Goal: Task Accomplishment & Management: Manage account settings

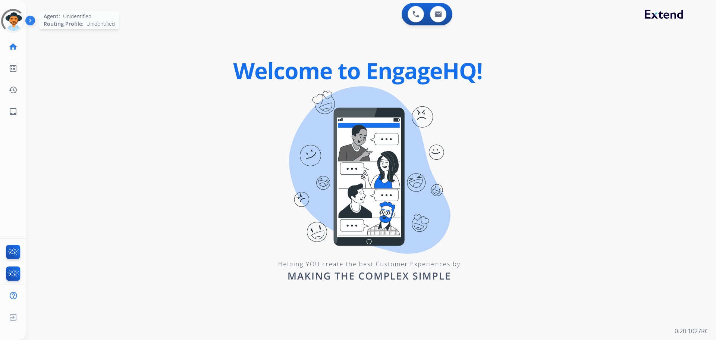
click at [13, 19] on div at bounding box center [13, 20] width 27 height 27
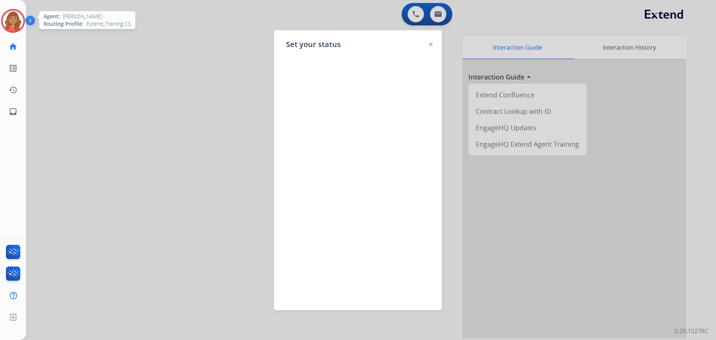
click at [13, 26] on img at bounding box center [13, 20] width 21 height 21
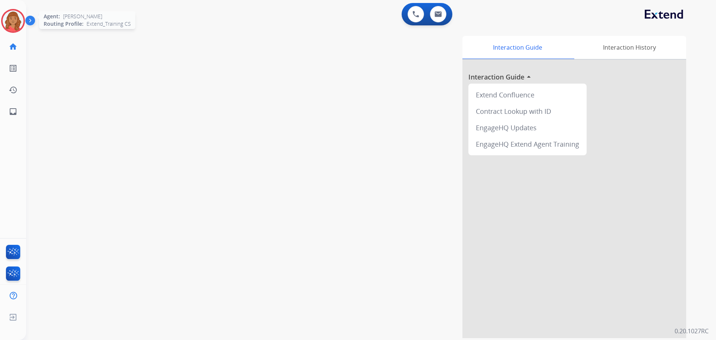
click at [16, 21] on img at bounding box center [13, 20] width 21 height 21
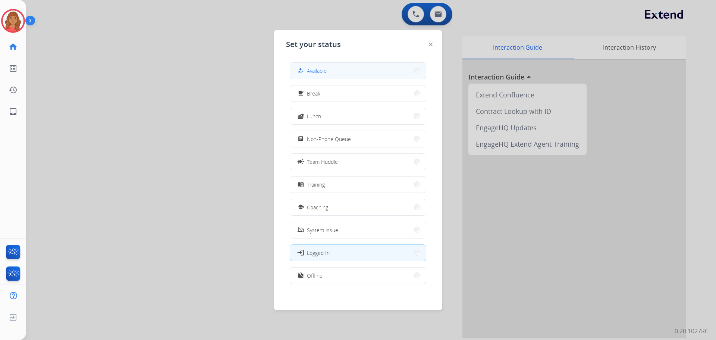
click at [343, 68] on button "how_to_reg Available" at bounding box center [358, 71] width 136 height 16
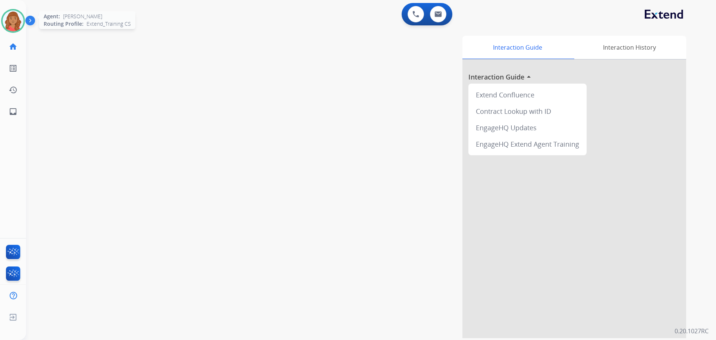
click at [5, 22] on img at bounding box center [13, 20] width 21 height 21
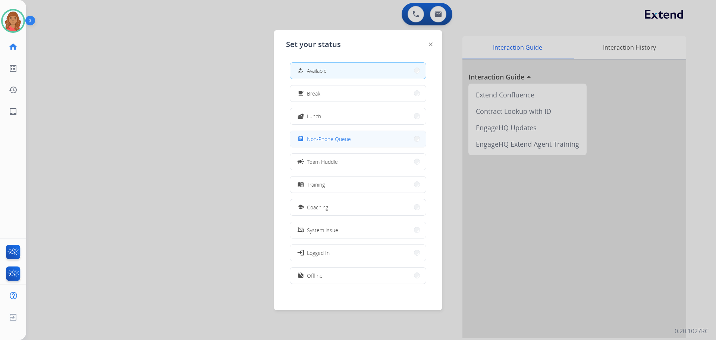
click at [319, 141] on span "Non-Phone Queue" at bounding box center [329, 139] width 44 height 8
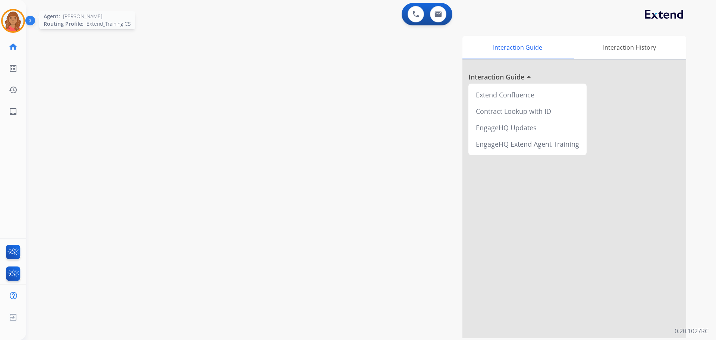
click at [10, 23] on img at bounding box center [13, 20] width 21 height 21
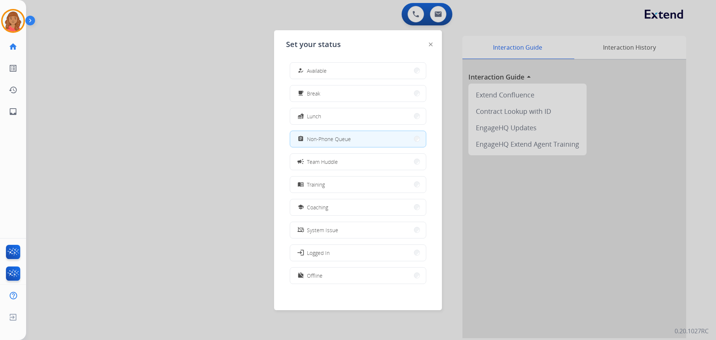
drag, startPoint x: 335, startPoint y: 68, endPoint x: 331, endPoint y: 74, distance: 7.2
click at [335, 68] on button "how_to_reg Available" at bounding box center [358, 71] width 136 height 16
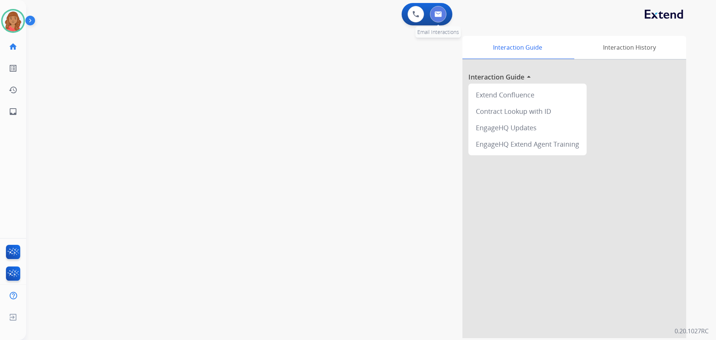
click at [433, 13] on button at bounding box center [438, 14] width 16 height 16
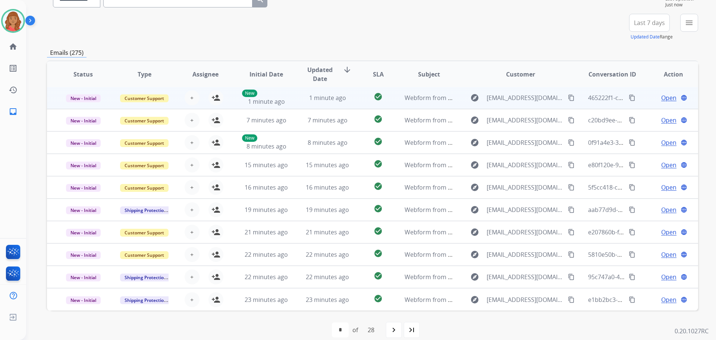
scroll to position [85, 0]
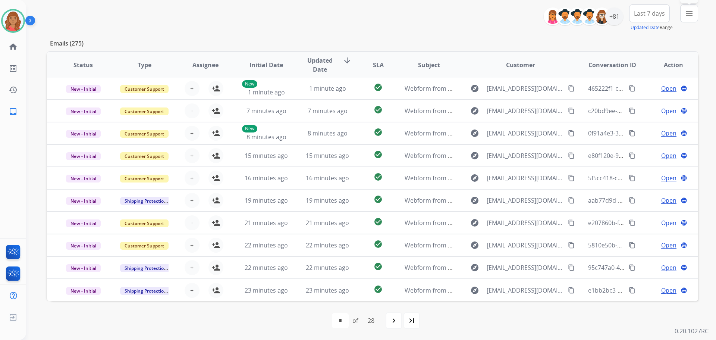
click at [687, 13] on mat-icon "menu" at bounding box center [689, 13] width 9 height 9
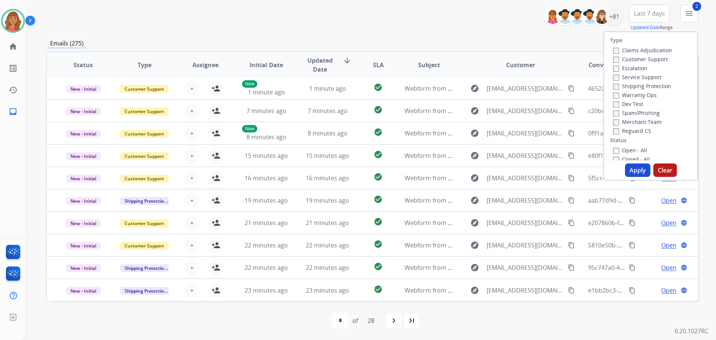
click at [610, 131] on div "Claims Adjudication Customer Support Escalation Service Support Shipping Protec…" at bounding box center [641, 90] width 62 height 90
click at [631, 173] on button "Apply" at bounding box center [637, 169] width 25 height 13
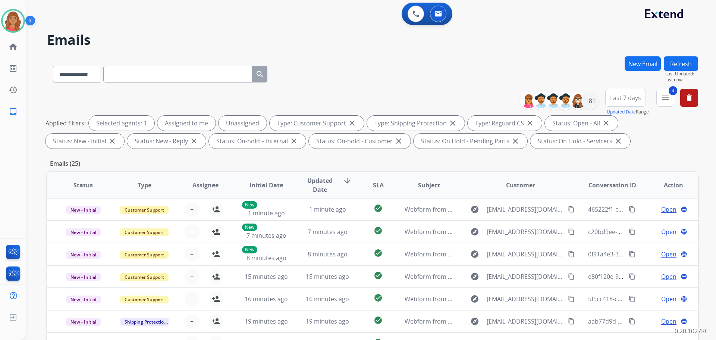
scroll to position [0, 0]
drag, startPoint x: 437, startPoint y: 15, endPoint x: 434, endPoint y: 18, distance: 4.6
click at [437, 15] on img at bounding box center [437, 14] width 7 height 6
click at [442, 13] on button at bounding box center [438, 14] width 16 height 16
click at [670, 101] on button "4 menu Filters" at bounding box center [665, 98] width 18 height 18
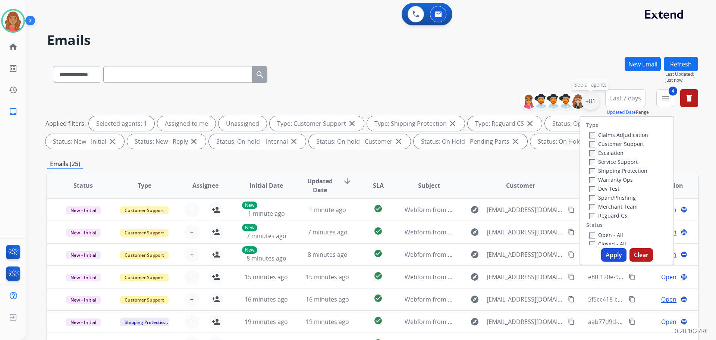
drag, startPoint x: 592, startPoint y: 98, endPoint x: 588, endPoint y: 105, distance: 7.7
click at [592, 99] on div "+81" at bounding box center [590, 101] width 18 height 18
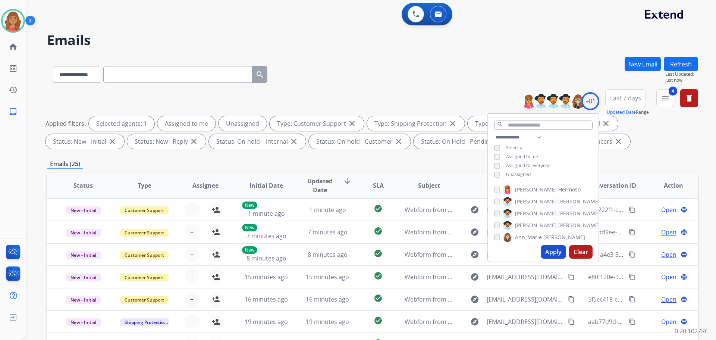
drag, startPoint x: 495, startPoint y: 169, endPoint x: 524, endPoint y: 199, distance: 42.2
click at [495, 170] on div "**********" at bounding box center [543, 157] width 110 height 48
click at [493, 175] on div "**********" at bounding box center [543, 157] width 110 height 48
click at [545, 255] on button "Apply" at bounding box center [553, 251] width 25 height 13
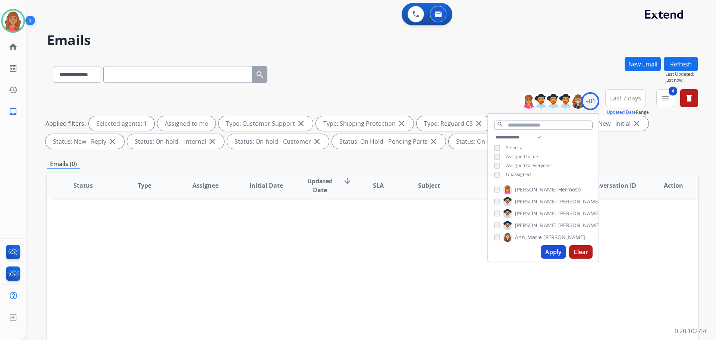
drag, startPoint x: 611, startPoint y: 139, endPoint x: 612, endPoint y: 144, distance: 4.7
click at [611, 139] on div "Applied filters: Selected agents: 1 Assigned to me Type: Customer Support close…" at bounding box center [370, 132] width 651 height 33
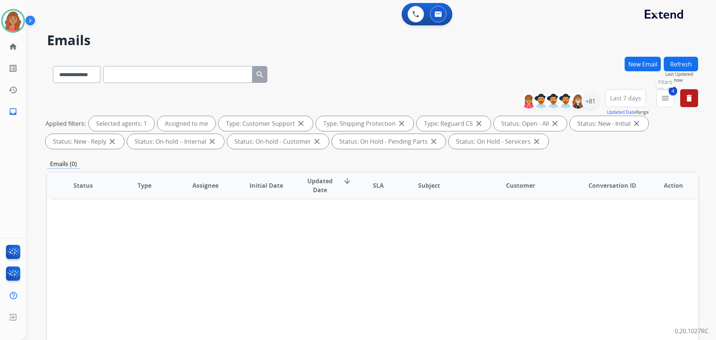
click at [668, 103] on button "4 menu Filters" at bounding box center [665, 98] width 18 height 18
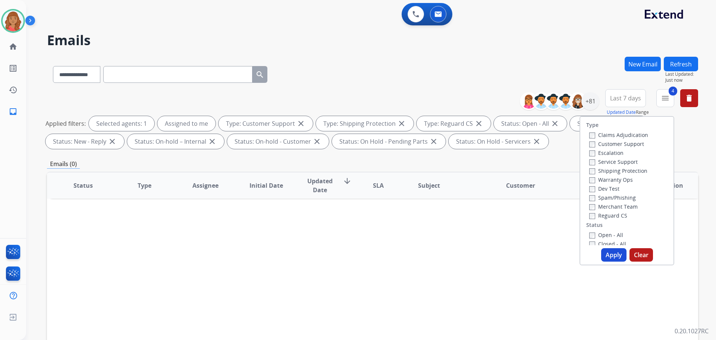
click at [614, 255] on button "Apply" at bounding box center [613, 254] width 25 height 13
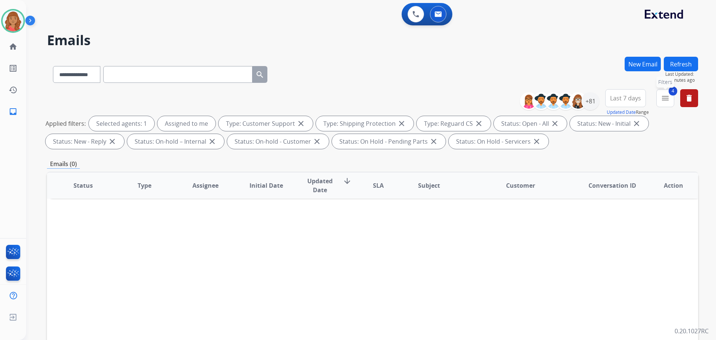
click at [666, 105] on button "4 menu Filters" at bounding box center [665, 98] width 18 height 18
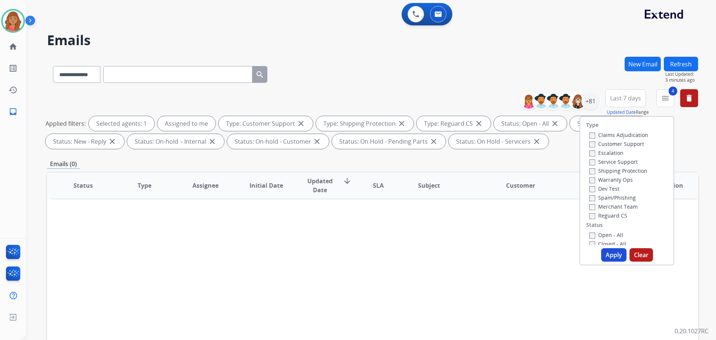
click at [612, 252] on button "Apply" at bounding box center [613, 254] width 25 height 13
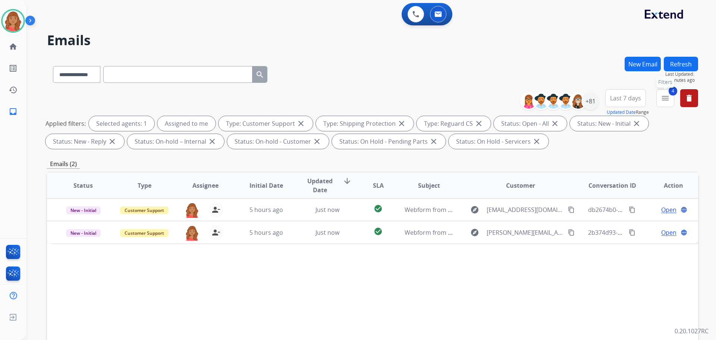
click at [665, 96] on mat-icon "menu" at bounding box center [665, 98] width 9 height 9
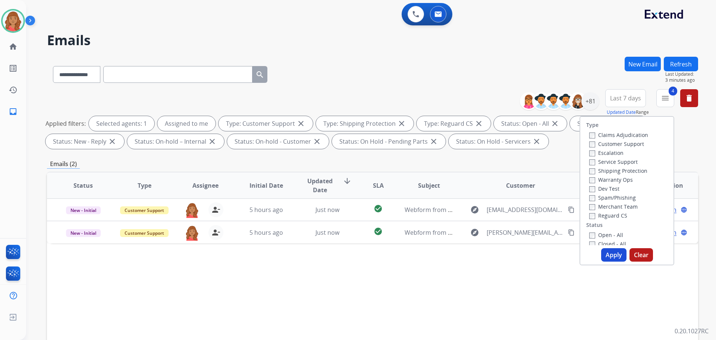
click at [610, 253] on button "Apply" at bounding box center [613, 254] width 25 height 13
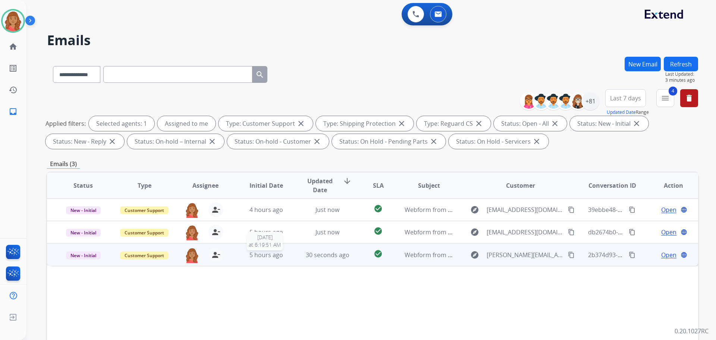
click at [242, 255] on div "5 hours ago" at bounding box center [266, 254] width 49 height 9
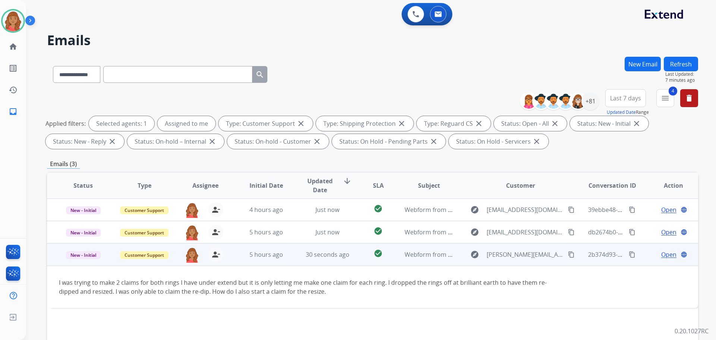
click at [568, 254] on mat-icon "content_copy" at bounding box center [571, 254] width 7 height 7
click at [213, 255] on mat-icon "person_remove" at bounding box center [215, 254] width 9 height 9
click at [191, 256] on span "+" at bounding box center [191, 254] width 3 height 9
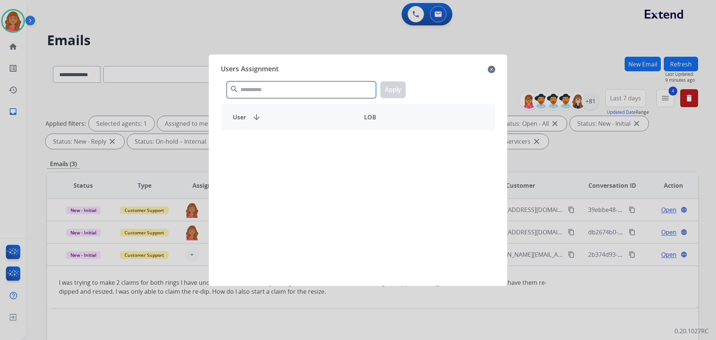
click at [260, 90] on input "text" at bounding box center [301, 89] width 149 height 17
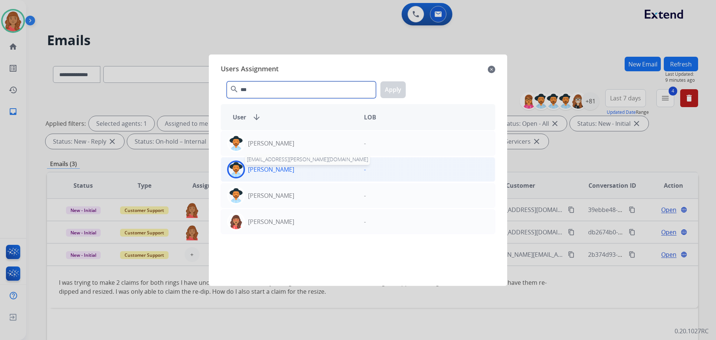
type input "***"
click at [270, 166] on p "[PERSON_NAME]" at bounding box center [271, 169] width 46 height 9
click at [390, 91] on button "Apply" at bounding box center [392, 89] width 25 height 17
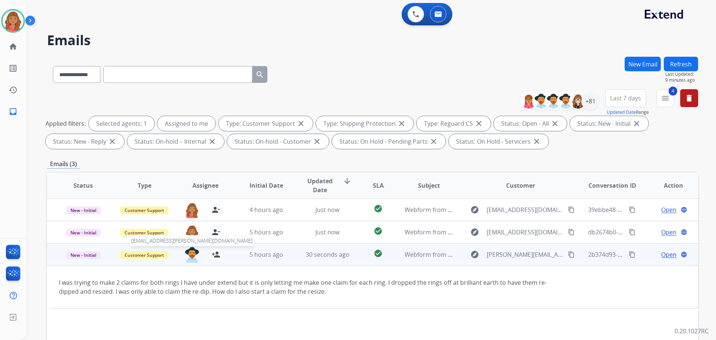
click at [191, 252] on img at bounding box center [192, 255] width 15 height 16
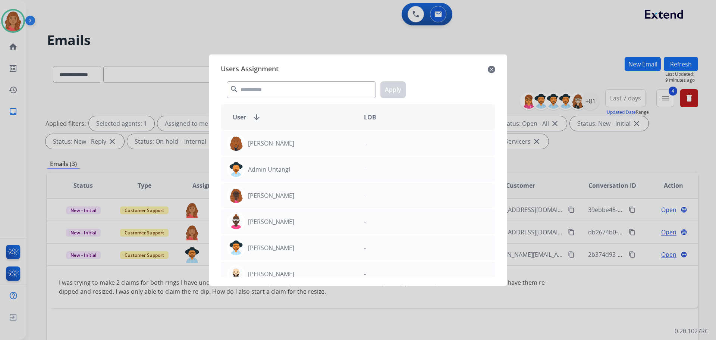
click at [490, 68] on mat-icon "close" at bounding box center [491, 69] width 7 height 9
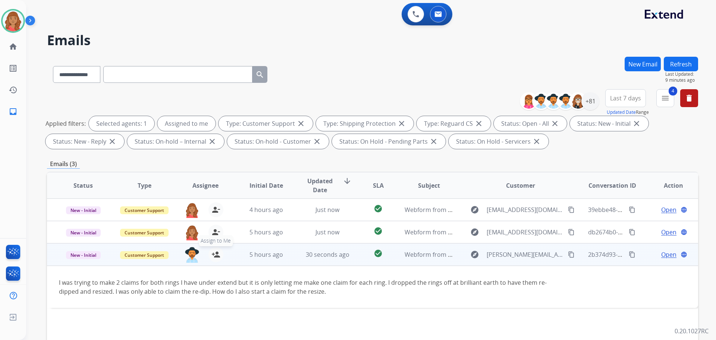
click at [218, 252] on mat-icon "person_add" at bounding box center [215, 254] width 9 height 9
click at [661, 254] on span "Open" at bounding box center [668, 254] width 15 height 9
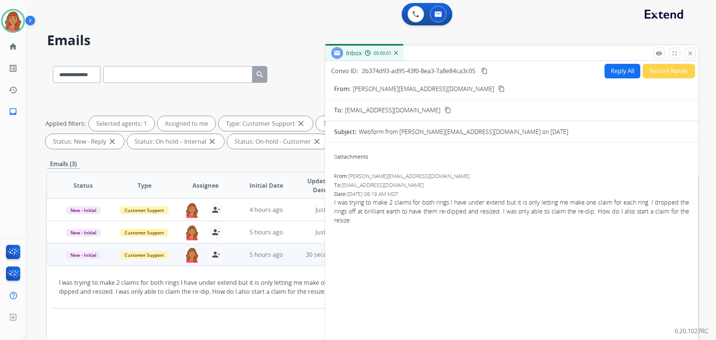
click at [621, 70] on button "Reply All" at bounding box center [623, 71] width 36 height 15
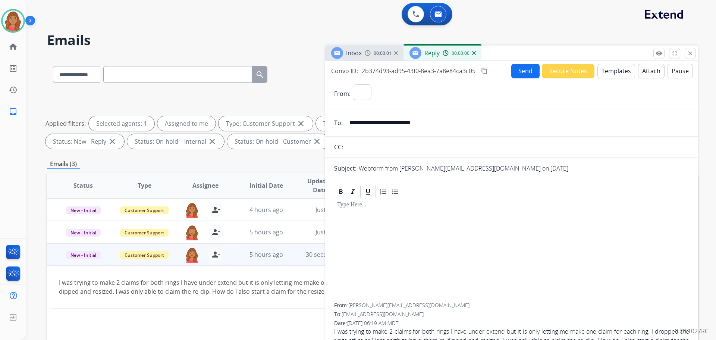
select select "**********"
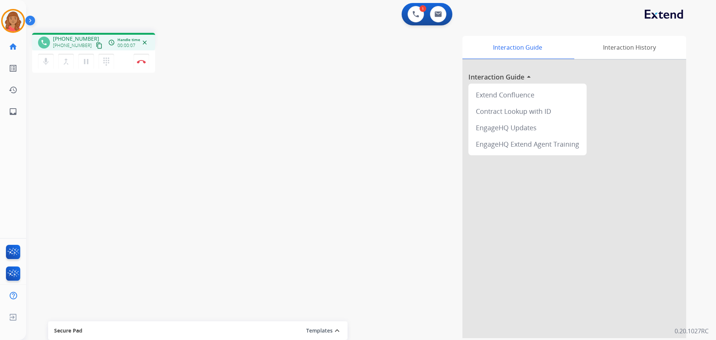
drag, startPoint x: 89, startPoint y: 45, endPoint x: 38, endPoint y: 40, distance: 51.4
click at [96, 43] on mat-icon "content_copy" at bounding box center [99, 45] width 7 height 7
click at [144, 62] on img at bounding box center [141, 62] width 9 height 4
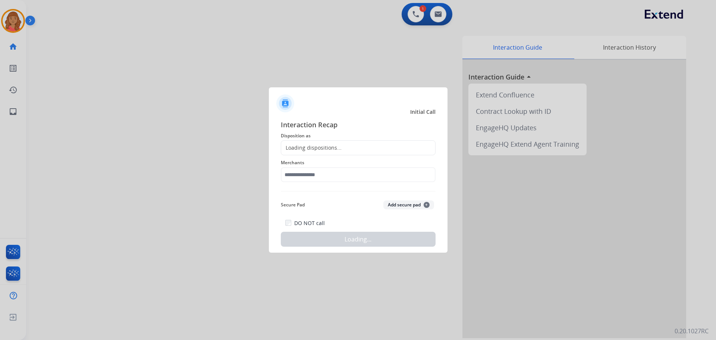
click at [291, 148] on div "Loading dispositions..." at bounding box center [311, 147] width 60 height 7
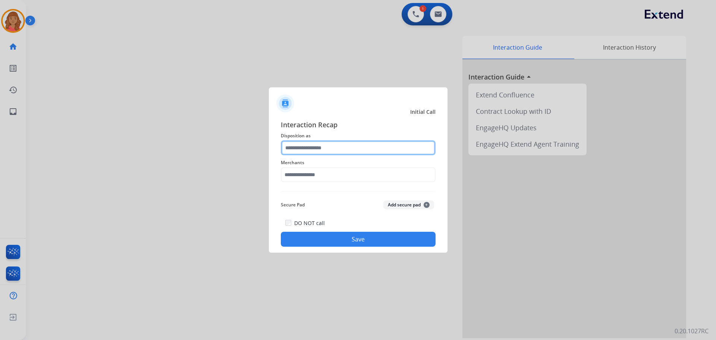
click at [299, 148] on input "text" at bounding box center [358, 147] width 155 height 15
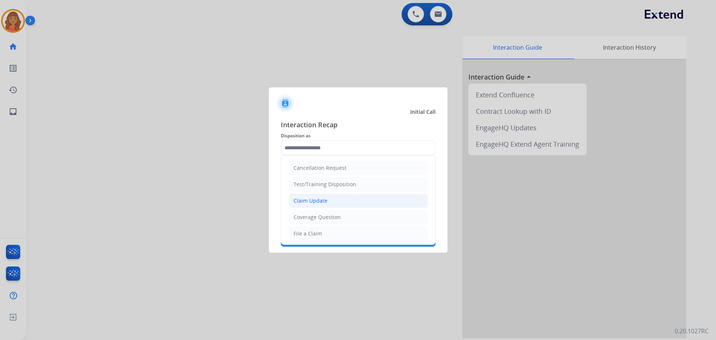
click at [311, 201] on div "Claim Update" at bounding box center [310, 200] width 34 height 7
type input "**********"
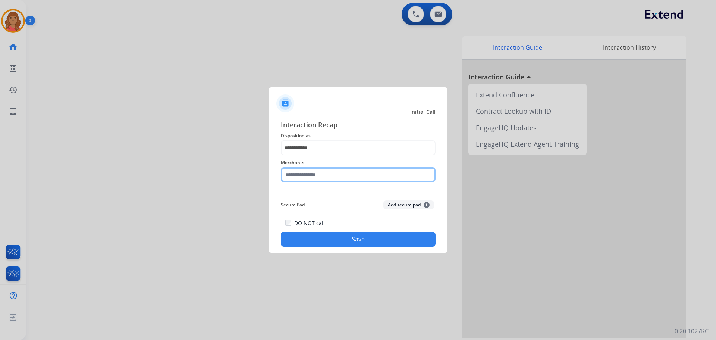
click at [303, 178] on input "text" at bounding box center [358, 174] width 155 height 15
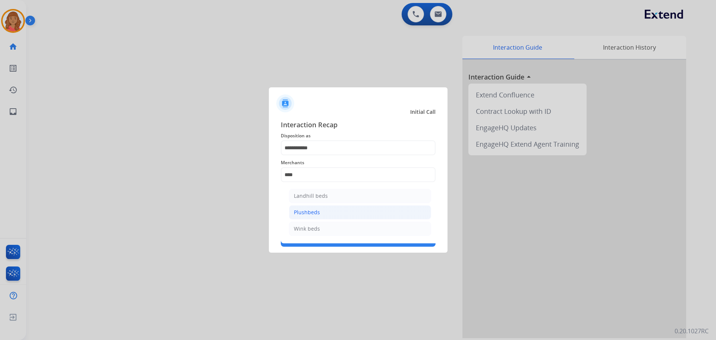
click at [315, 210] on div "Plushbeds" at bounding box center [307, 211] width 26 height 7
type input "*********"
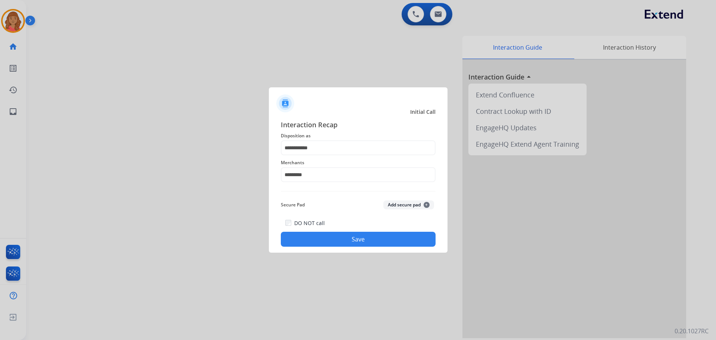
click at [326, 239] on button "Save" at bounding box center [358, 239] width 155 height 15
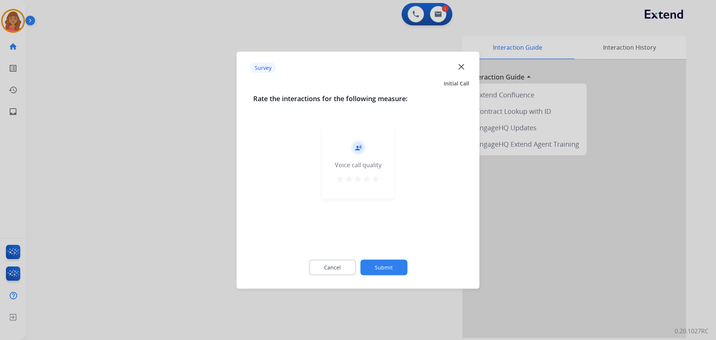
click at [375, 180] on mat-icon "star" at bounding box center [375, 178] width 9 height 9
click at [399, 271] on button "Submit" at bounding box center [383, 267] width 47 height 16
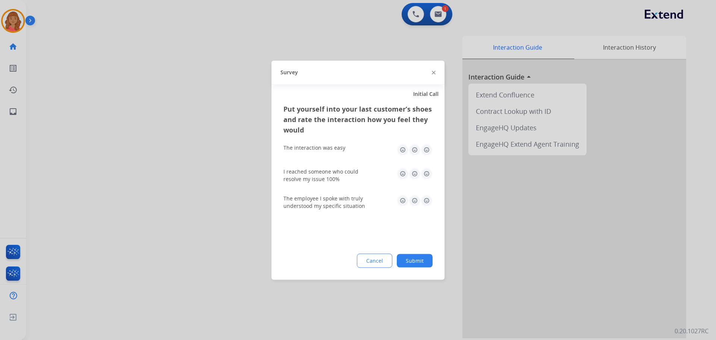
click at [429, 148] on img at bounding box center [427, 150] width 12 height 12
click at [431, 168] on img at bounding box center [427, 173] width 12 height 12
click at [429, 201] on img at bounding box center [427, 200] width 12 height 12
click at [424, 277] on div "Put yourself into your last customer’s shoes and rate the interaction how you f…" at bounding box center [357, 191] width 173 height 176
drag, startPoint x: 417, startPoint y: 266, endPoint x: 351, endPoint y: 243, distance: 70.1
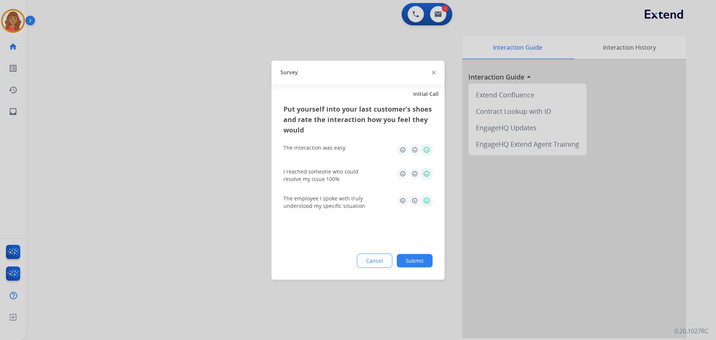
click at [415, 264] on button "Submit" at bounding box center [415, 260] width 36 height 13
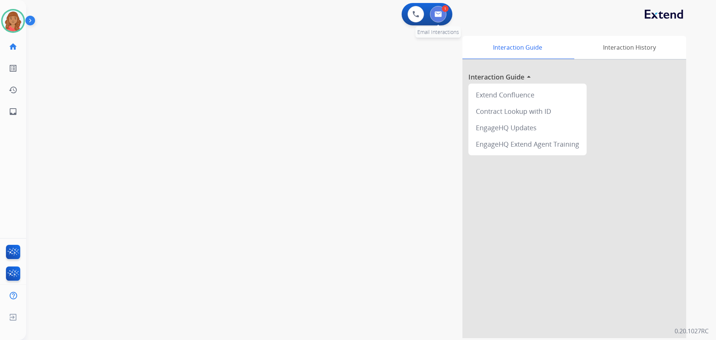
click at [440, 13] on img at bounding box center [437, 14] width 7 height 6
select select "**********"
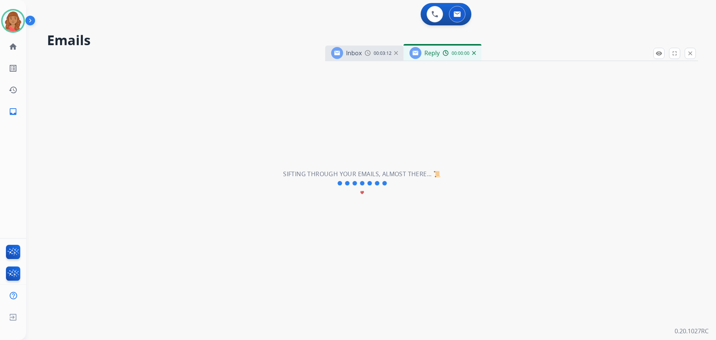
select select "**********"
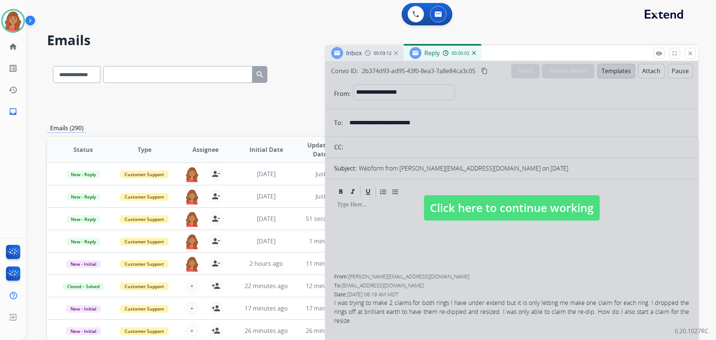
click at [475, 220] on span "Click here to continue working" at bounding box center [512, 207] width 176 height 25
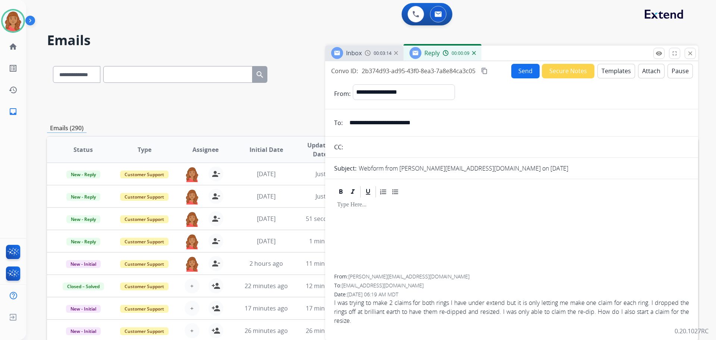
drag, startPoint x: 431, startPoint y: 128, endPoint x: 347, endPoint y: 126, distance: 83.9
click at [347, 126] on input "**********" at bounding box center [517, 122] width 344 height 15
drag, startPoint x: 690, startPoint y: 53, endPoint x: 686, endPoint y: 50, distance: 4.5
click at [690, 53] on mat-icon "close" at bounding box center [690, 53] width 7 height 7
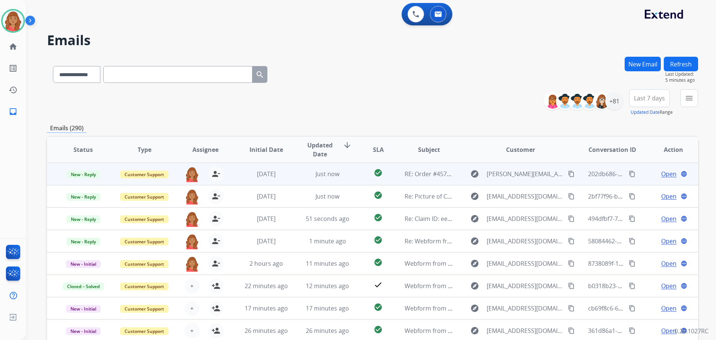
drag, startPoint x: 565, startPoint y: 173, endPoint x: 556, endPoint y: 173, distance: 9.4
click at [568, 173] on mat-icon "content_copy" at bounding box center [571, 173] width 7 height 7
click at [428, 178] on td "RE: Order #457679704" at bounding box center [423, 174] width 61 height 22
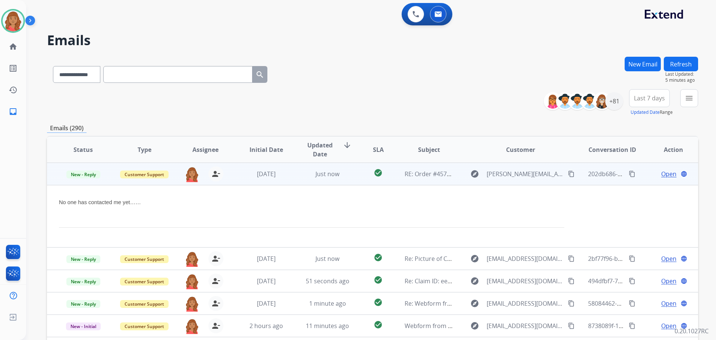
click at [661, 172] on span "Open" at bounding box center [668, 173] width 15 height 9
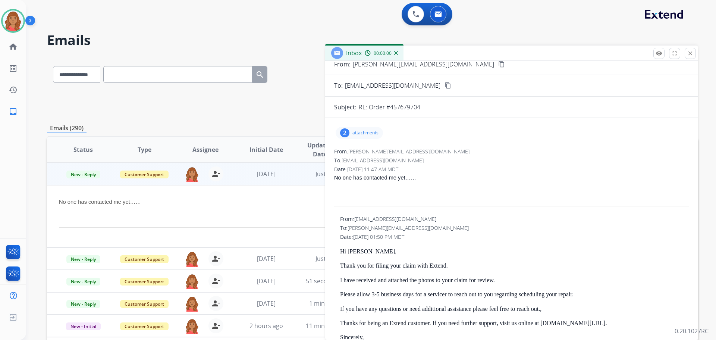
scroll to position [37, 0]
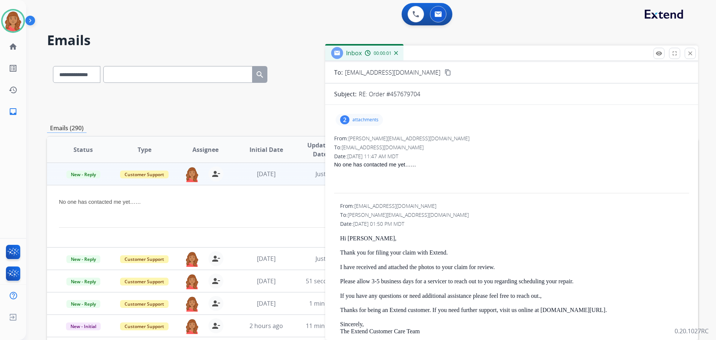
click at [355, 117] on p "attachments" at bounding box center [365, 120] width 26 height 6
click at [505, 153] on div "Date: [DATE] 11:47 AM MDT" at bounding box center [511, 156] width 355 height 7
click at [349, 119] on div "2" at bounding box center [344, 119] width 9 height 9
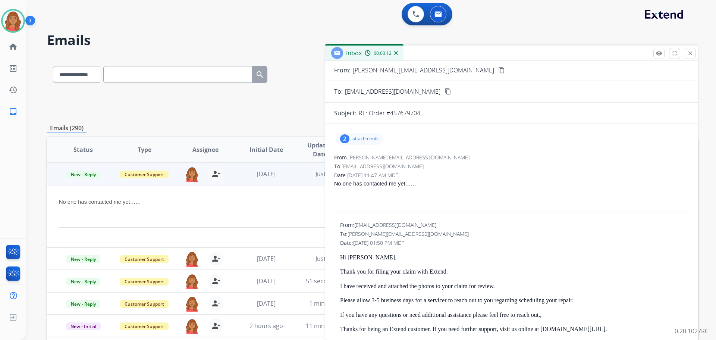
scroll to position [0, 0]
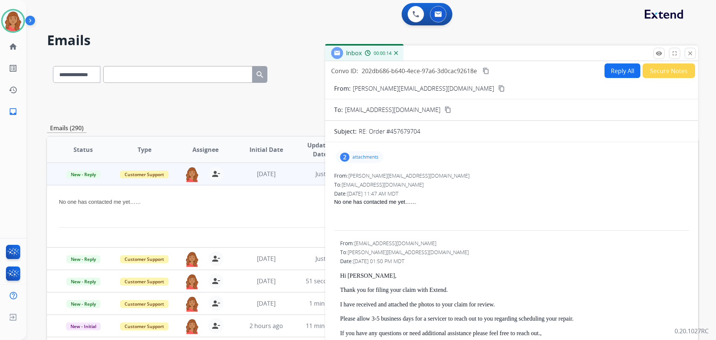
click at [498, 89] on mat-icon "content_copy" at bounding box center [501, 88] width 7 height 7
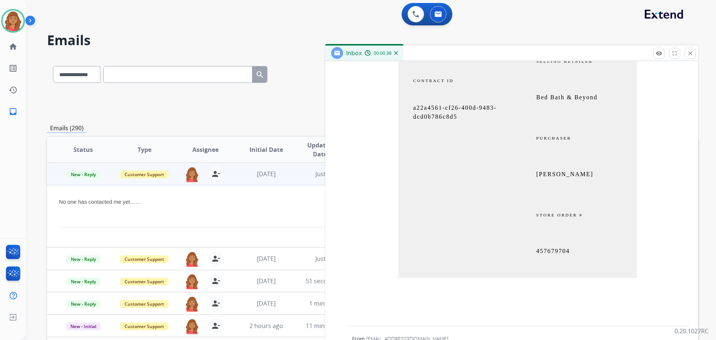
scroll to position [820, 0]
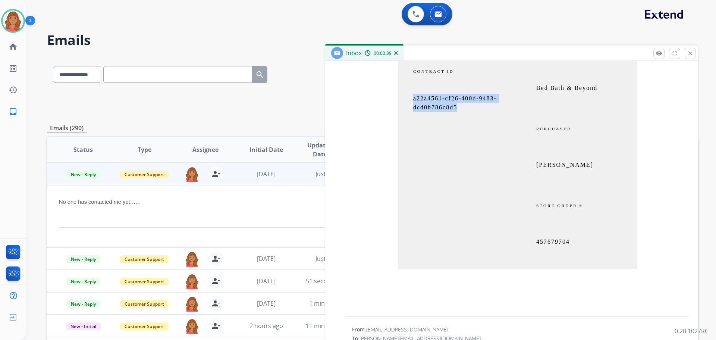
drag, startPoint x: 474, startPoint y: 115, endPoint x: 399, endPoint y: 97, distance: 77.3
click at [399, 97] on td "a22a4561-cf26-400d-9483-dcd0b786c8d5" at bounding box center [457, 106] width 119 height 25
copy span "a22a4561-cf26-400d-9483-dcd0b786c8d5"
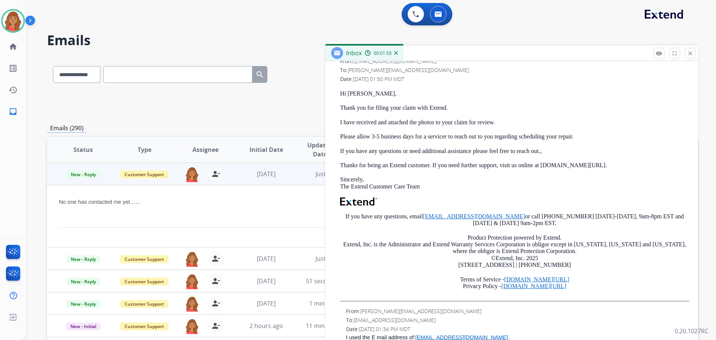
scroll to position [112, 0]
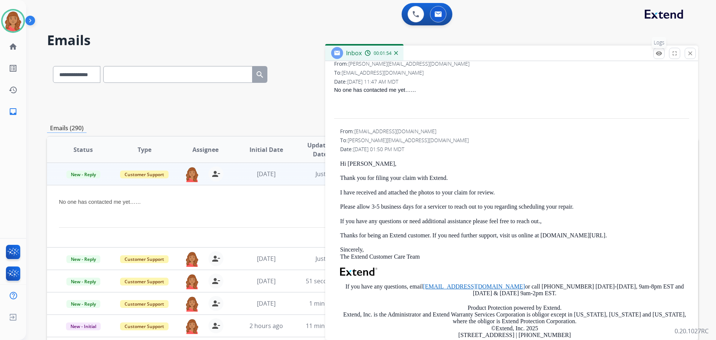
click at [657, 54] on mat-icon "remove_red_eye" at bounding box center [659, 53] width 7 height 7
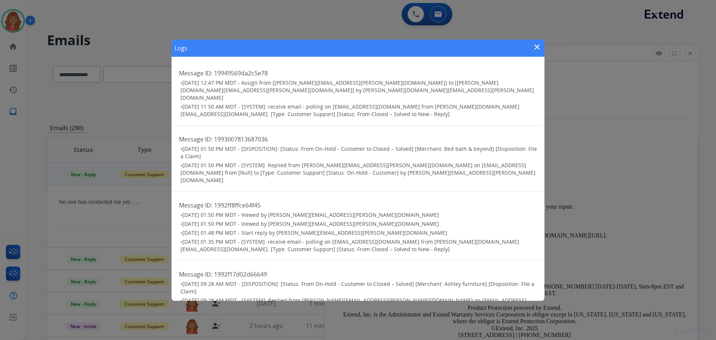
drag, startPoint x: 536, startPoint y: 45, endPoint x: 549, endPoint y: 50, distance: 14.2
click at [536, 45] on mat-icon "close" at bounding box center [537, 47] width 9 height 9
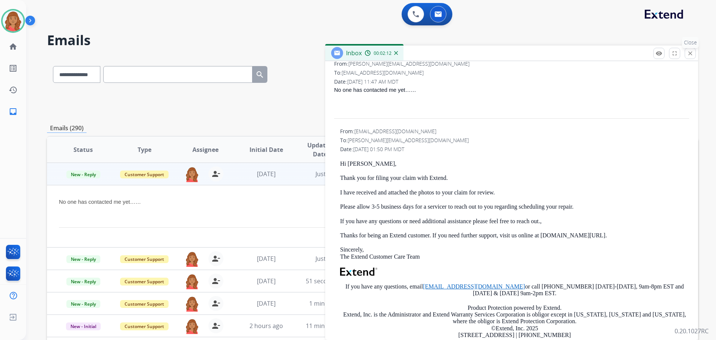
click at [687, 51] on button "close Close" at bounding box center [690, 53] width 11 height 11
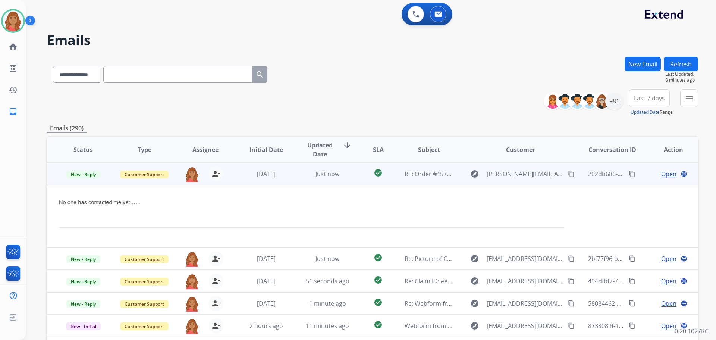
drag, startPoint x: 574, startPoint y: 235, endPoint x: 547, endPoint y: 232, distance: 26.6
click at [574, 235] on table "Status Type Assignee Initial Date Updated Date arrow_downward SLA Subject Custo…" at bounding box center [372, 292] width 651 height 312
click at [629, 173] on mat-icon "content_copy" at bounding box center [632, 173] width 7 height 7
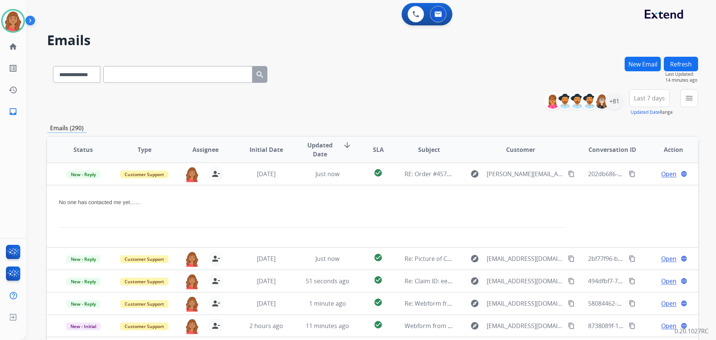
drag, startPoint x: 104, startPoint y: 103, endPoint x: 120, endPoint y: 103, distance: 16.0
click at [104, 103] on div "**********" at bounding box center [372, 102] width 651 height 27
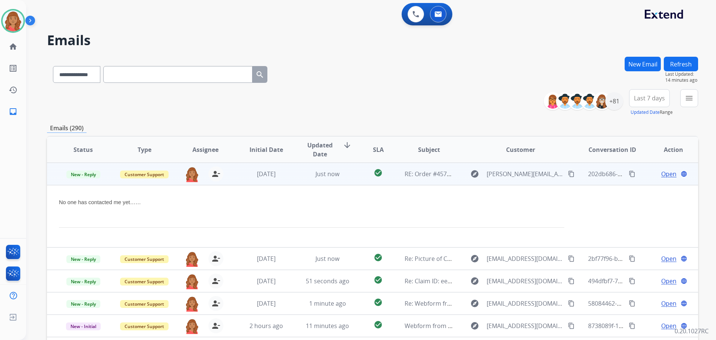
click at [665, 175] on span "Open" at bounding box center [668, 173] width 15 height 9
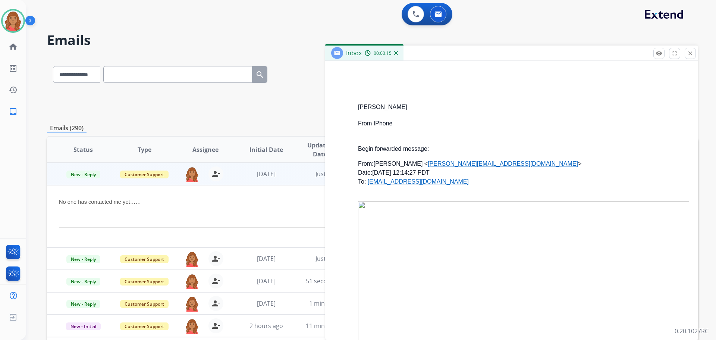
scroll to position [1417, 0]
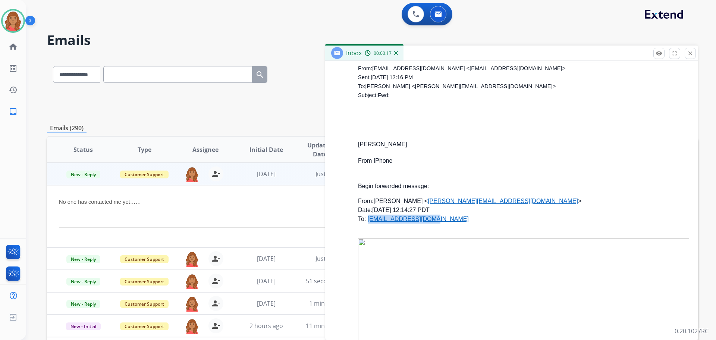
drag, startPoint x: 427, startPoint y: 219, endPoint x: 368, endPoint y: 218, distance: 59.7
click at [368, 218] on p "From: [PERSON_NAME] < [PERSON_NAME][EMAIL_ADDRESS][DOMAIN_NAME] > Date: [DATE] …" at bounding box center [523, 210] width 331 height 27
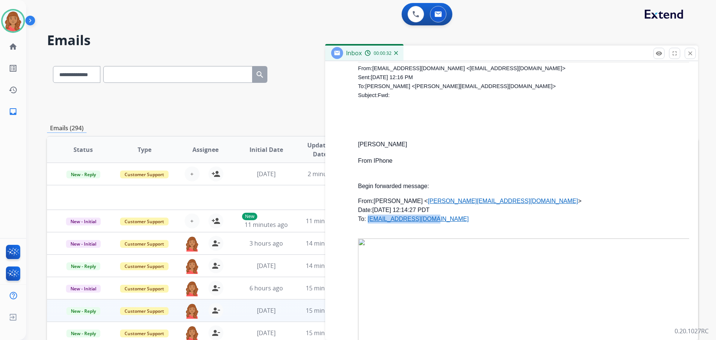
click at [403, 201] on p "From: [PERSON_NAME] < [PERSON_NAME][EMAIL_ADDRESS][DOMAIN_NAME] > Date: [DATE] …" at bounding box center [523, 210] width 331 height 27
drag, startPoint x: 435, startPoint y: 217, endPoint x: 368, endPoint y: 220, distance: 67.6
click at [368, 220] on p "From: [PERSON_NAME] < [PERSON_NAME][EMAIL_ADDRESS][DOMAIN_NAME] > Date: [DATE] …" at bounding box center [523, 210] width 331 height 27
copy link "[EMAIL_ADDRESS][DOMAIN_NAME]"
drag, startPoint x: 403, startPoint y: 200, endPoint x: 483, endPoint y: 201, distance: 80.6
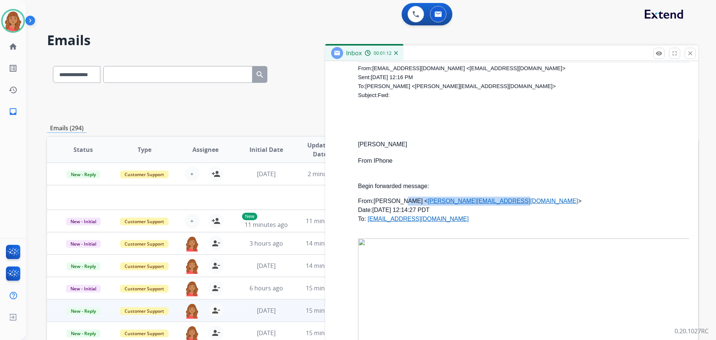
click at [483, 201] on p "From: [PERSON_NAME] < [PERSON_NAME][EMAIL_ADDRESS][DOMAIN_NAME] > Date: [DATE] …" at bounding box center [523, 210] width 331 height 27
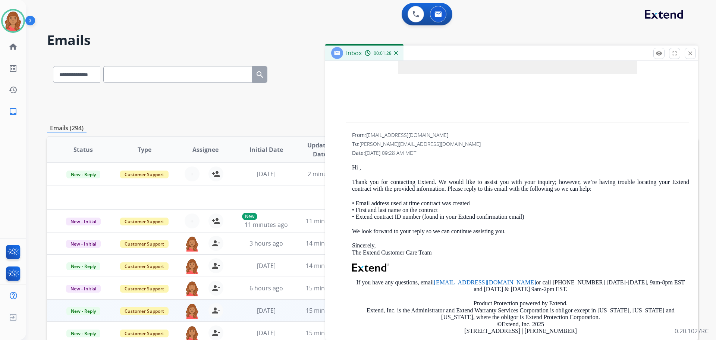
scroll to position [1044, 0]
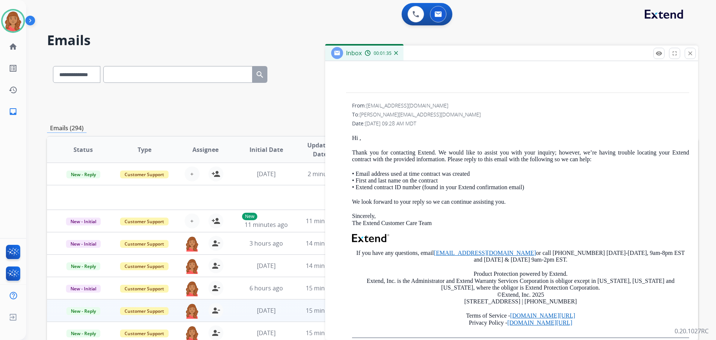
click at [687, 52] on button "close Close" at bounding box center [690, 53] width 11 height 11
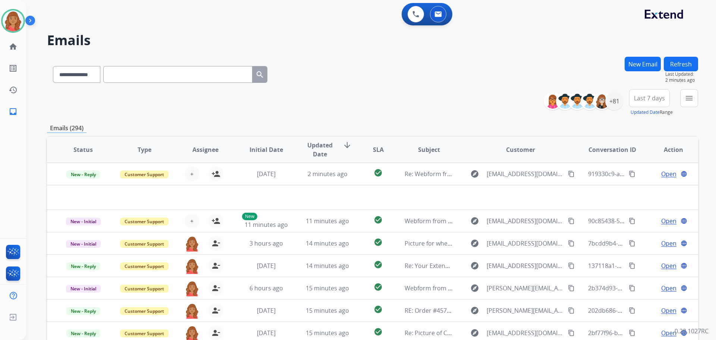
click at [559, 121] on div "**********" at bounding box center [372, 241] width 651 height 368
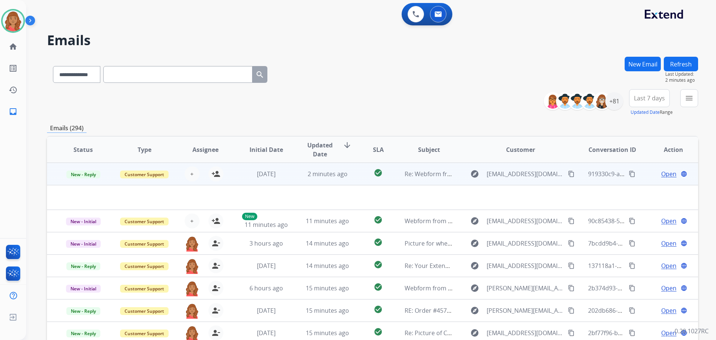
click at [668, 174] on span "Open" at bounding box center [668, 173] width 15 height 9
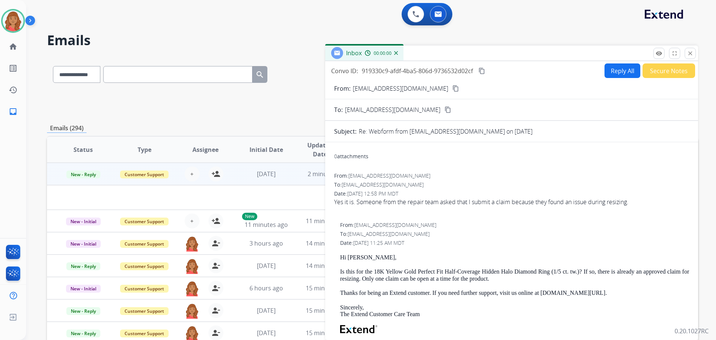
click at [612, 70] on button "Reply All" at bounding box center [623, 70] width 36 height 15
select select "**********"
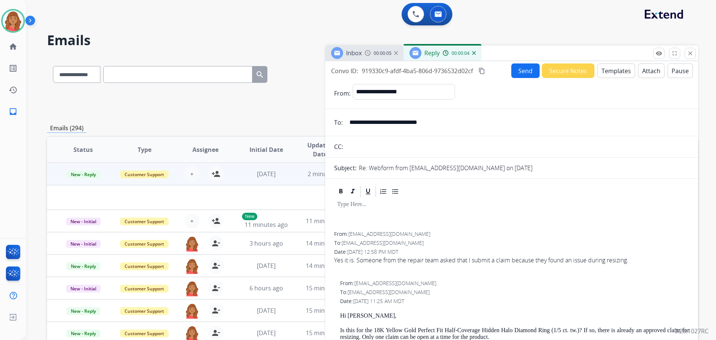
click at [609, 73] on button "Templates" at bounding box center [616, 70] width 38 height 15
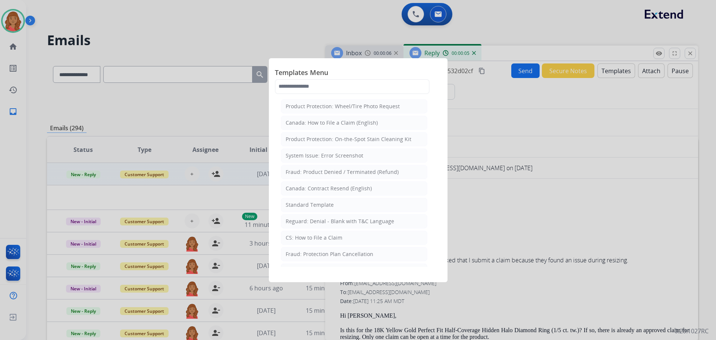
click at [322, 207] on div "Standard Template" at bounding box center [310, 204] width 48 height 7
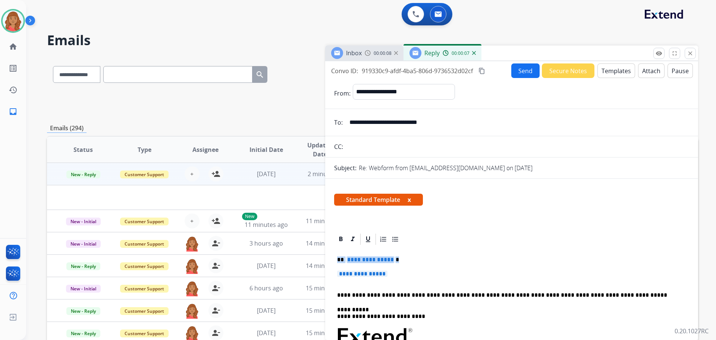
drag, startPoint x: 397, startPoint y: 283, endPoint x: 341, endPoint y: 259, distance: 60.3
click at [402, 274] on p "**********" at bounding box center [511, 277] width 349 height 14
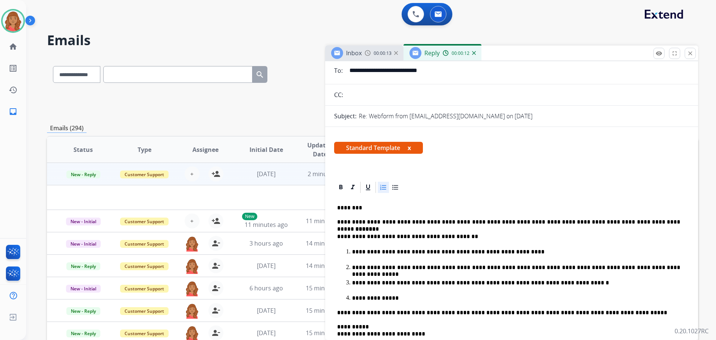
scroll to position [0, 0]
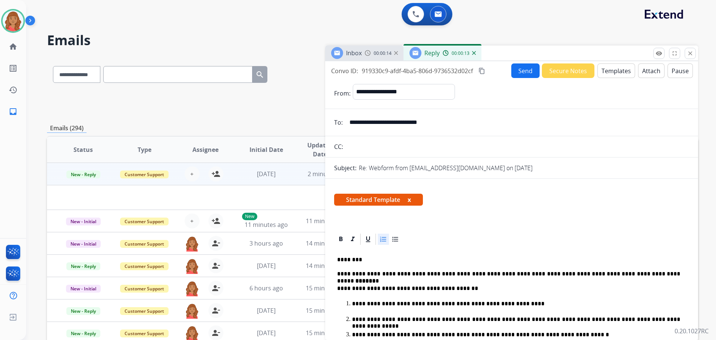
click at [515, 72] on button "Send" at bounding box center [525, 70] width 28 height 15
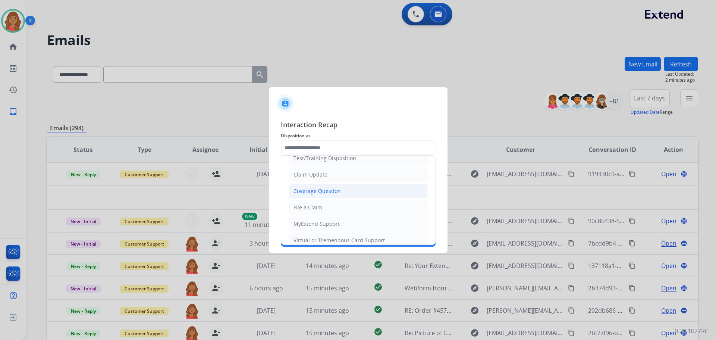
scroll to position [37, 0]
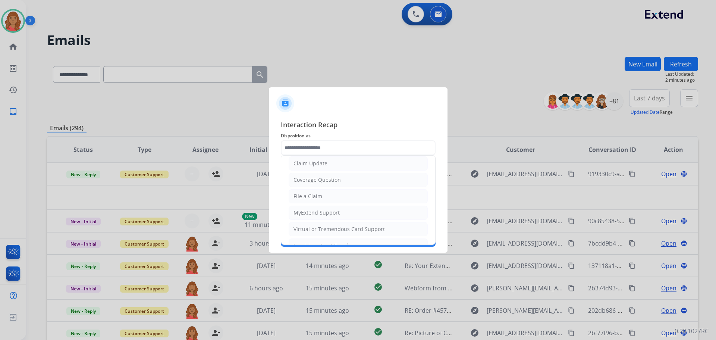
drag, startPoint x: 322, startPoint y: 229, endPoint x: 317, endPoint y: 215, distance: 14.6
click at [322, 229] on div "Virtual or Tremendous Card Support" at bounding box center [338, 228] width 91 height 7
type input "**********"
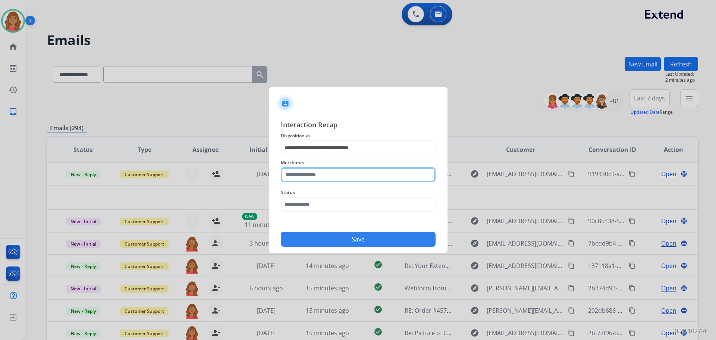
click at [310, 176] on input "text" at bounding box center [358, 174] width 155 height 15
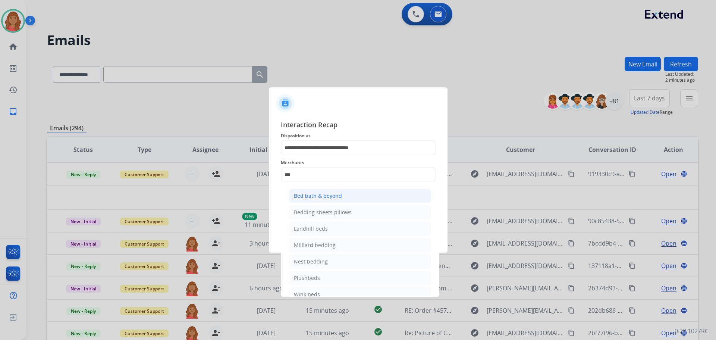
click at [312, 194] on div "Bed bath & beyond" at bounding box center [318, 195] width 48 height 7
type input "**********"
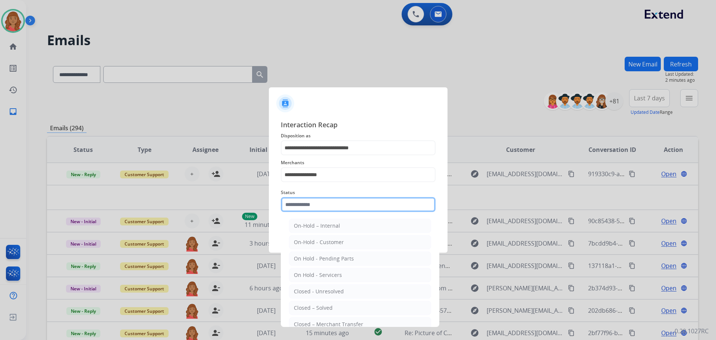
click at [315, 207] on input "text" at bounding box center [358, 204] width 155 height 15
drag, startPoint x: 317, startPoint y: 305, endPoint x: 327, endPoint y: 257, distance: 48.4
click at [318, 303] on li "Closed – Solved" at bounding box center [360, 308] width 142 height 14
type input "**********"
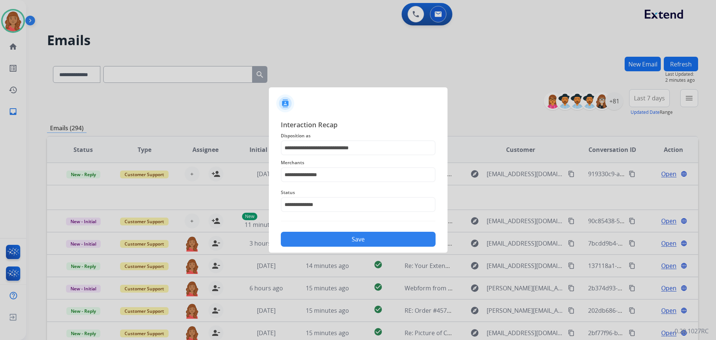
click at [330, 234] on button "Save" at bounding box center [358, 239] width 155 height 15
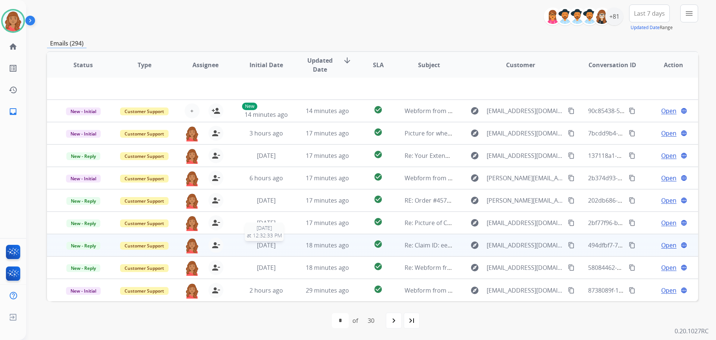
scroll to position [0, 0]
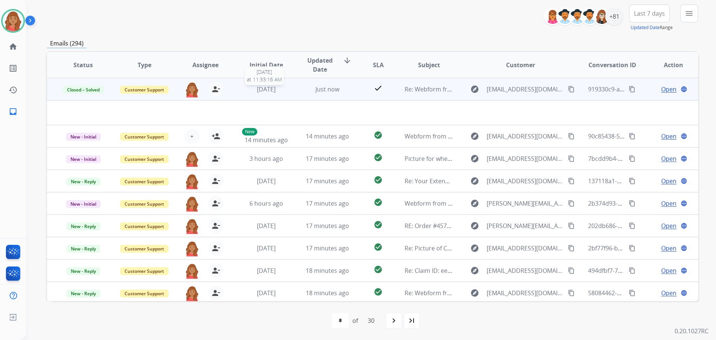
click at [276, 91] on span "[DATE]" at bounding box center [266, 89] width 19 height 8
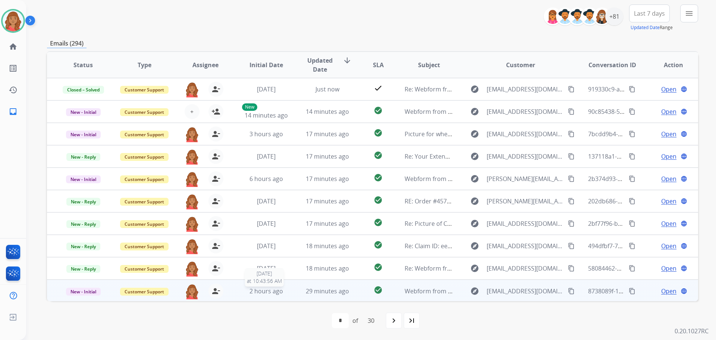
click at [279, 293] on span "2 hours ago" at bounding box center [266, 291] width 34 height 8
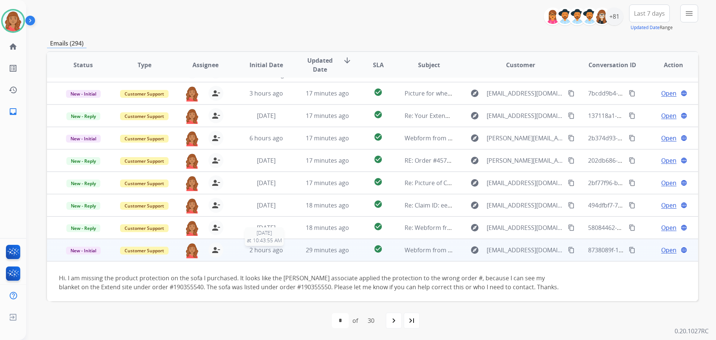
scroll to position [43, 0]
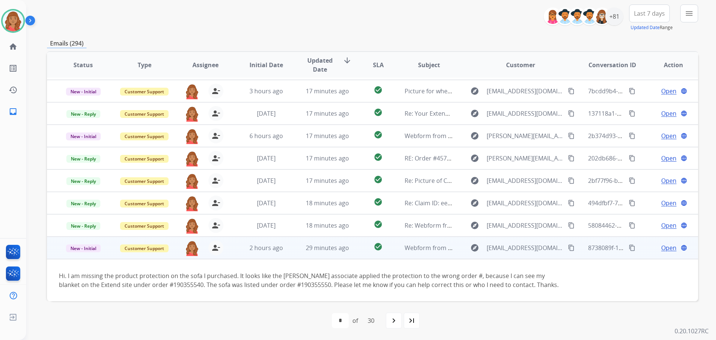
click at [568, 250] on mat-icon "content_copy" at bounding box center [571, 247] width 7 height 7
click at [662, 247] on span "Open" at bounding box center [668, 247] width 15 height 9
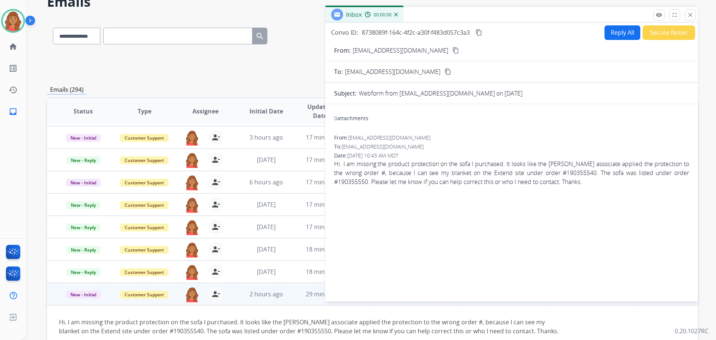
scroll to position [0, 0]
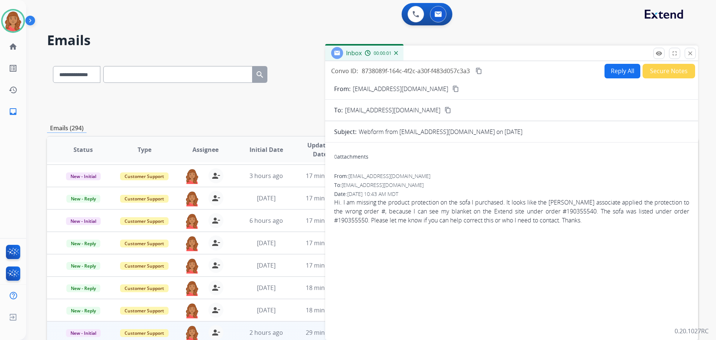
click at [619, 73] on button "Reply All" at bounding box center [623, 71] width 36 height 15
select select "**********"
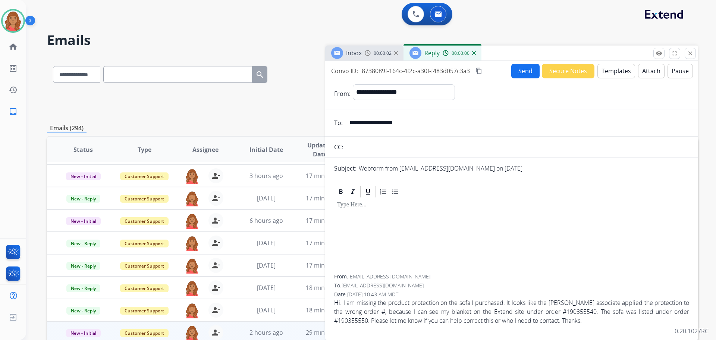
click at [618, 73] on button "Templates" at bounding box center [616, 71] width 38 height 15
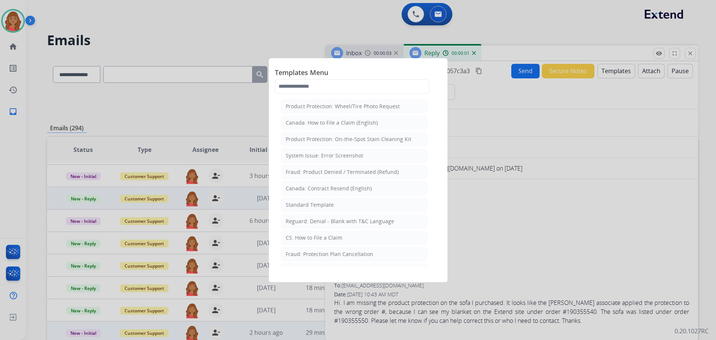
drag, startPoint x: 302, startPoint y: 200, endPoint x: 321, endPoint y: 205, distance: 20.2
click at [305, 201] on li "Standard Template" at bounding box center [354, 205] width 147 height 14
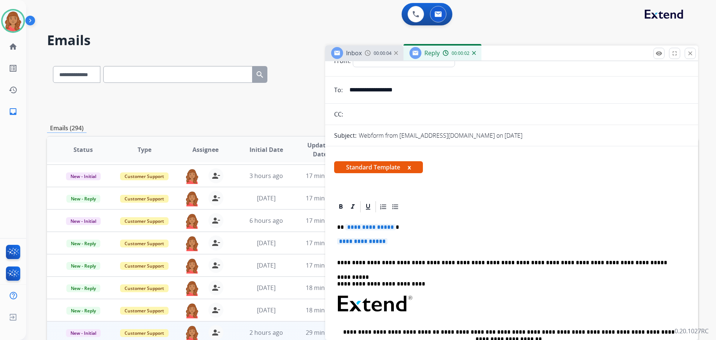
scroll to position [112, 0]
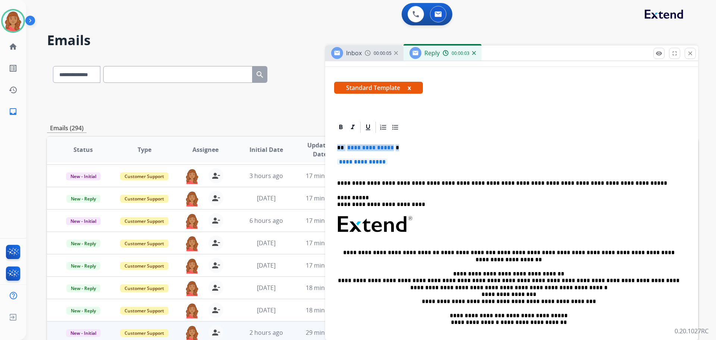
drag, startPoint x: 405, startPoint y: 169, endPoint x: 334, endPoint y: 144, distance: 75.2
click at [331, 142] on div "**********" at bounding box center [511, 263] width 373 height 286
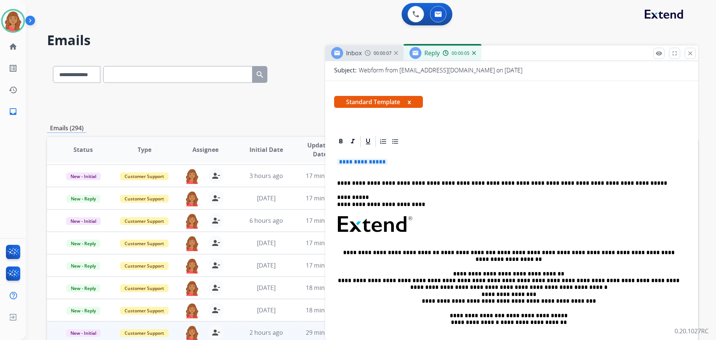
drag, startPoint x: 395, startPoint y: 160, endPoint x: 352, endPoint y: 161, distance: 42.2
click at [335, 158] on div "**********" at bounding box center [511, 248] width 355 height 201
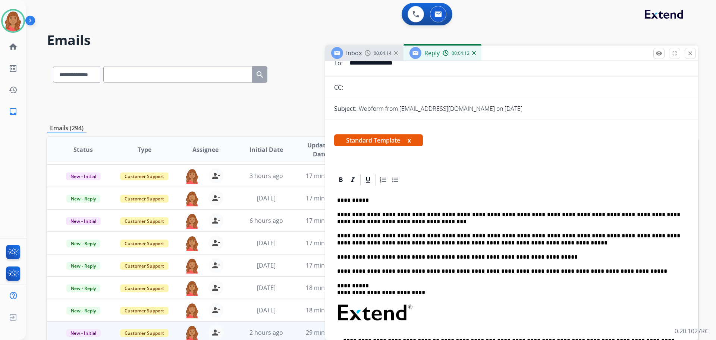
scroll to position [0, 0]
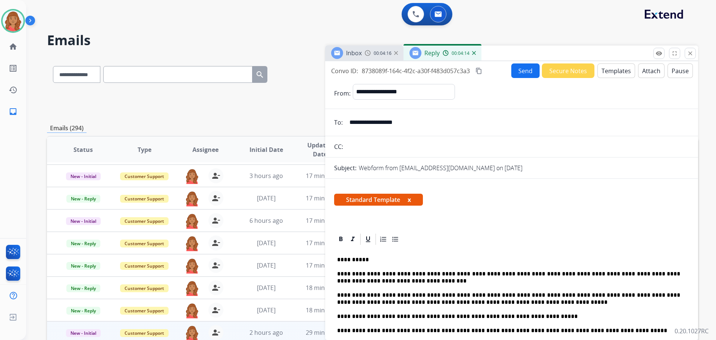
click at [522, 77] on button "Send" at bounding box center [525, 70] width 28 height 15
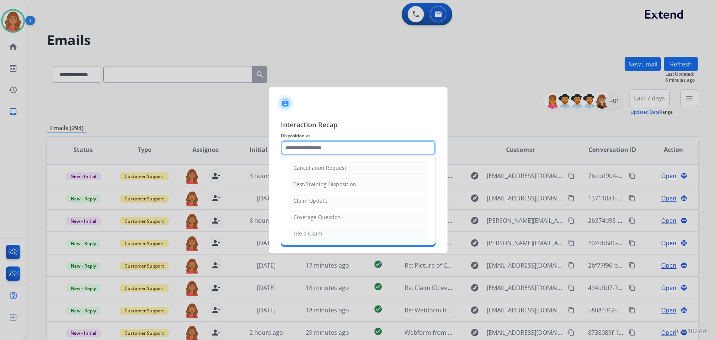
click at [331, 148] on input "text" at bounding box center [358, 147] width 155 height 15
click at [309, 198] on div "Claim Update" at bounding box center [310, 200] width 34 height 7
type input "**********"
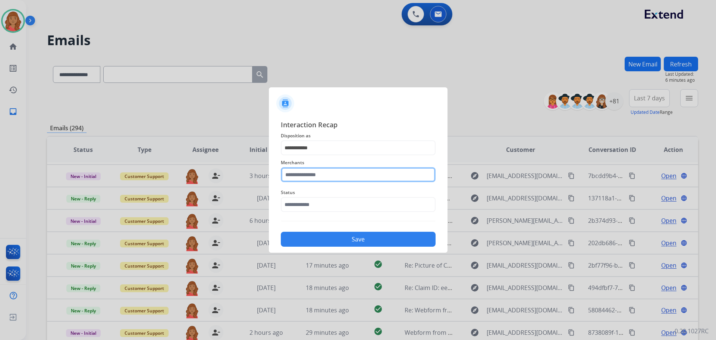
click at [310, 178] on input "text" at bounding box center [358, 174] width 155 height 15
type input "*"
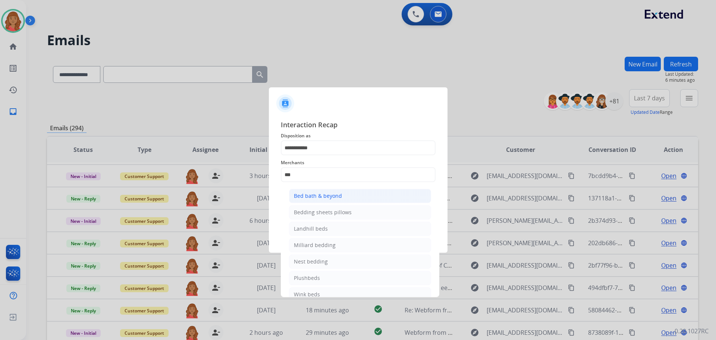
click at [306, 195] on div "Bed bath & beyond" at bounding box center [318, 195] width 48 height 7
type input "**********"
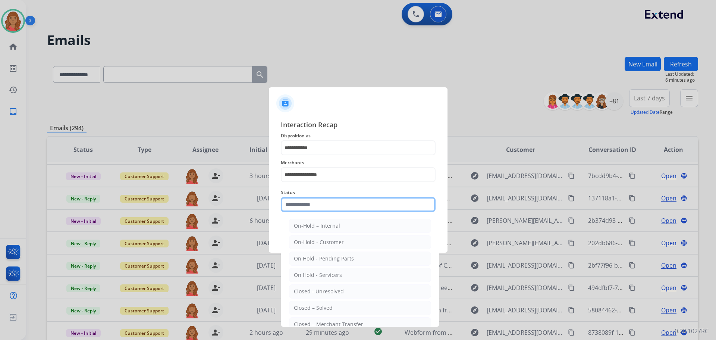
click at [306, 207] on input "text" at bounding box center [358, 204] width 155 height 15
drag, startPoint x: 314, startPoint y: 305, endPoint x: 314, endPoint y: 297, distance: 7.5
click at [314, 304] on div "Closed – Solved" at bounding box center [313, 307] width 39 height 7
type input "**********"
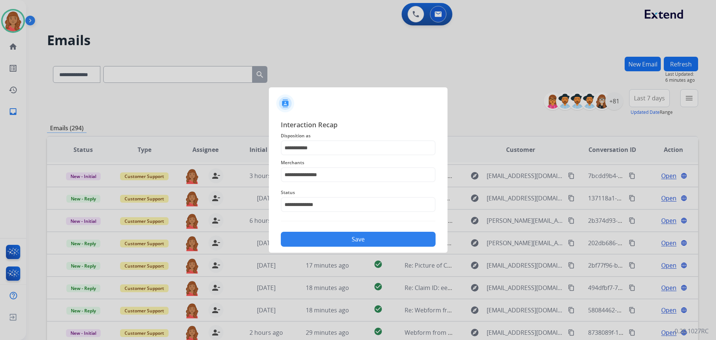
click at [321, 236] on button "Save" at bounding box center [358, 239] width 155 height 15
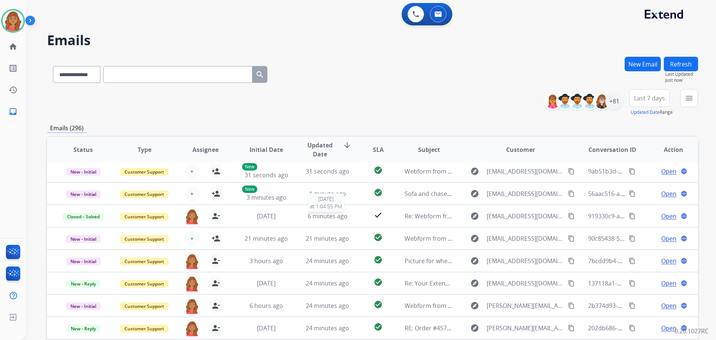
scroll to position [25, 0]
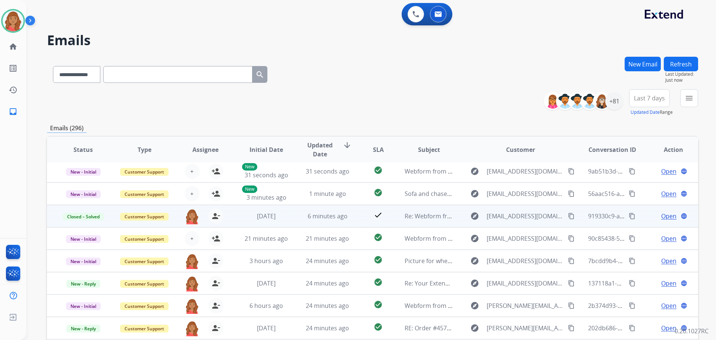
drag, startPoint x: 288, startPoint y: 208, endPoint x: 291, endPoint y: 212, distance: 5.0
click at [289, 209] on tr "Closed – Solved Customer Support [PERSON_NAME][EMAIL_ADDRESS][PERSON_NAME][DOMA…" at bounding box center [372, 216] width 651 height 22
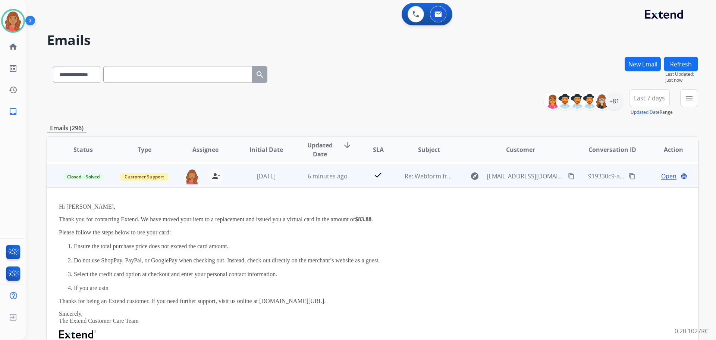
scroll to position [67, 0]
click at [311, 181] on td "6 minutes ago" at bounding box center [321, 174] width 61 height 22
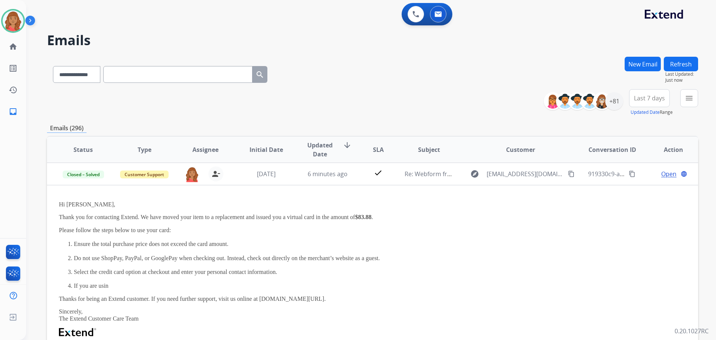
scroll to position [1, 0]
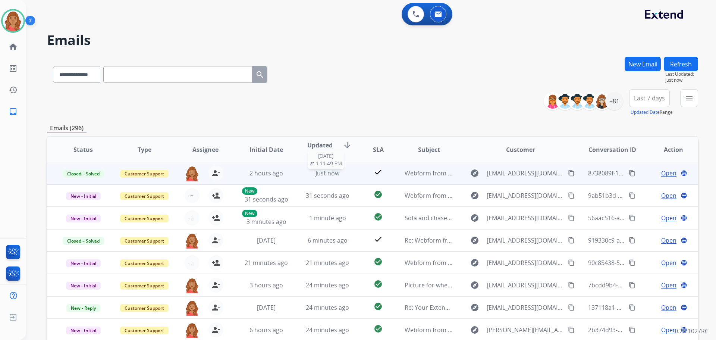
click at [309, 177] on div "Just now" at bounding box center [327, 173] width 49 height 9
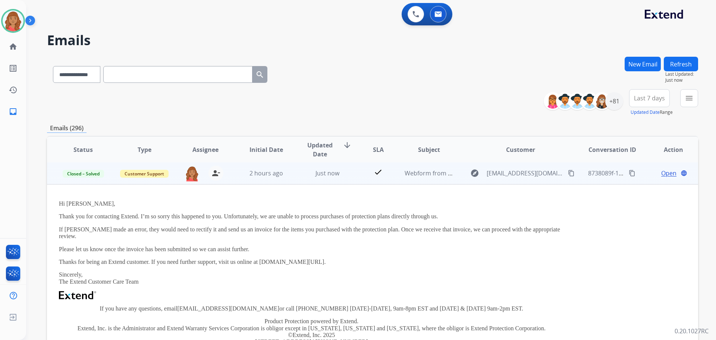
scroll to position [0, 0]
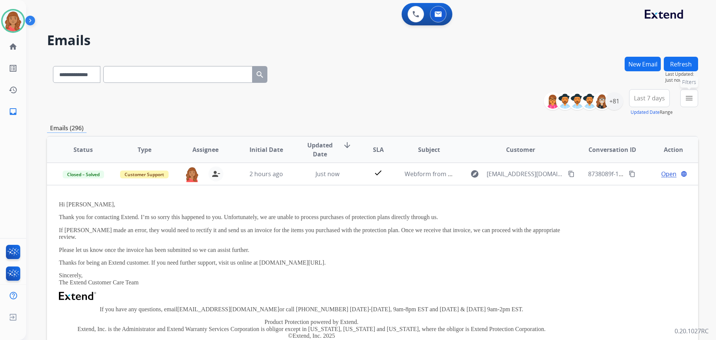
click at [683, 100] on button "menu Filters" at bounding box center [689, 98] width 18 height 18
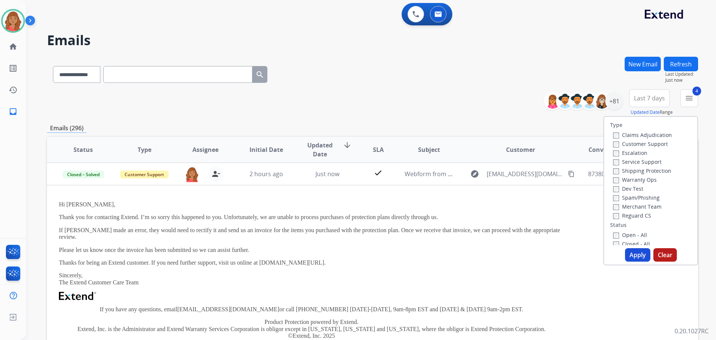
click at [627, 252] on button "Apply" at bounding box center [637, 254] width 25 height 13
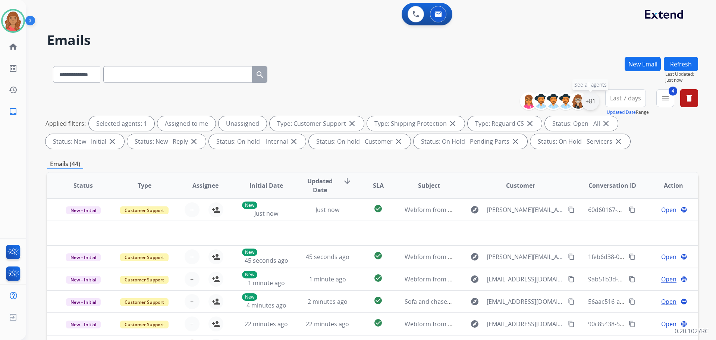
drag, startPoint x: 591, startPoint y: 105, endPoint x: 590, endPoint y: 110, distance: 4.8
click at [592, 106] on div "+81" at bounding box center [590, 101] width 18 height 18
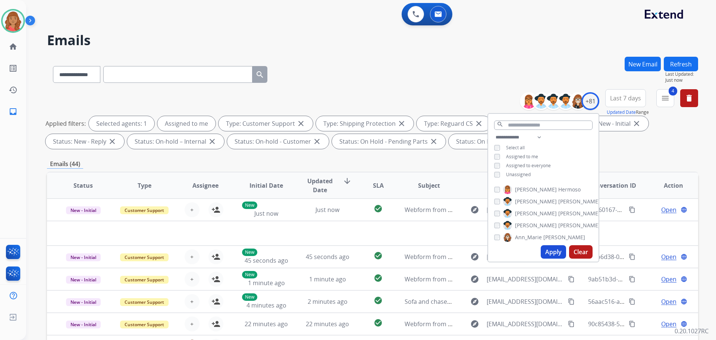
click at [551, 254] on button "Apply" at bounding box center [553, 251] width 25 height 13
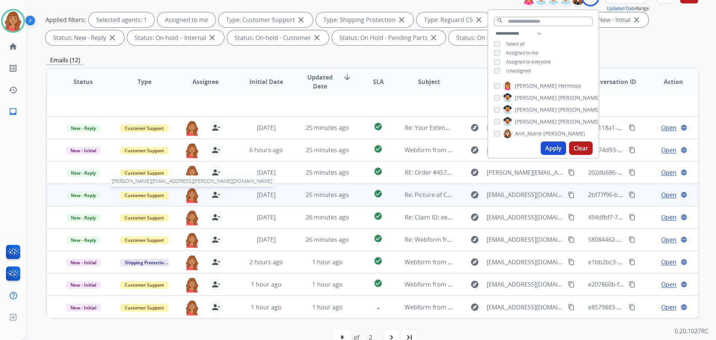
scroll to position [120, 0]
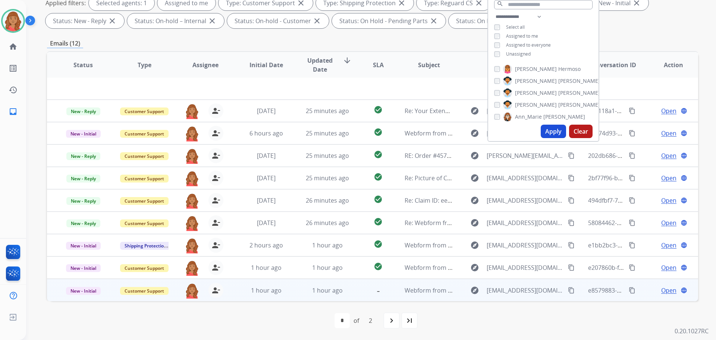
click at [296, 286] on td "1 hour ago" at bounding box center [321, 290] width 61 height 22
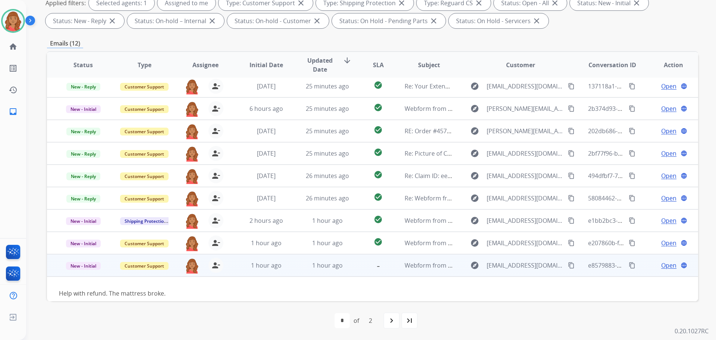
scroll to position [34, 0]
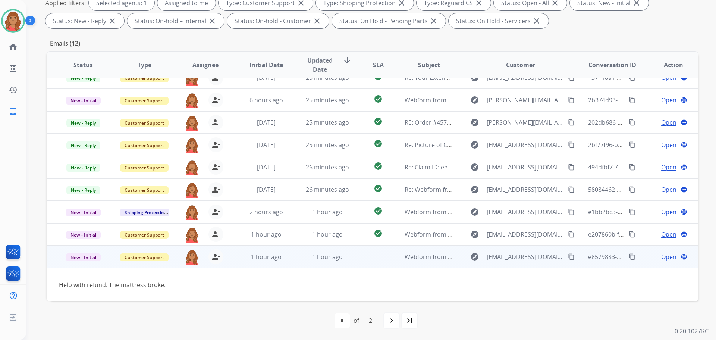
click at [568, 255] on mat-icon "content_copy" at bounding box center [571, 256] width 7 height 7
click at [669, 259] on span "Open" at bounding box center [668, 256] width 15 height 9
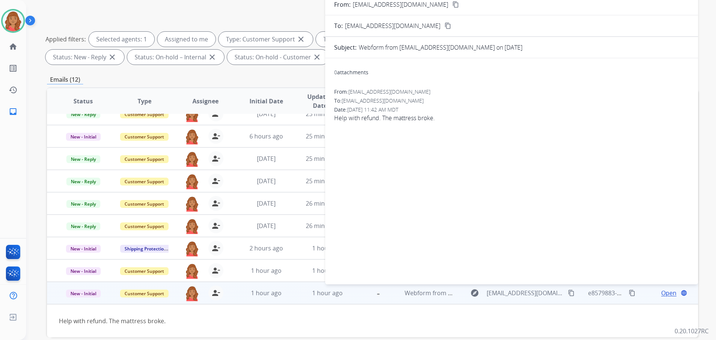
scroll to position [0, 0]
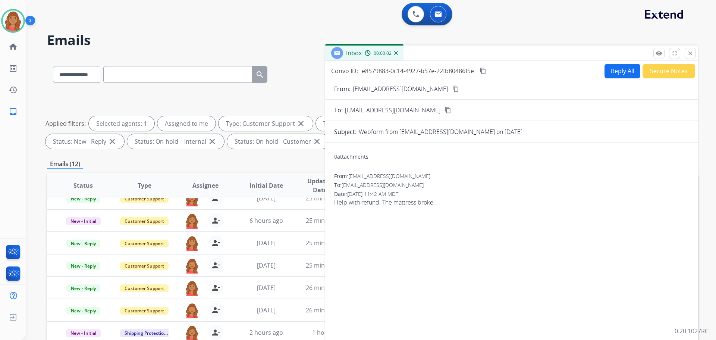
click at [628, 78] on button "Reply All" at bounding box center [623, 71] width 36 height 15
select select "**********"
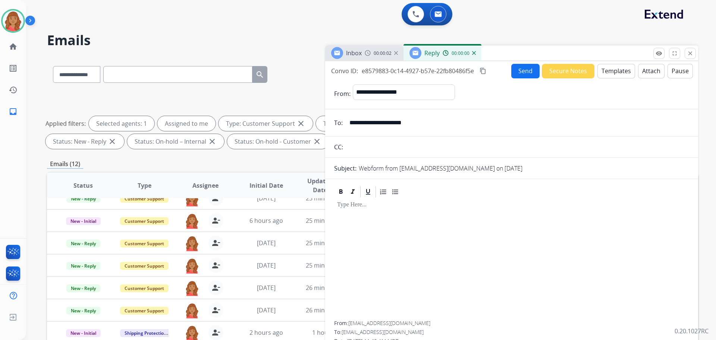
click at [607, 72] on button "Templates" at bounding box center [616, 71] width 38 height 15
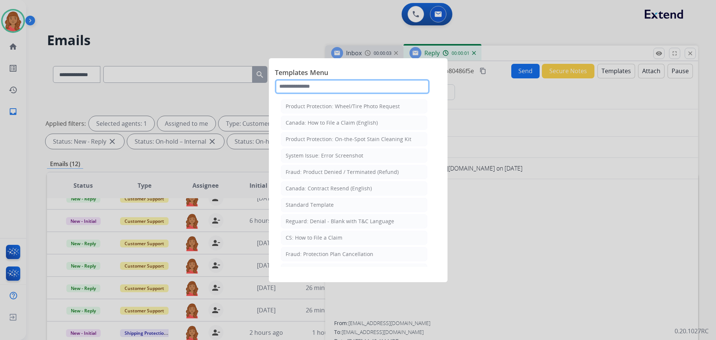
click at [361, 90] on input "text" at bounding box center [352, 86] width 155 height 15
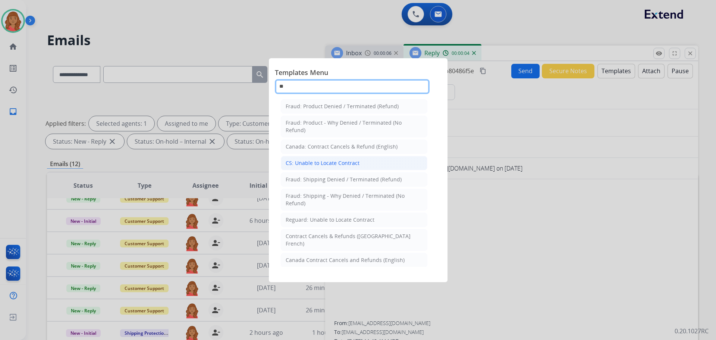
type input "**"
click at [332, 160] on div "CS: Unable to Locate Contract" at bounding box center [323, 162] width 74 height 7
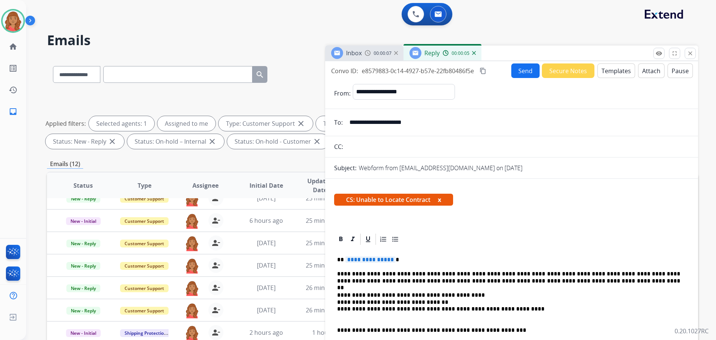
click at [389, 260] on span "**********" at bounding box center [370, 259] width 50 height 6
click at [522, 75] on button "Send" at bounding box center [525, 70] width 28 height 15
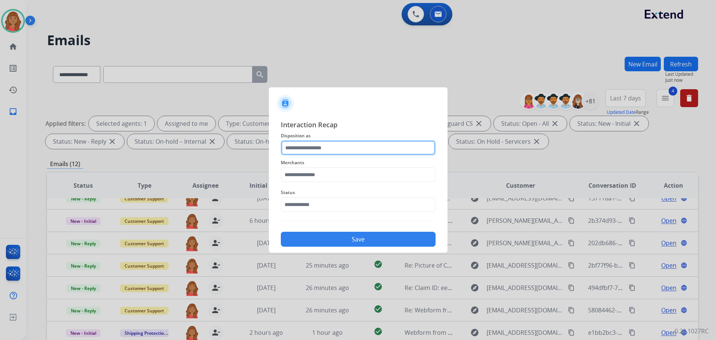
drag, startPoint x: 329, startPoint y: 161, endPoint x: 330, endPoint y: 155, distance: 6.0
click at [330, 155] on input "text" at bounding box center [358, 147] width 155 height 15
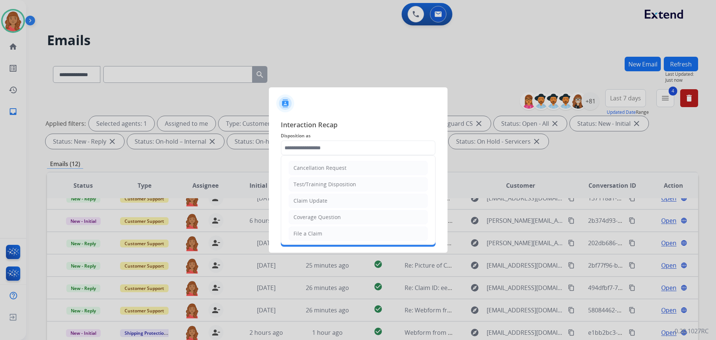
click at [321, 203] on div "Claim Update" at bounding box center [310, 200] width 34 height 7
type input "**********"
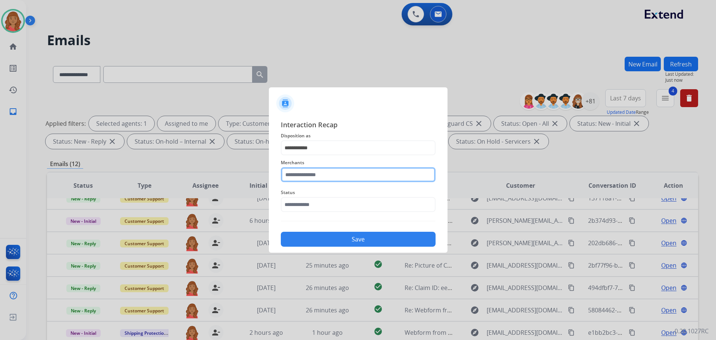
click at [314, 183] on div "Merchants" at bounding box center [358, 170] width 155 height 30
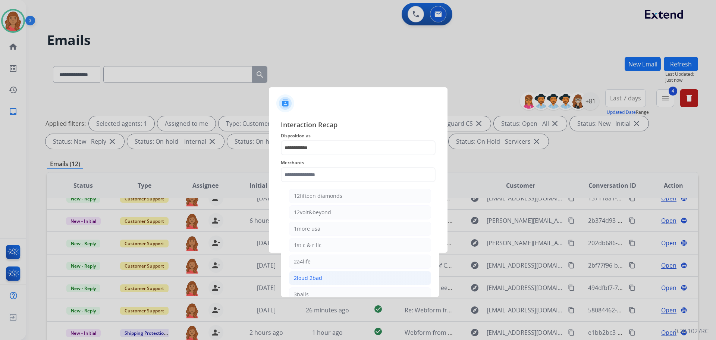
click at [306, 277] on div "2loud 2bad" at bounding box center [308, 277] width 28 height 7
type input "**********"
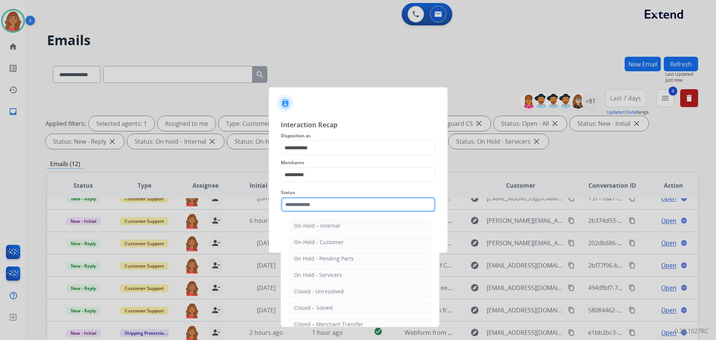
drag, startPoint x: 314, startPoint y: 206, endPoint x: 314, endPoint y: 215, distance: 8.6
click at [314, 207] on input "text" at bounding box center [358, 204] width 155 height 15
click at [303, 304] on div "Closed – Solved" at bounding box center [313, 307] width 39 height 7
type input "**********"
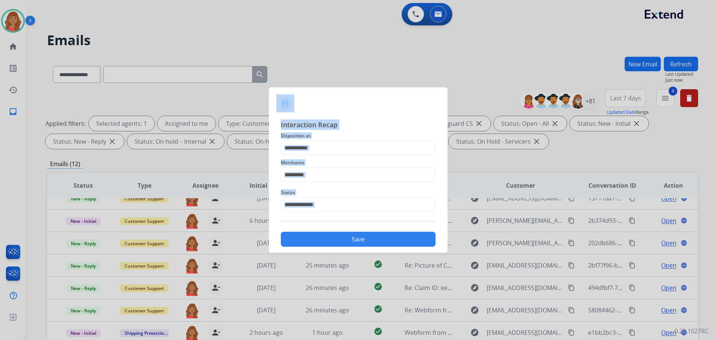
click at [0, 254] on app-contact-recap-modal "**********" at bounding box center [0, 170] width 0 height 340
click at [320, 242] on button "Save" at bounding box center [358, 239] width 155 height 15
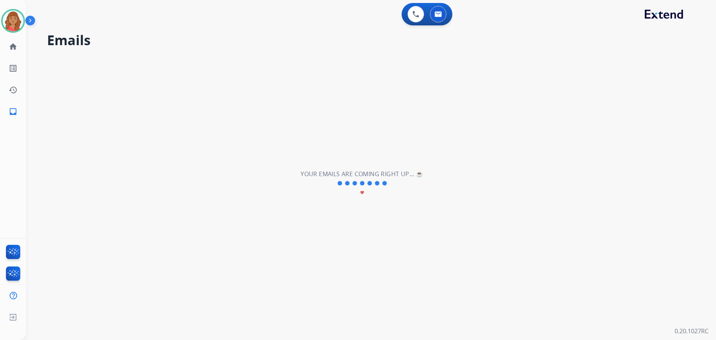
scroll to position [25, 0]
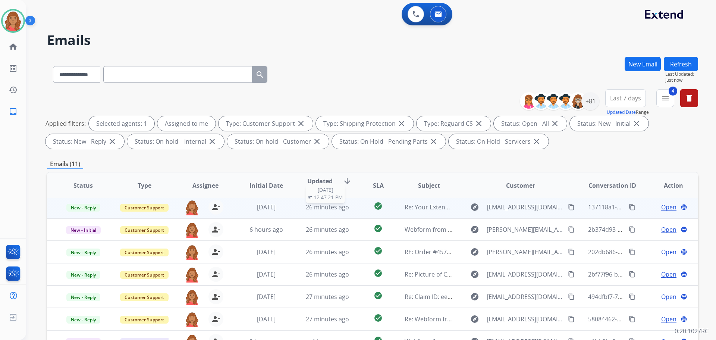
click at [314, 209] on span "26 minutes ago" at bounding box center [327, 207] width 43 height 8
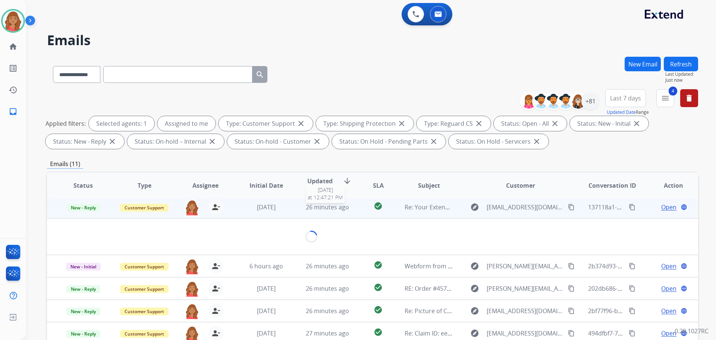
scroll to position [22, 0]
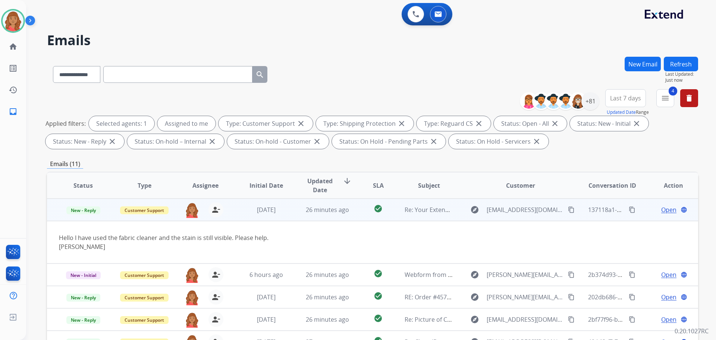
click at [568, 211] on mat-icon "content_copy" at bounding box center [571, 209] width 7 height 7
click at [662, 207] on span "Open" at bounding box center [668, 209] width 15 height 9
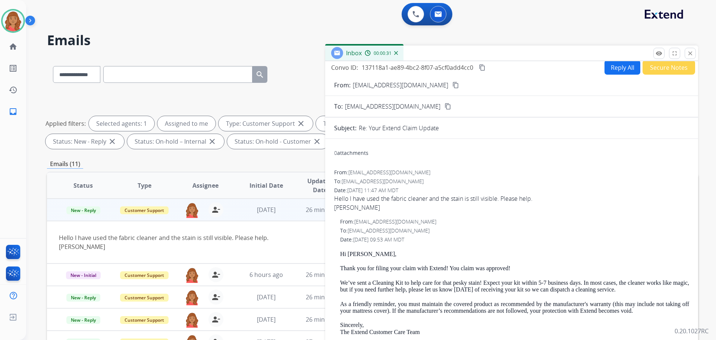
scroll to position [0, 0]
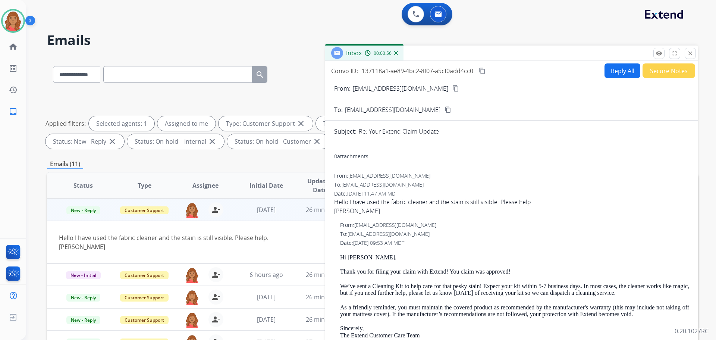
click at [570, 193] on div "Date: [DATE] 11:47 AM MDT" at bounding box center [511, 193] width 355 height 7
click at [616, 79] on form "From: [EMAIL_ADDRESS][DOMAIN_NAME] content_copy To: [EMAIL_ADDRESS][DOMAIN_NAME…" at bounding box center [511, 270] width 373 height 384
click at [605, 74] on button "Reply All" at bounding box center [623, 70] width 36 height 15
select select "**********"
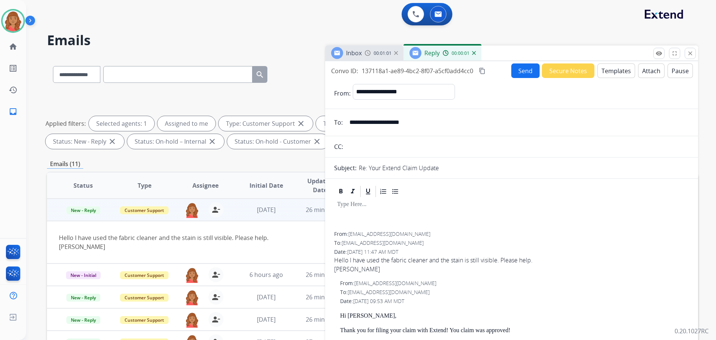
click at [604, 73] on button "Templates" at bounding box center [616, 70] width 38 height 15
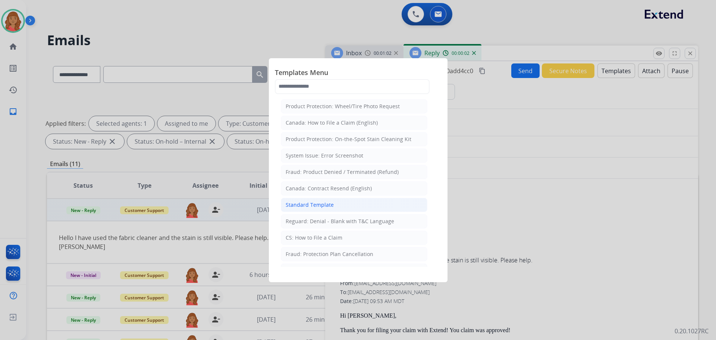
click at [357, 207] on li "Standard Template" at bounding box center [354, 205] width 147 height 14
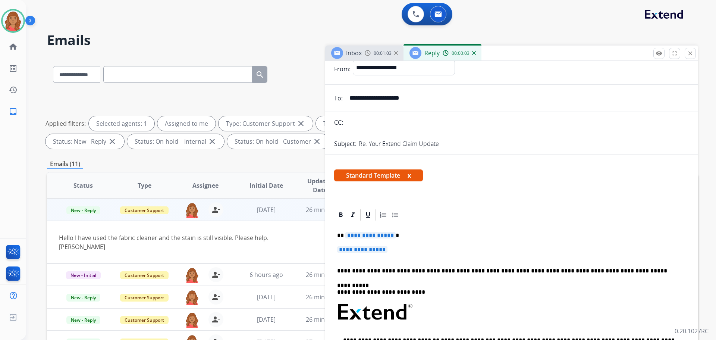
scroll to position [37, 0]
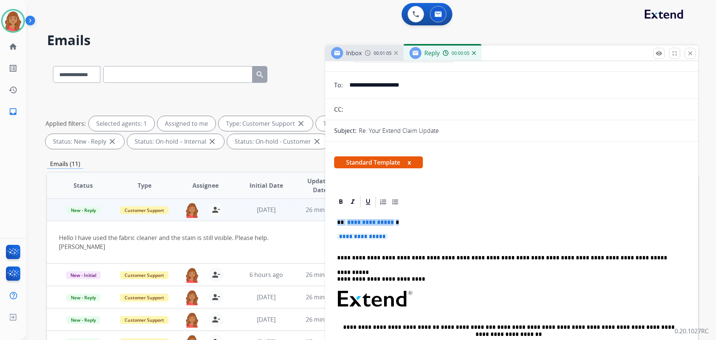
drag, startPoint x: 365, startPoint y: 236, endPoint x: 335, endPoint y: 223, distance: 32.6
click at [335, 223] on div "**********" at bounding box center [511, 316] width 355 height 216
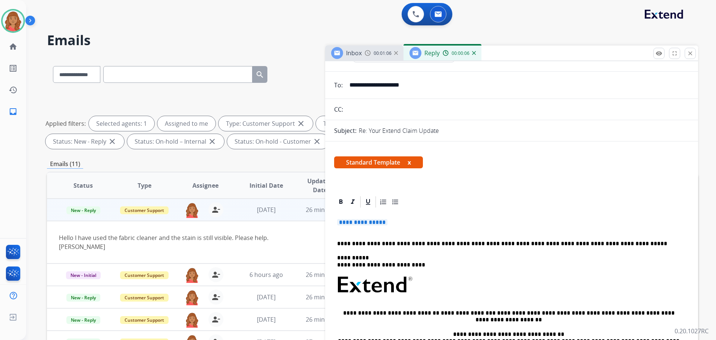
scroll to position [23, 0]
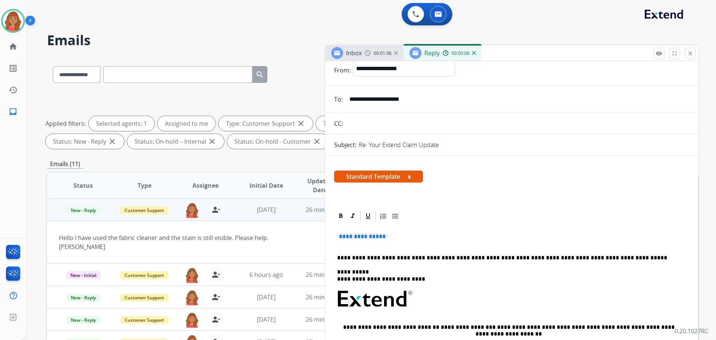
drag, startPoint x: 403, startPoint y: 234, endPoint x: 343, endPoint y: 235, distance: 59.7
click at [343, 235] on p "**********" at bounding box center [511, 240] width 349 height 14
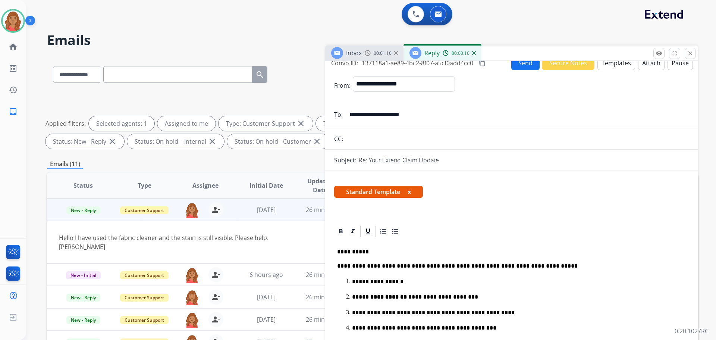
scroll to position [0, 0]
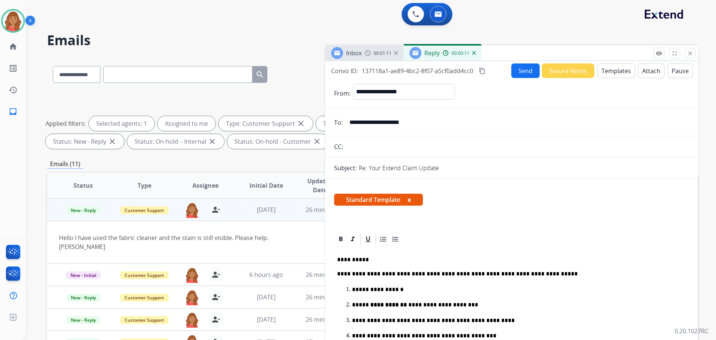
drag, startPoint x: 483, startPoint y: 70, endPoint x: 335, endPoint y: 118, distance: 155.6
click at [483, 71] on mat-icon "content_copy" at bounding box center [482, 70] width 7 height 7
click at [518, 76] on button "Send" at bounding box center [525, 70] width 28 height 15
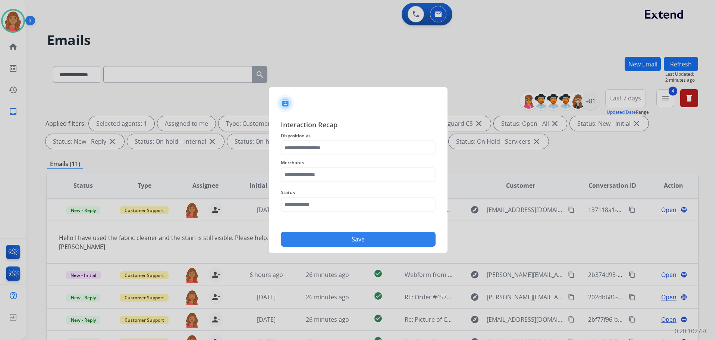
click at [330, 132] on div "Interaction Recap Disposition as Merchants Status Save" at bounding box center [358, 182] width 155 height 127
click at [324, 150] on input "text" at bounding box center [358, 147] width 155 height 15
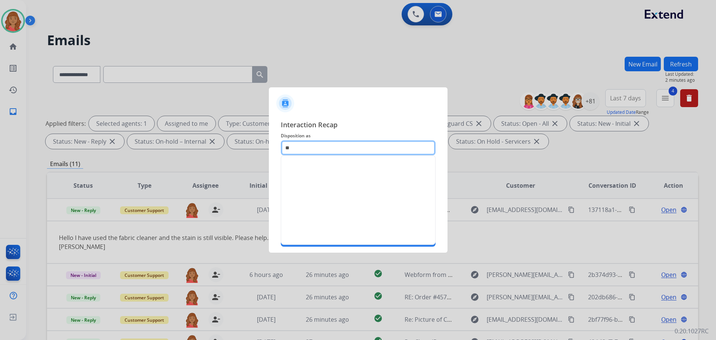
type input "*"
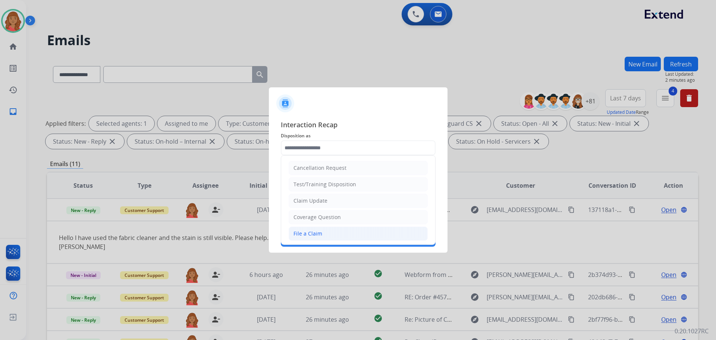
click at [298, 231] on div "File a Claim" at bounding box center [307, 233] width 29 height 7
type input "**********"
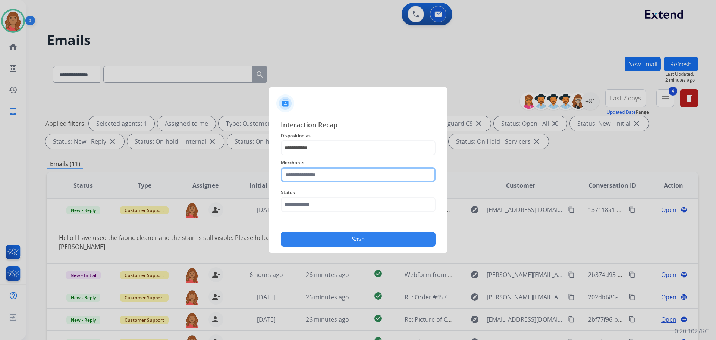
click at [305, 179] on input "text" at bounding box center [358, 174] width 155 height 15
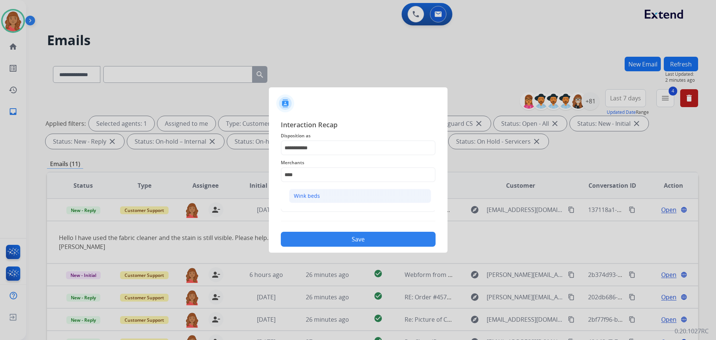
drag, startPoint x: 308, startPoint y: 199, endPoint x: 311, endPoint y: 207, distance: 8.0
click at [310, 202] on li "Wink beds" at bounding box center [360, 196] width 142 height 14
type input "*********"
click at [295, 210] on input "text" at bounding box center [358, 204] width 155 height 15
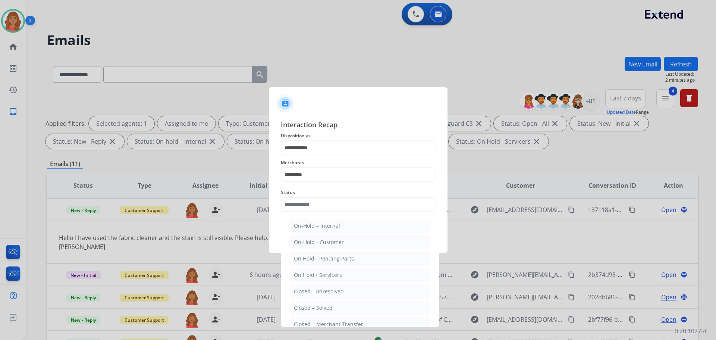
click at [300, 308] on div "Closed – Solved" at bounding box center [313, 307] width 39 height 7
type input "**********"
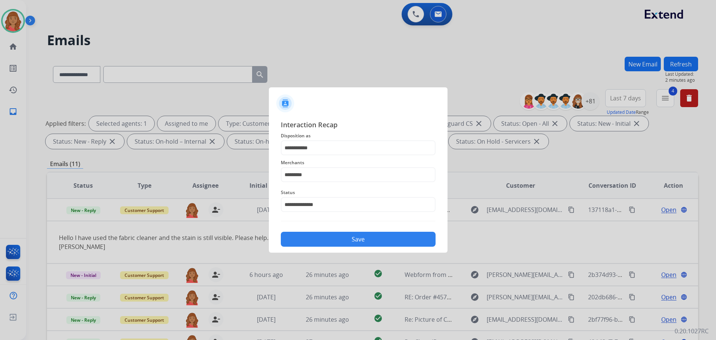
click at [303, 237] on button "Save" at bounding box center [358, 239] width 155 height 15
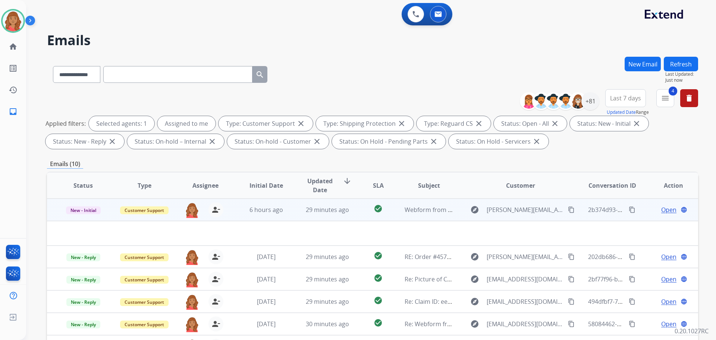
click at [291, 211] on td "29 minutes ago" at bounding box center [321, 209] width 61 height 22
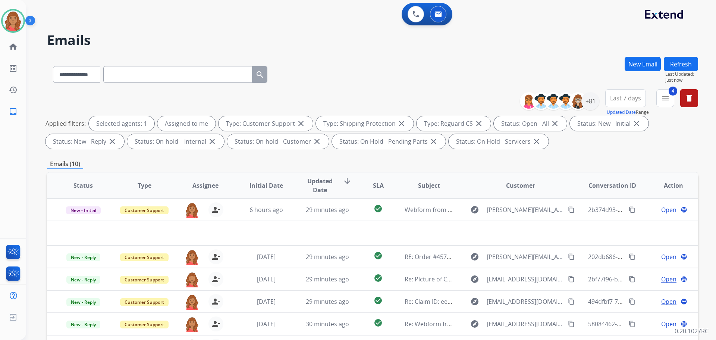
scroll to position [1, 0]
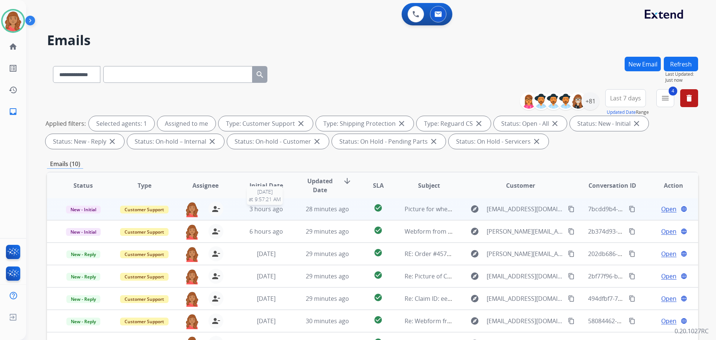
click at [266, 211] on span "3 hours ago" at bounding box center [266, 209] width 34 height 8
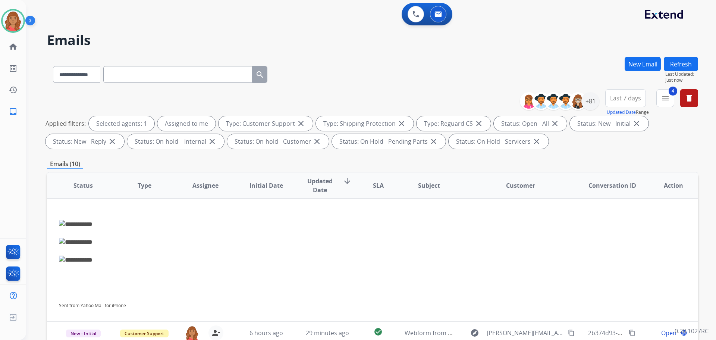
scroll to position [0, 0]
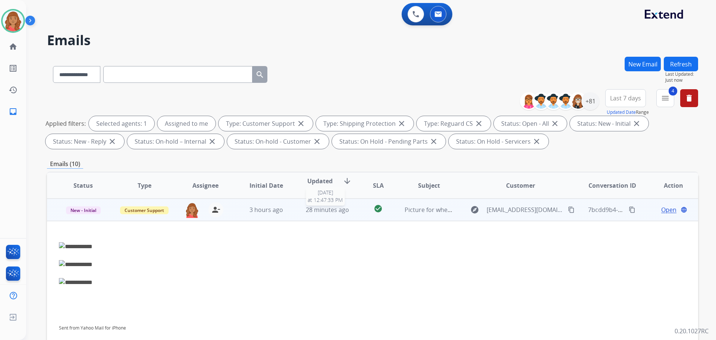
click at [340, 212] on span "28 minutes ago" at bounding box center [327, 209] width 43 height 8
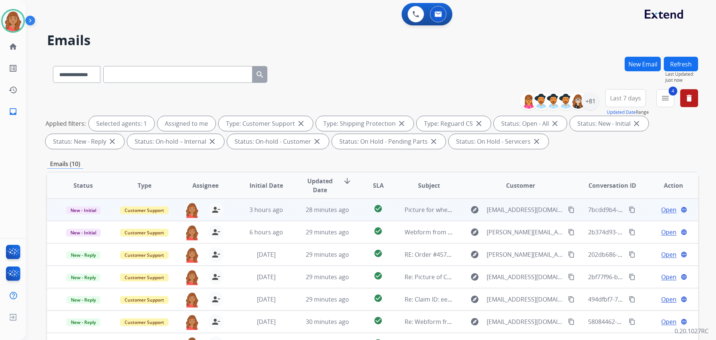
scroll to position [1, 0]
click at [220, 213] on button "person_remove [PERSON_NAME] to Me" at bounding box center [215, 208] width 15 height 15
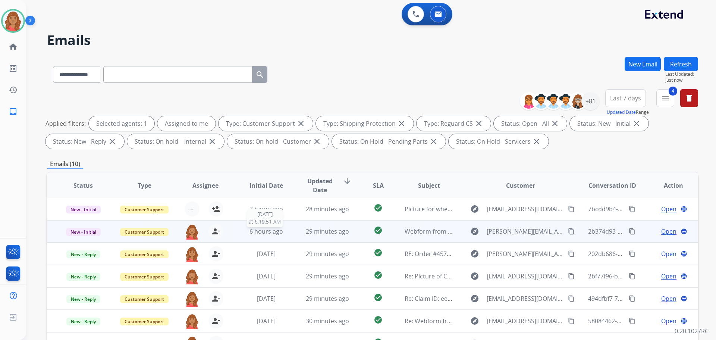
click at [280, 234] on span "6 hours ago" at bounding box center [266, 231] width 34 height 8
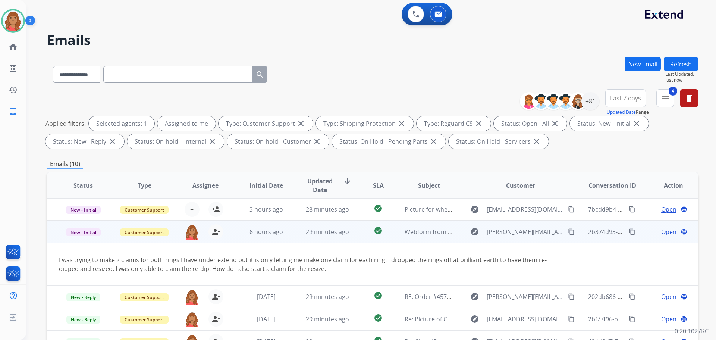
scroll to position [0, 0]
click at [213, 233] on mat-icon "person_remove" at bounding box center [215, 231] width 9 height 9
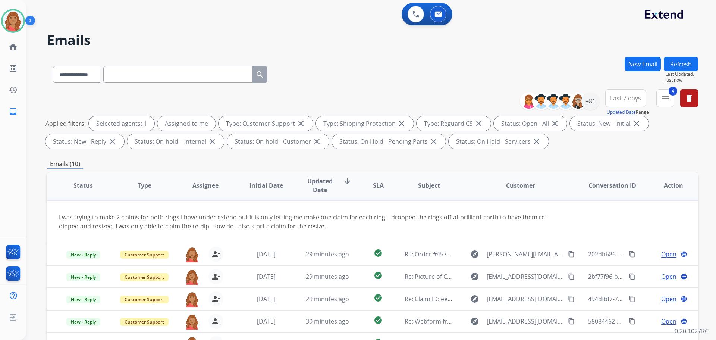
scroll to position [43, 0]
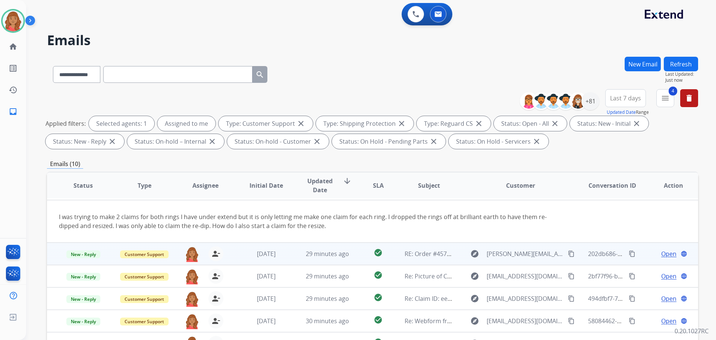
click at [261, 258] on td "[DATE]" at bounding box center [260, 253] width 61 height 22
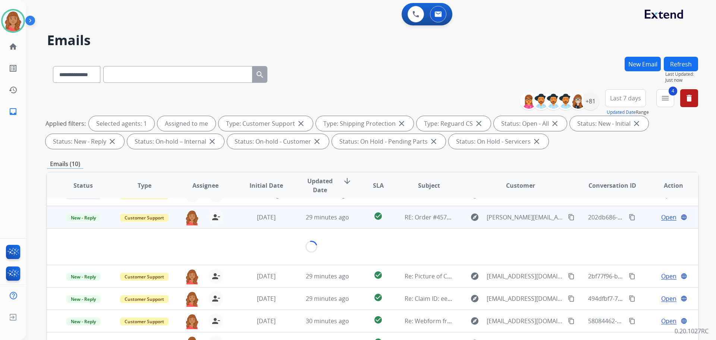
scroll to position [45, 0]
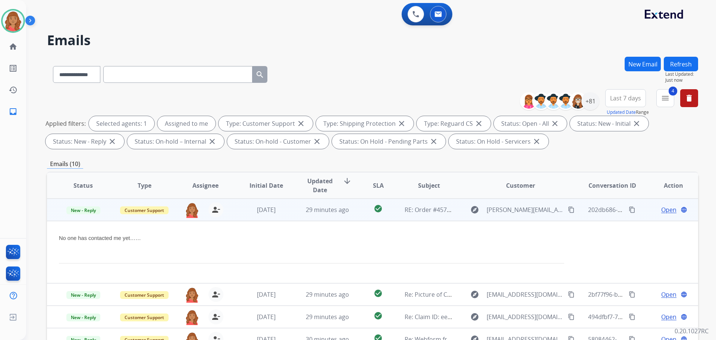
click at [663, 207] on span "Open" at bounding box center [668, 209] width 15 height 9
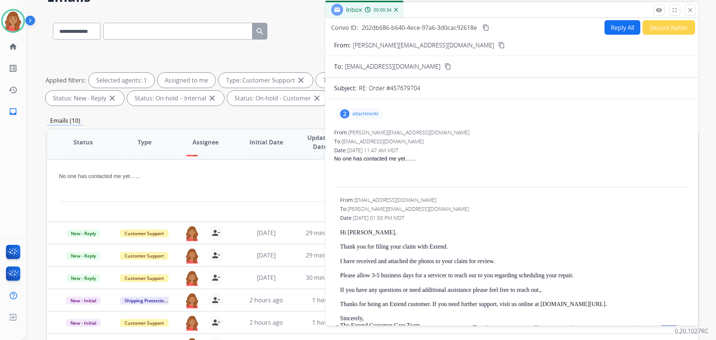
scroll to position [37, 0]
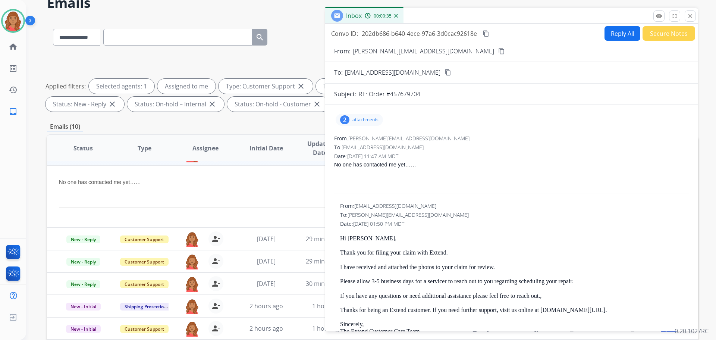
click at [688, 17] on mat-icon "close" at bounding box center [690, 16] width 7 height 7
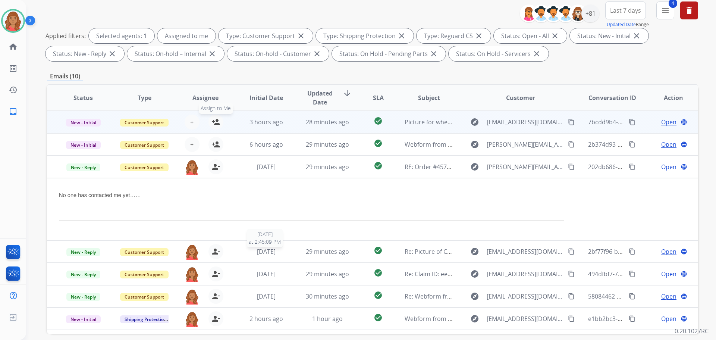
scroll to position [0, 0]
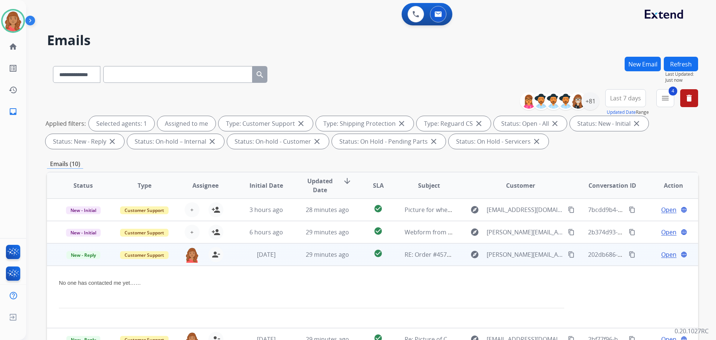
click at [242, 260] on td "[DATE]" at bounding box center [260, 254] width 61 height 22
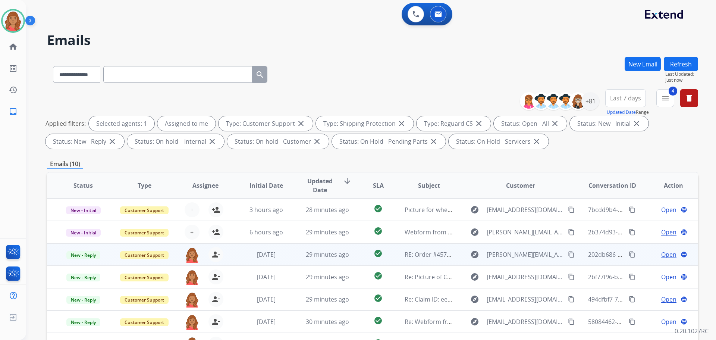
scroll to position [1, 0]
click at [257, 254] on span "[DATE]" at bounding box center [266, 253] width 19 height 8
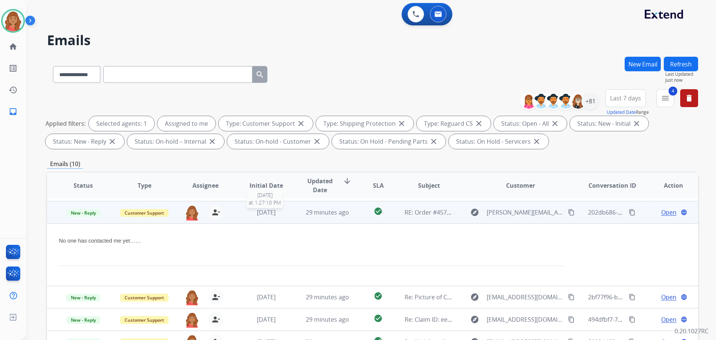
scroll to position [45, 0]
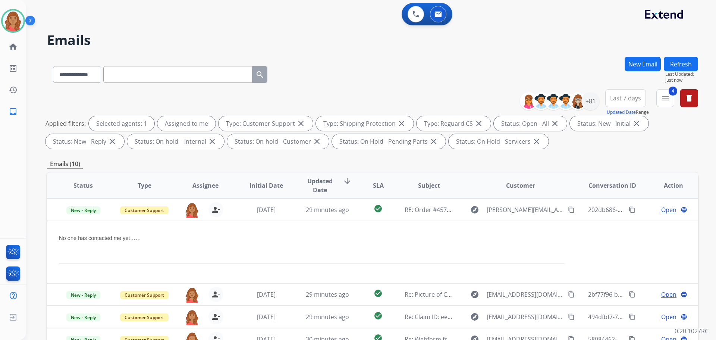
click at [654, 209] on div "Open language" at bounding box center [673, 209] width 49 height 9
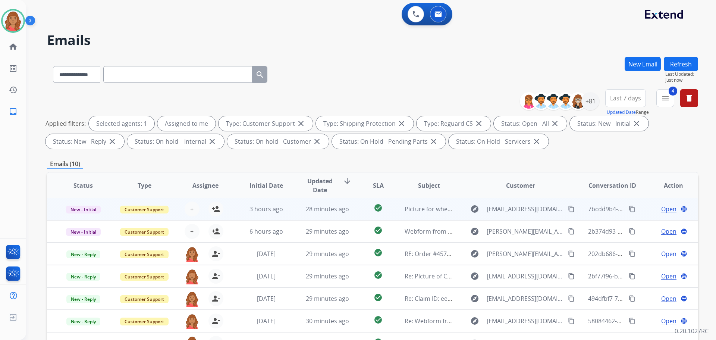
click at [663, 207] on span "Open" at bounding box center [668, 208] width 15 height 9
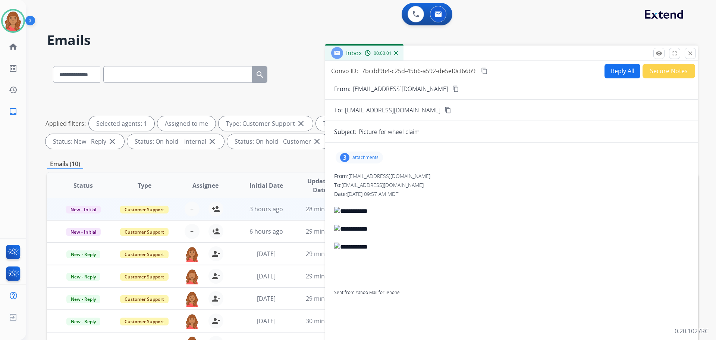
click at [355, 159] on p "attachments" at bounding box center [365, 157] width 26 height 6
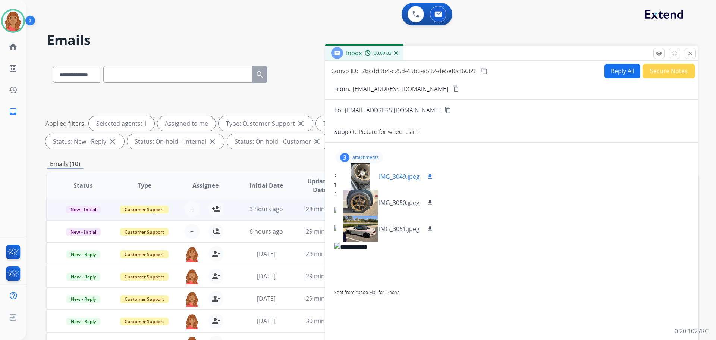
click at [430, 175] on mat-icon "download" at bounding box center [430, 176] width 7 height 7
click at [428, 201] on mat-icon "download" at bounding box center [430, 202] width 7 height 7
click at [430, 227] on mat-icon "download" at bounding box center [430, 228] width 7 height 7
click at [452, 90] on mat-icon "content_copy" at bounding box center [455, 88] width 7 height 7
click at [624, 74] on button "Reply All" at bounding box center [623, 71] width 36 height 15
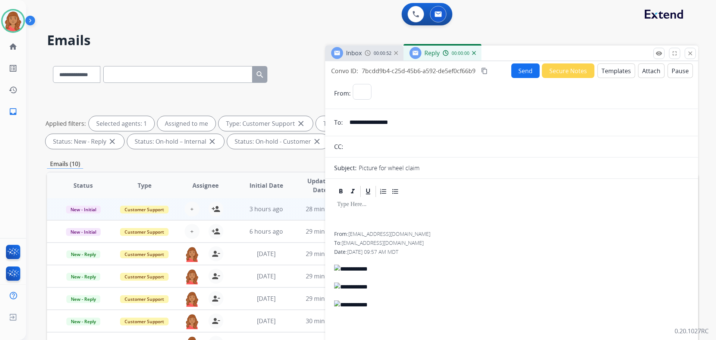
select select "**********"
click at [604, 68] on button "Templates" at bounding box center [616, 70] width 38 height 15
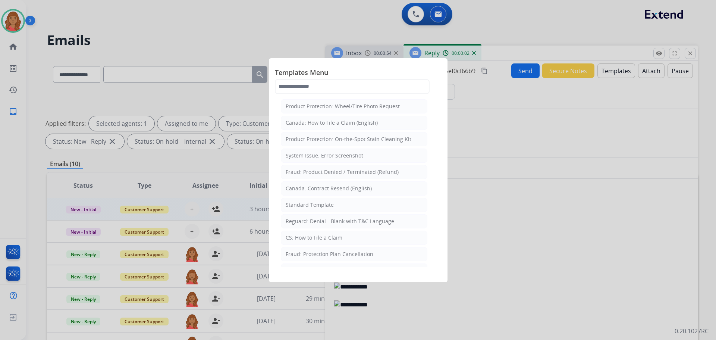
click at [321, 207] on div "Standard Template" at bounding box center [310, 204] width 48 height 7
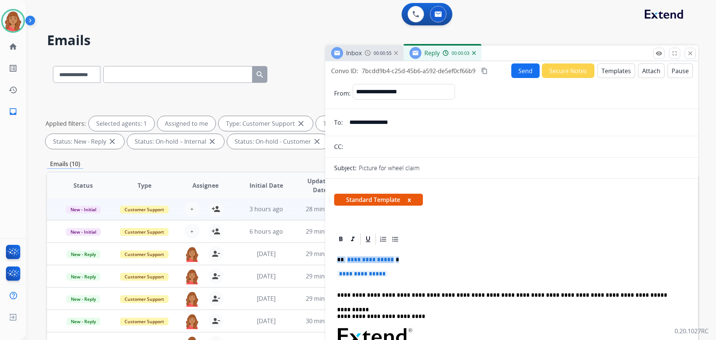
drag, startPoint x: 408, startPoint y: 275, endPoint x: 332, endPoint y: 259, distance: 77.3
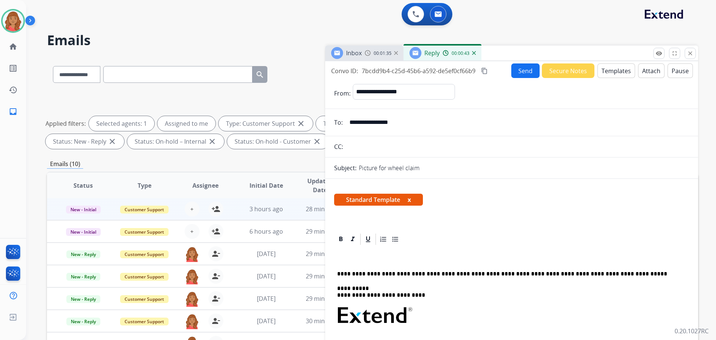
drag, startPoint x: 577, startPoint y: 150, endPoint x: 570, endPoint y: 153, distance: 7.9
click at [580, 151] on input "text" at bounding box center [517, 146] width 344 height 15
click at [606, 71] on button "Templates" at bounding box center [616, 70] width 38 height 15
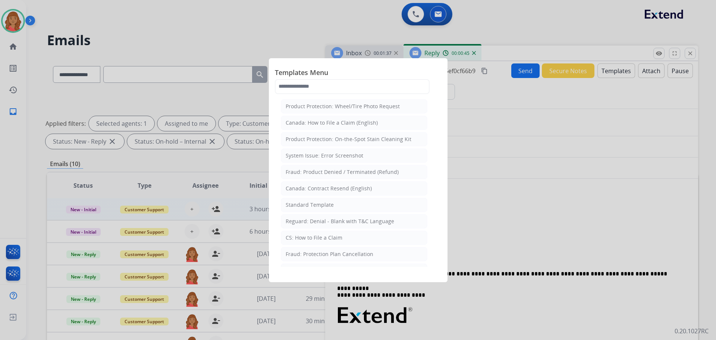
drag, startPoint x: 319, startPoint y: 205, endPoint x: 353, endPoint y: 223, distance: 38.9
click at [323, 204] on div "Standard Template" at bounding box center [310, 204] width 48 height 7
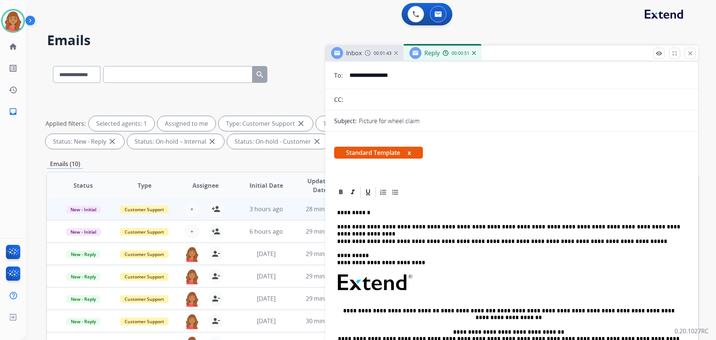
scroll to position [0, 0]
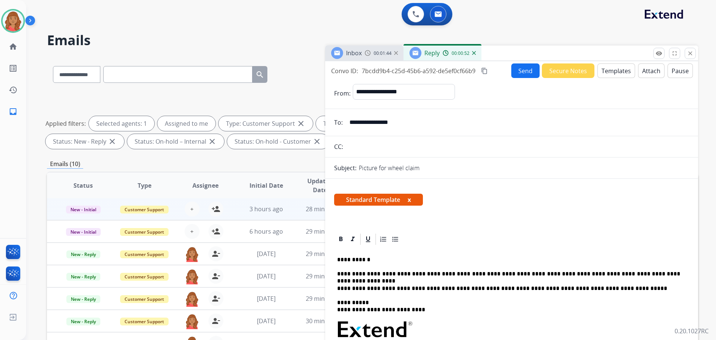
click at [530, 75] on button "Send" at bounding box center [525, 70] width 28 height 15
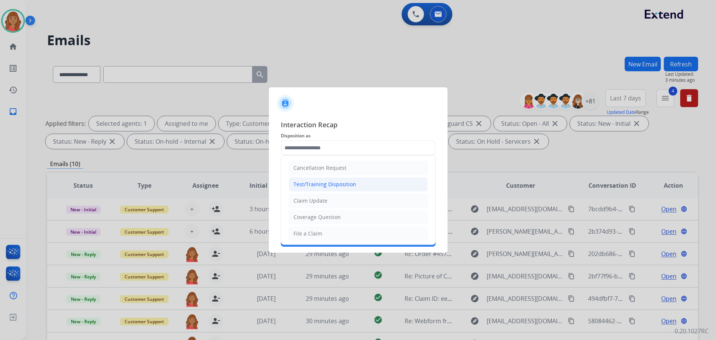
click at [323, 145] on input "text" at bounding box center [358, 147] width 155 height 15
click at [308, 202] on li "File a Claim" at bounding box center [358, 196] width 139 height 14
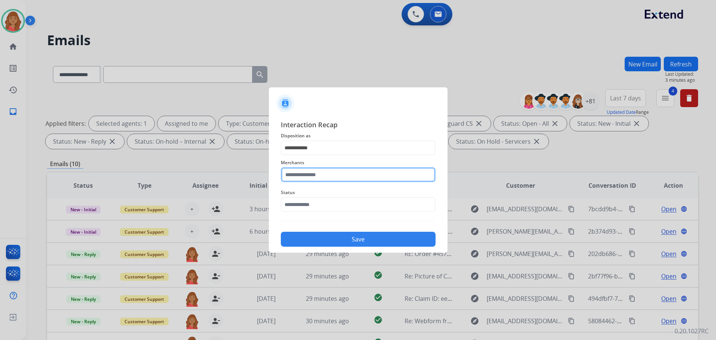
click at [312, 180] on input "text" at bounding box center [358, 174] width 155 height 15
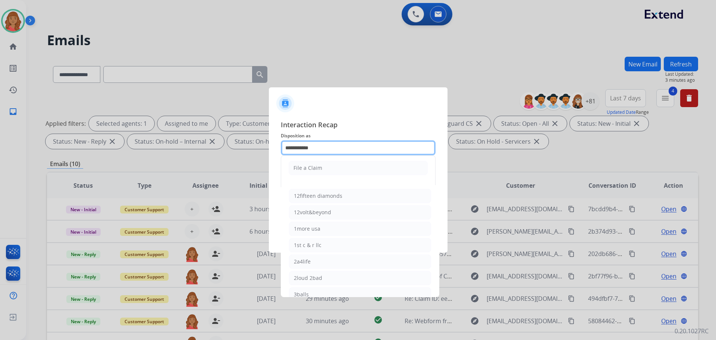
click at [313, 145] on input "**********" at bounding box center [358, 147] width 155 height 15
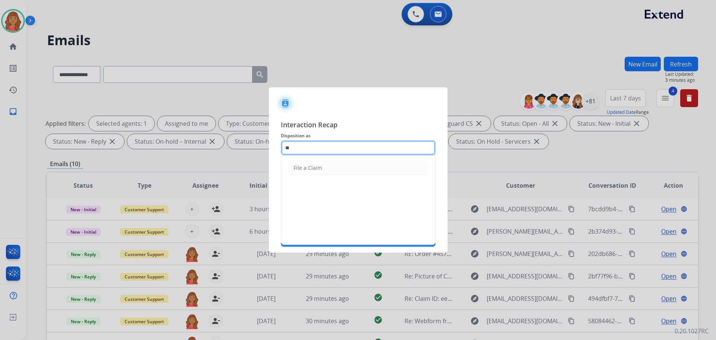
type input "*"
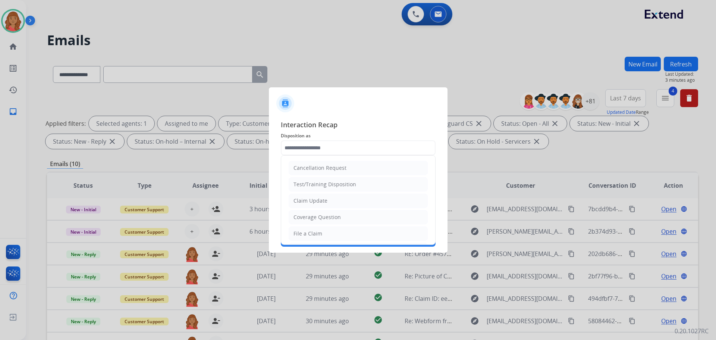
drag, startPoint x: 313, startPoint y: 198, endPoint x: 320, endPoint y: 184, distance: 15.5
click at [314, 198] on div "Claim Update" at bounding box center [310, 200] width 34 height 7
type input "**********"
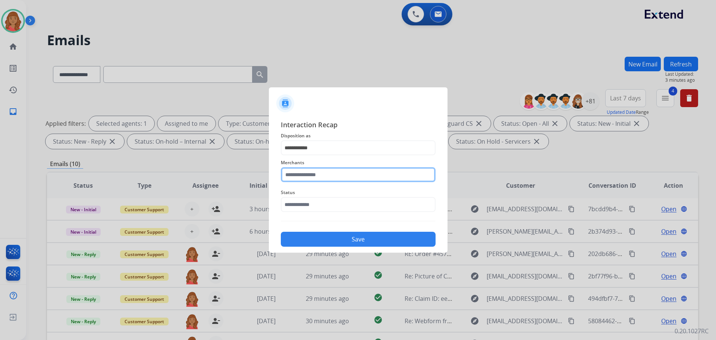
click at [318, 173] on input "text" at bounding box center [358, 174] width 155 height 15
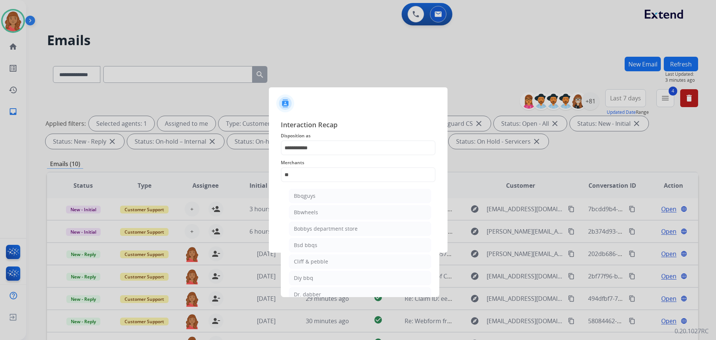
click at [310, 210] on div "Bbwheels" at bounding box center [306, 211] width 24 height 7
type input "********"
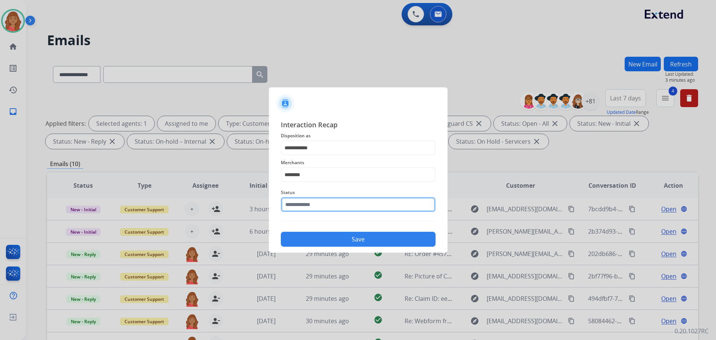
click at [309, 208] on input "text" at bounding box center [358, 204] width 155 height 15
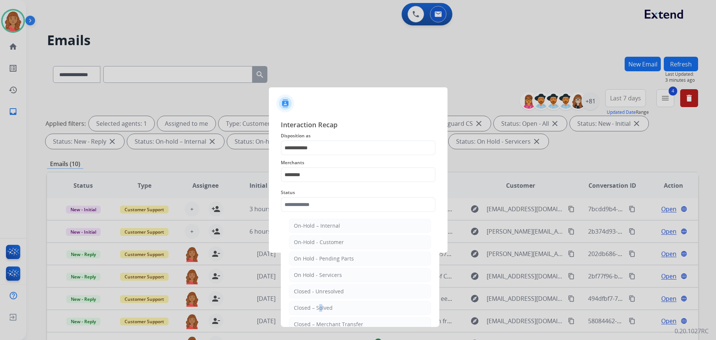
click at [318, 304] on li "Closed – Solved" at bounding box center [360, 308] width 142 height 14
type input "**********"
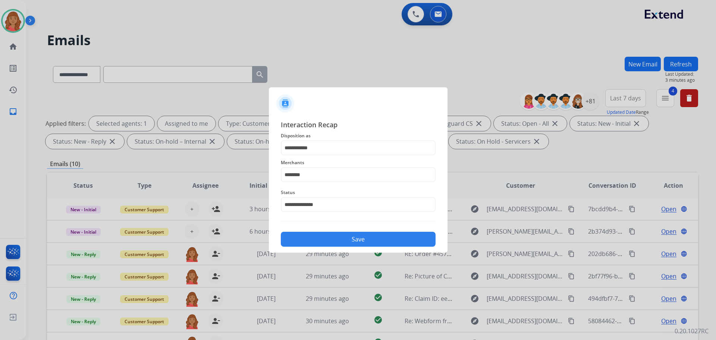
drag, startPoint x: 337, startPoint y: 235, endPoint x: 337, endPoint y: 231, distance: 4.5
click at [337, 236] on button "Save" at bounding box center [358, 239] width 155 height 15
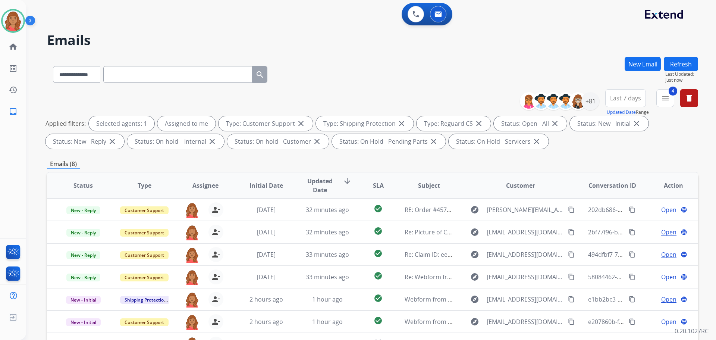
scroll to position [0, 0]
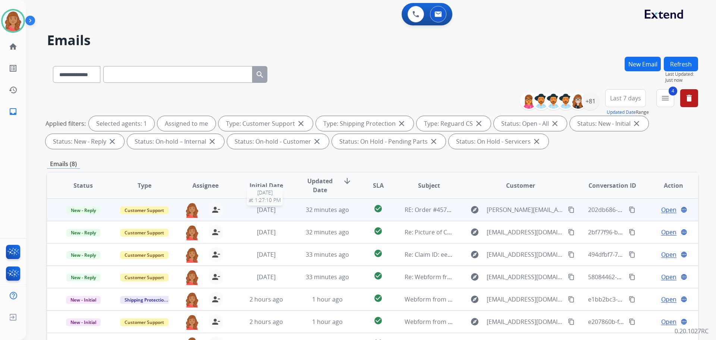
click at [275, 211] on span "[DATE]" at bounding box center [266, 209] width 19 height 8
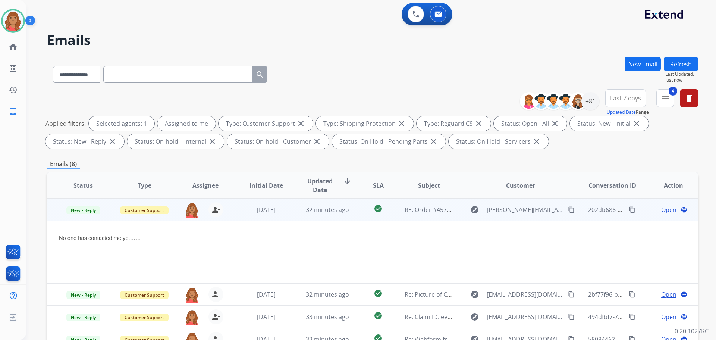
click at [666, 210] on span "Open" at bounding box center [668, 209] width 15 height 9
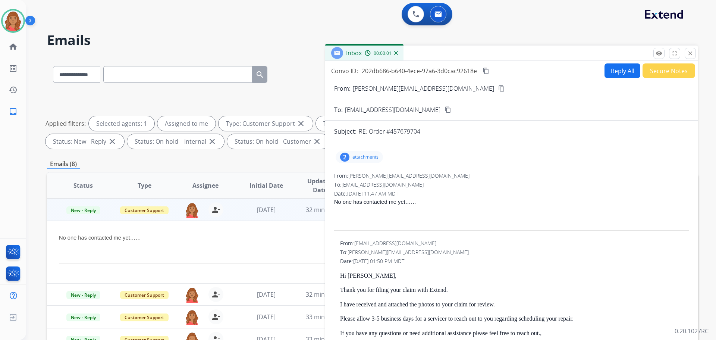
click at [360, 157] on p "attachments" at bounding box center [365, 157] width 26 height 6
click at [521, 195] on div "Date: [DATE] 11:47 AM MDT" at bounding box center [511, 193] width 355 height 7
click at [364, 158] on p "attachments" at bounding box center [365, 157] width 26 height 6
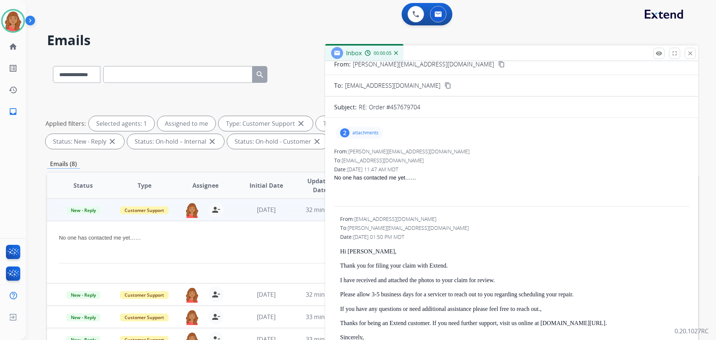
scroll to position [37, 0]
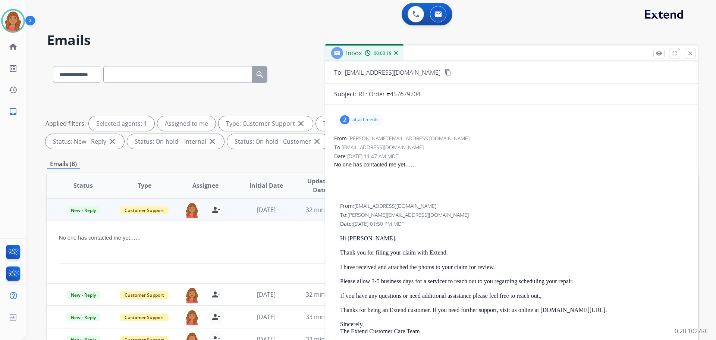
click at [581, 234] on div "From: [EMAIL_ADDRESS][DOMAIN_NAME] To: [PERSON_NAME][EMAIL_ADDRESS][DOMAIN_NAME…" at bounding box center [511, 324] width 355 height 244
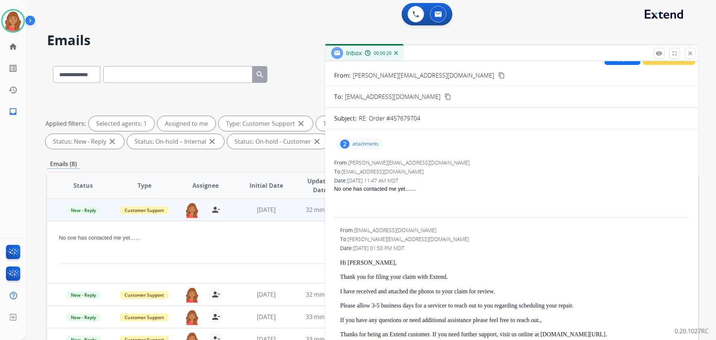
scroll to position [0, 0]
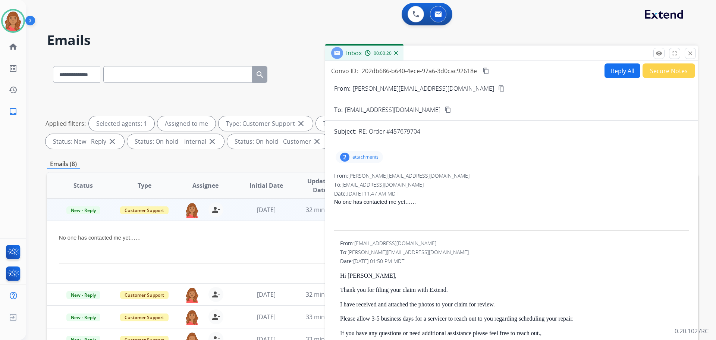
click at [617, 73] on button "Reply All" at bounding box center [623, 70] width 36 height 15
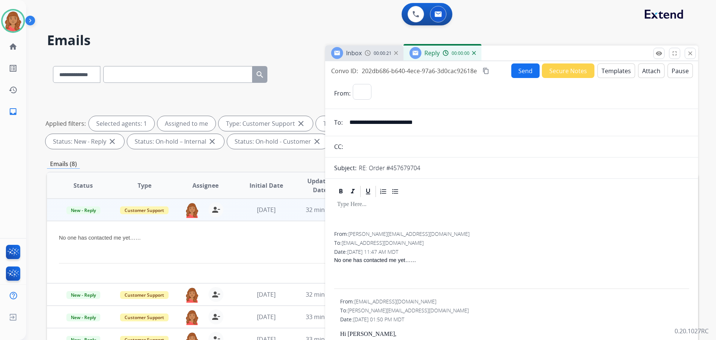
select select "**********"
click at [614, 71] on button "Templates" at bounding box center [616, 70] width 38 height 15
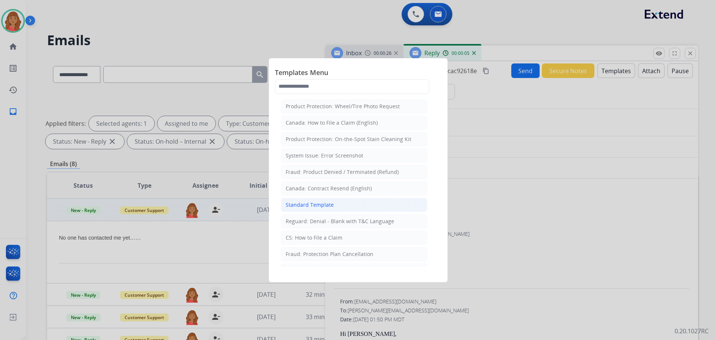
drag, startPoint x: 318, startPoint y: 207, endPoint x: 399, endPoint y: 248, distance: 90.9
click at [320, 207] on div "Standard Template" at bounding box center [310, 204] width 48 height 7
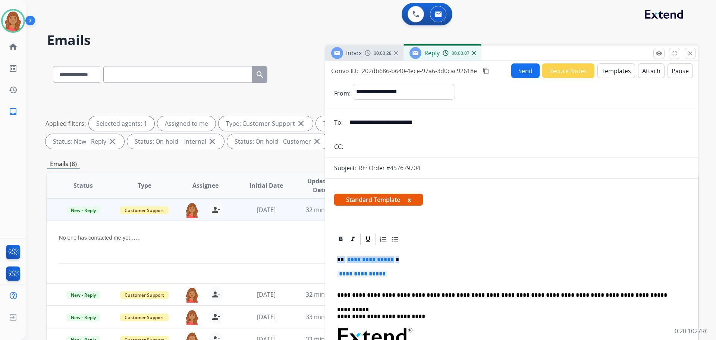
drag, startPoint x: 384, startPoint y: 279, endPoint x: 329, endPoint y: 255, distance: 60.4
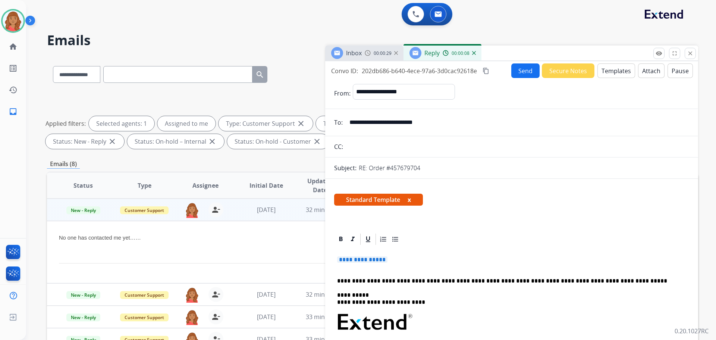
drag, startPoint x: 388, startPoint y: 259, endPoint x: 333, endPoint y: 258, distance: 54.8
click at [323, 255] on div "**********" at bounding box center [372, 259] width 651 height 404
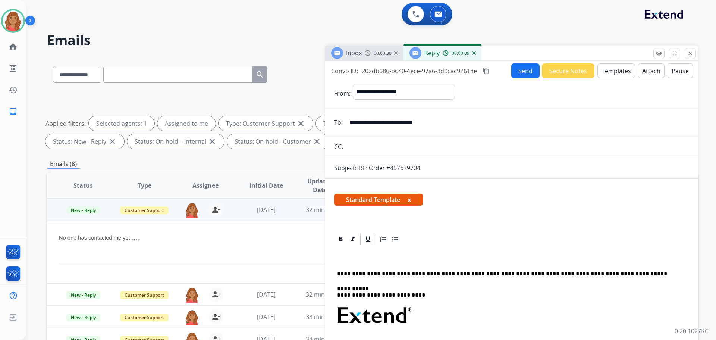
drag, startPoint x: 354, startPoint y: 257, endPoint x: 358, endPoint y: 255, distance: 4.8
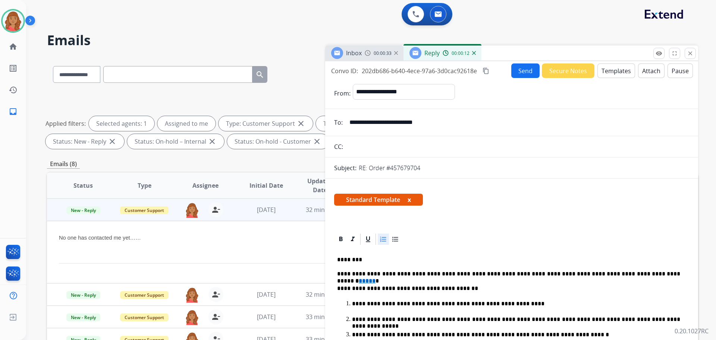
click at [519, 69] on button "Send" at bounding box center [525, 70] width 28 height 15
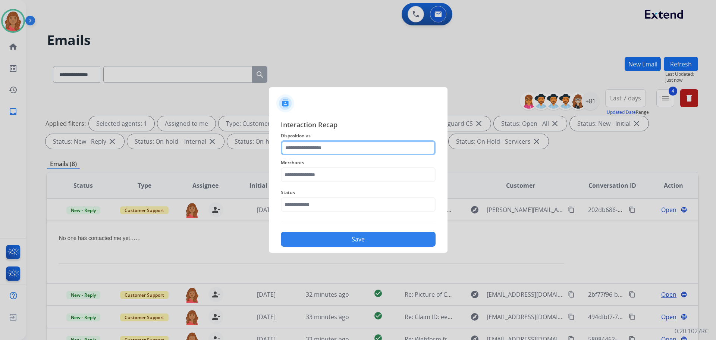
click at [320, 150] on input "text" at bounding box center [358, 147] width 155 height 15
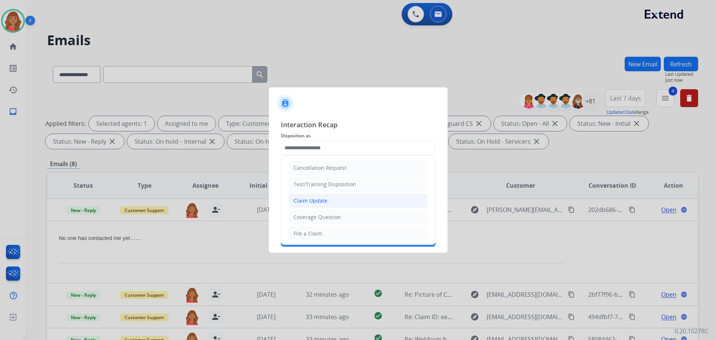
click at [310, 195] on li "Claim Update" at bounding box center [358, 201] width 139 height 14
type input "**********"
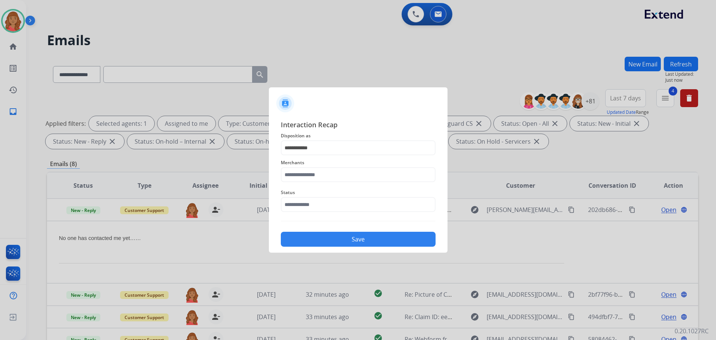
click at [311, 182] on div "Merchants" at bounding box center [358, 170] width 155 height 30
click at [310, 176] on input "text" at bounding box center [358, 174] width 155 height 15
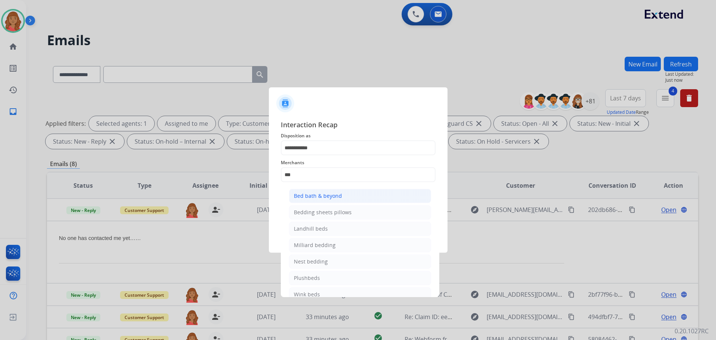
click at [317, 193] on div "Bed bath & beyond" at bounding box center [318, 195] width 48 height 7
type input "**********"
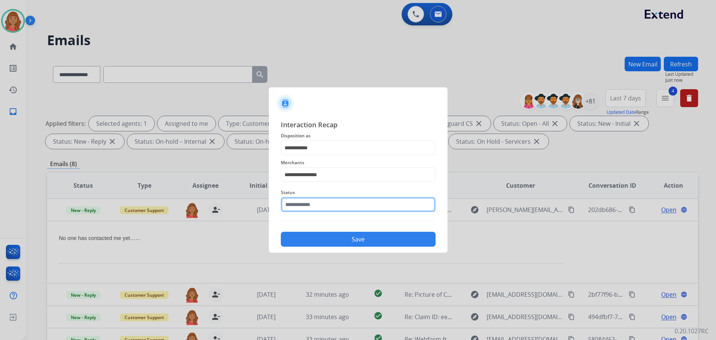
click at [315, 207] on input "text" at bounding box center [358, 204] width 155 height 15
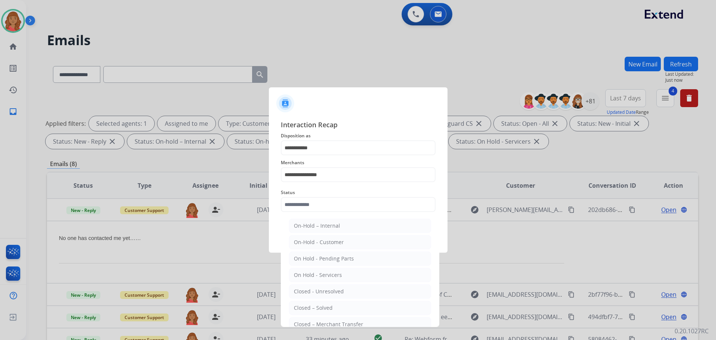
drag, startPoint x: 311, startPoint y: 307, endPoint x: 319, endPoint y: 264, distance: 43.3
click at [311, 307] on div "Closed – Solved" at bounding box center [313, 307] width 39 height 7
type input "**********"
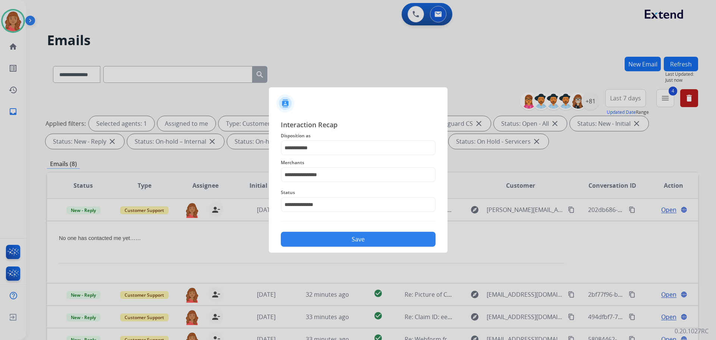
click at [328, 230] on div "Save" at bounding box center [358, 236] width 155 height 19
click at [326, 233] on button "Save" at bounding box center [358, 239] width 155 height 15
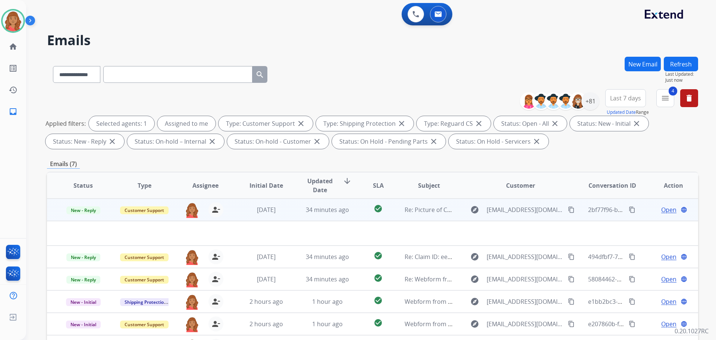
click at [288, 217] on td "[DATE]" at bounding box center [260, 209] width 61 height 22
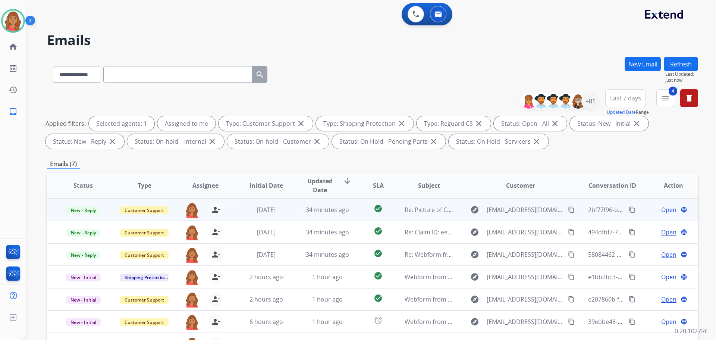
click at [288, 217] on td "[DATE]" at bounding box center [260, 209] width 61 height 22
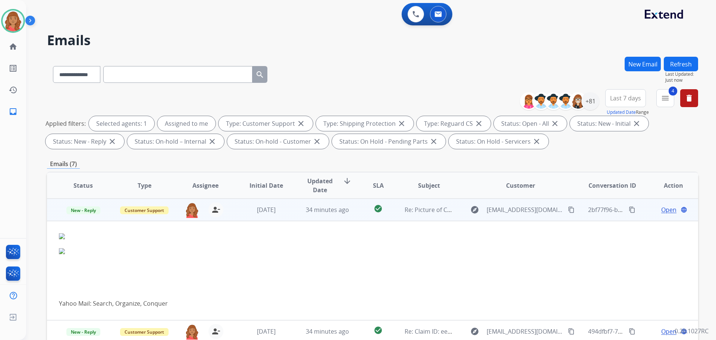
click at [663, 211] on span "Open" at bounding box center [668, 209] width 15 height 9
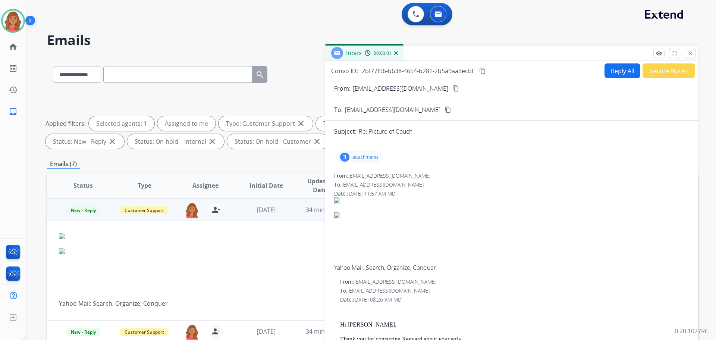
click at [370, 159] on p "attachments" at bounding box center [365, 157] width 26 height 6
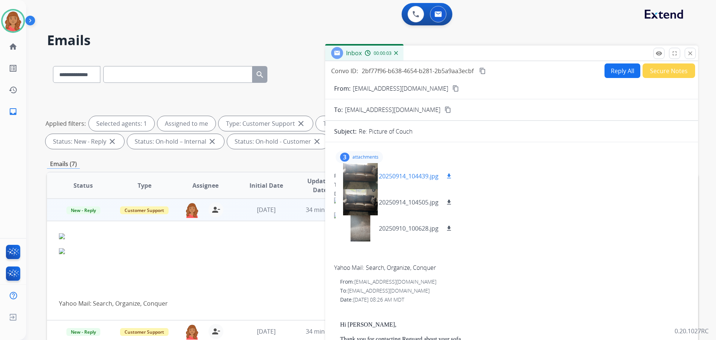
drag, startPoint x: 447, startPoint y: 176, endPoint x: 446, endPoint y: 184, distance: 8.2
click at [447, 176] on mat-icon "download" at bounding box center [449, 176] width 7 height 7
drag, startPoint x: 448, startPoint y: 200, endPoint x: 447, endPoint y: 211, distance: 10.9
click at [448, 200] on mat-icon "download" at bounding box center [449, 202] width 7 height 7
drag, startPoint x: 450, startPoint y: 229, endPoint x: 423, endPoint y: 228, distance: 26.9
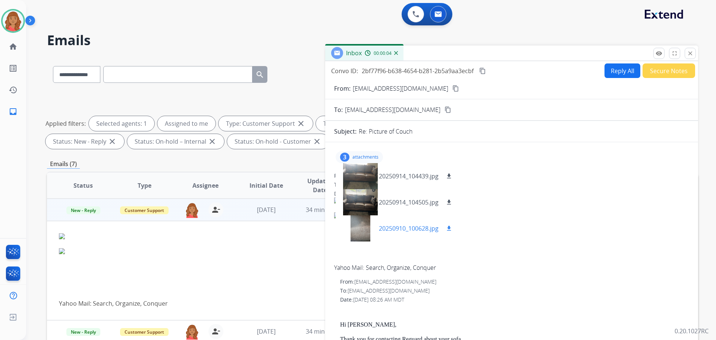
click at [450, 229] on mat-icon "download" at bounding box center [449, 228] width 7 height 7
click at [452, 88] on mat-icon "content_copy" at bounding box center [455, 88] width 7 height 7
drag, startPoint x: 611, startPoint y: 69, endPoint x: 616, endPoint y: 71, distance: 4.8
click at [616, 71] on button "Reply All" at bounding box center [623, 70] width 36 height 15
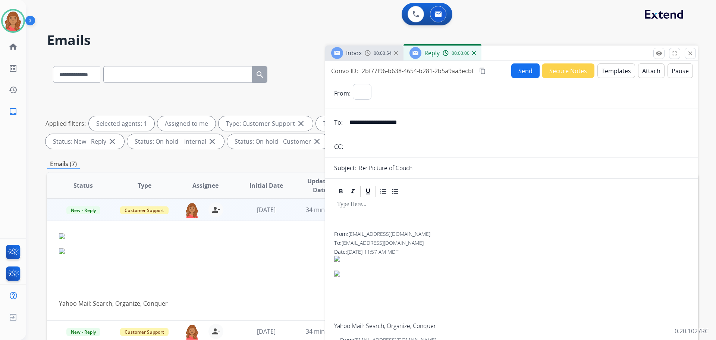
select select "**********"
click at [608, 73] on button "Templates" at bounding box center [616, 70] width 38 height 15
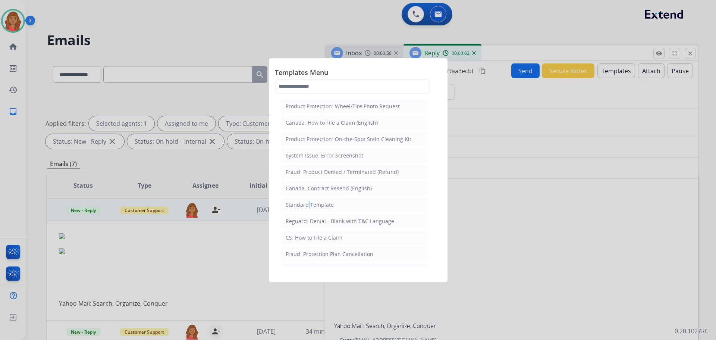
click at [307, 208] on div "Standard Template" at bounding box center [310, 204] width 48 height 7
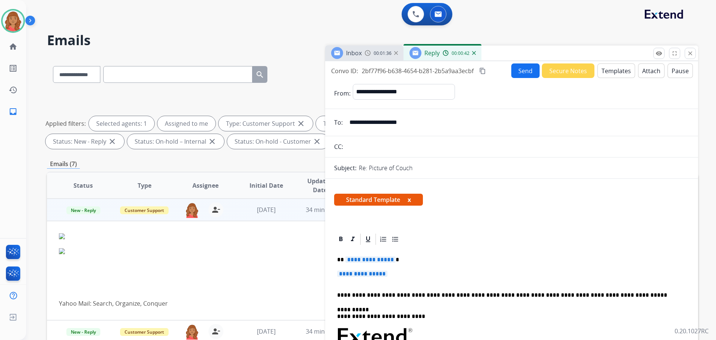
click at [611, 245] on div at bounding box center [511, 238] width 355 height 13
drag, startPoint x: 382, startPoint y: 271, endPoint x: 332, endPoint y: 257, distance: 51.7
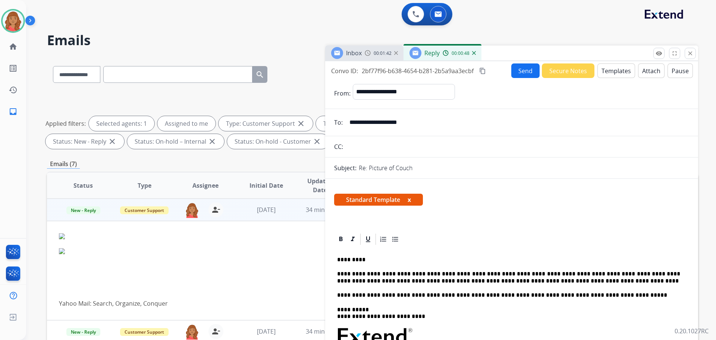
click at [516, 68] on button "Send" at bounding box center [525, 70] width 28 height 15
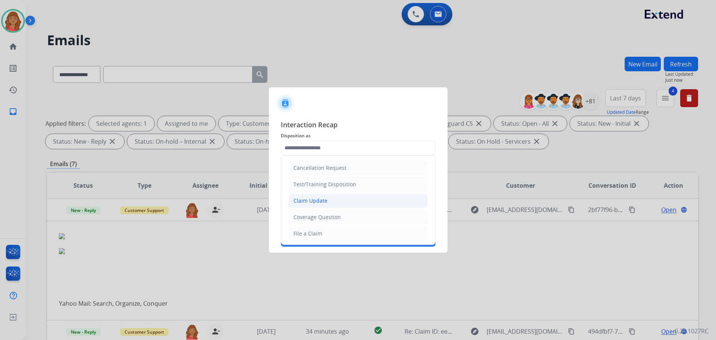
click at [319, 198] on div "Claim Update" at bounding box center [310, 200] width 34 height 7
type input "**********"
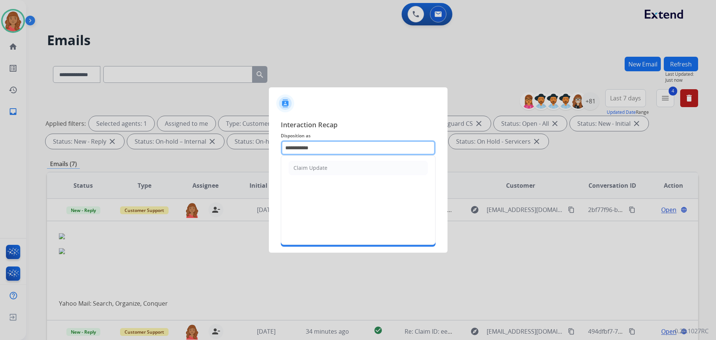
click at [327, 145] on input "**********" at bounding box center [358, 147] width 155 height 15
click at [302, 117] on div "**********" at bounding box center [358, 182] width 179 height 139
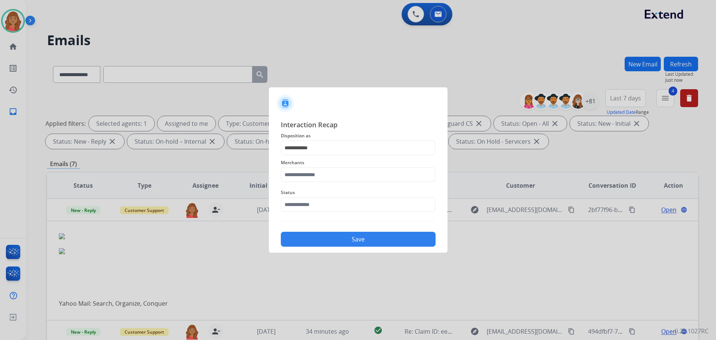
click at [298, 167] on span "Merchants" at bounding box center [358, 162] width 155 height 9
click at [296, 176] on input "text" at bounding box center [358, 174] width 155 height 15
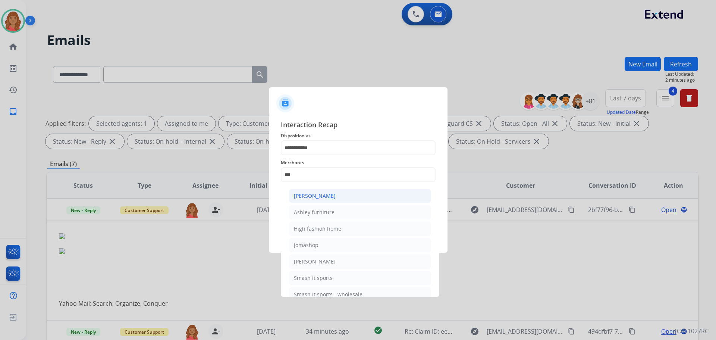
click at [313, 199] on div "[PERSON_NAME]" at bounding box center [315, 195] width 42 height 7
type input "**********"
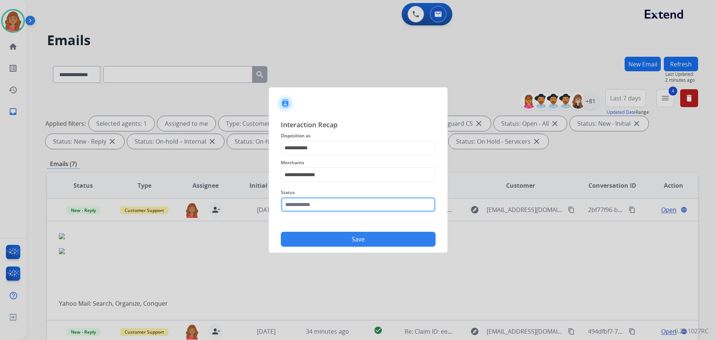
click at [301, 207] on input "text" at bounding box center [358, 204] width 155 height 15
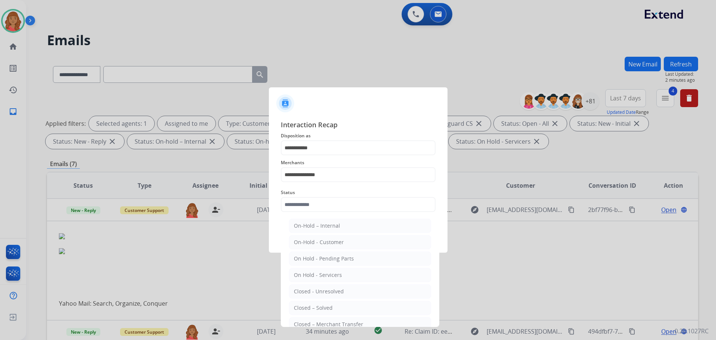
drag, startPoint x: 310, startPoint y: 309, endPoint x: 329, endPoint y: 265, distance: 47.9
click at [311, 308] on div "Closed – Solved" at bounding box center [313, 307] width 39 height 7
type input "**********"
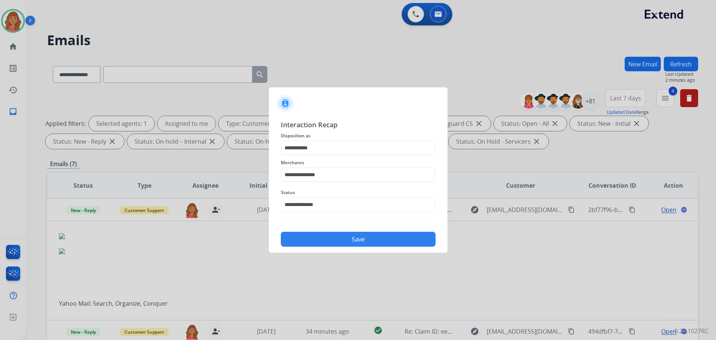
click at [330, 239] on button "Save" at bounding box center [358, 239] width 155 height 15
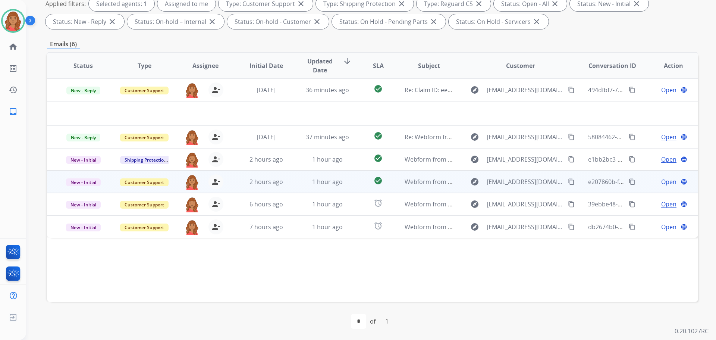
scroll to position [120, 0]
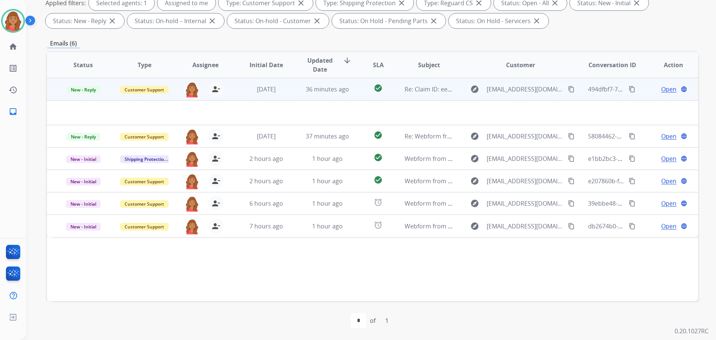
drag, startPoint x: 562, startPoint y: 87, endPoint x: 540, endPoint y: 91, distance: 22.2
click at [568, 87] on mat-icon "content_copy" at bounding box center [571, 89] width 7 height 7
click at [669, 89] on span "Open" at bounding box center [668, 89] width 15 height 9
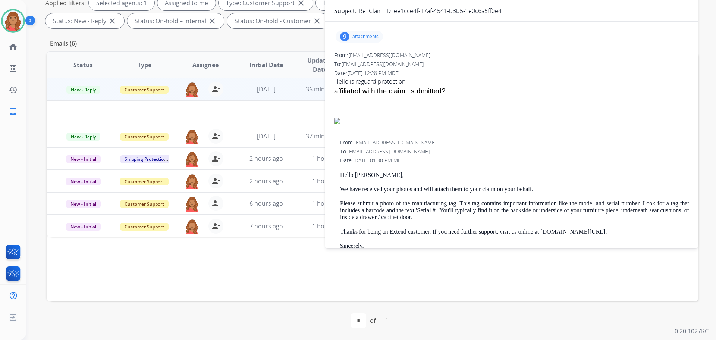
click at [359, 34] on p "attachments" at bounding box center [365, 37] width 26 height 6
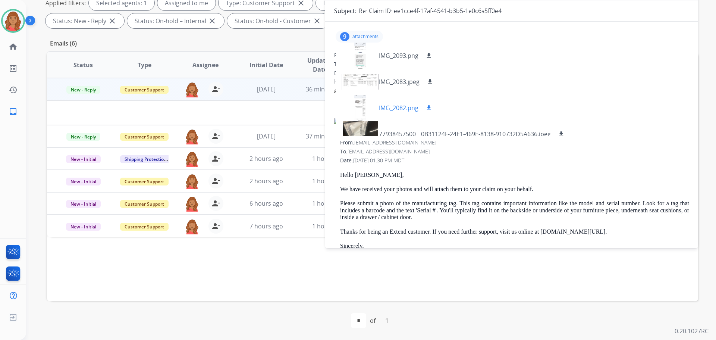
click at [368, 108] on div at bounding box center [360, 108] width 37 height 26
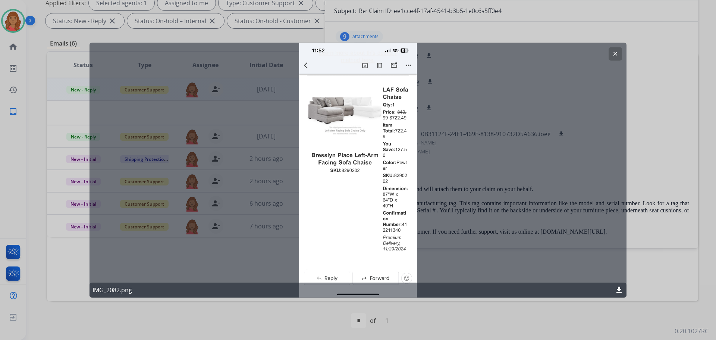
click at [619, 53] on button "clear" at bounding box center [615, 53] width 13 height 13
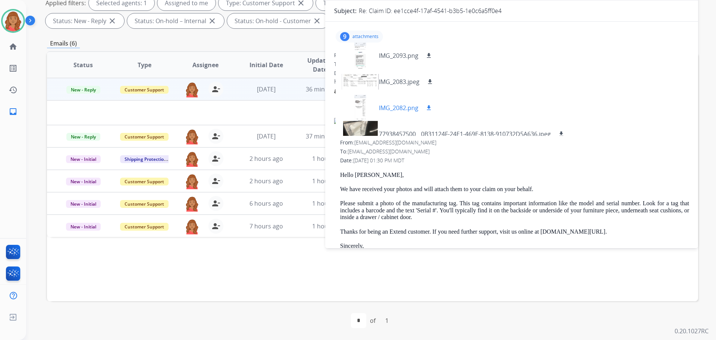
click at [429, 109] on mat-icon "download" at bounding box center [429, 107] width 7 height 7
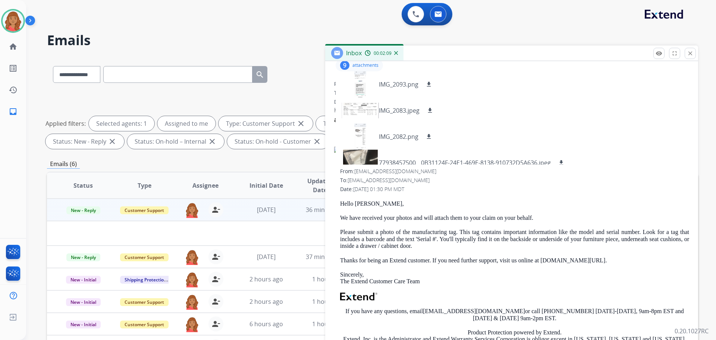
scroll to position [75, 0]
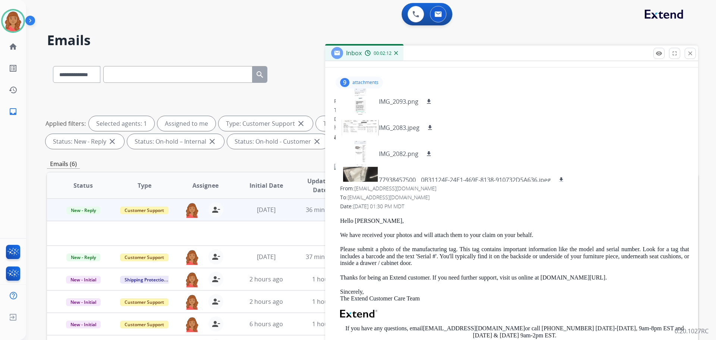
drag, startPoint x: 598, startPoint y: 104, endPoint x: 594, endPoint y: 110, distance: 7.7
click at [598, 104] on div "From: [EMAIL_ADDRESS][DOMAIN_NAME]" at bounding box center [511, 100] width 355 height 7
click at [308, 255] on span "37 minutes ago" at bounding box center [327, 256] width 43 height 8
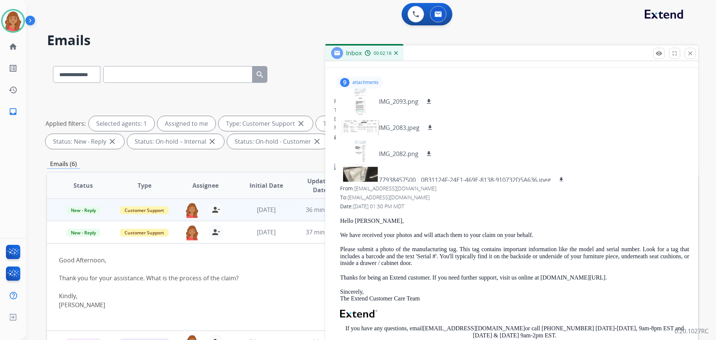
drag, startPoint x: 694, startPoint y: 51, endPoint x: 692, endPoint y: 54, distance: 3.8
click at [693, 53] on button "close Close" at bounding box center [690, 53] width 11 height 11
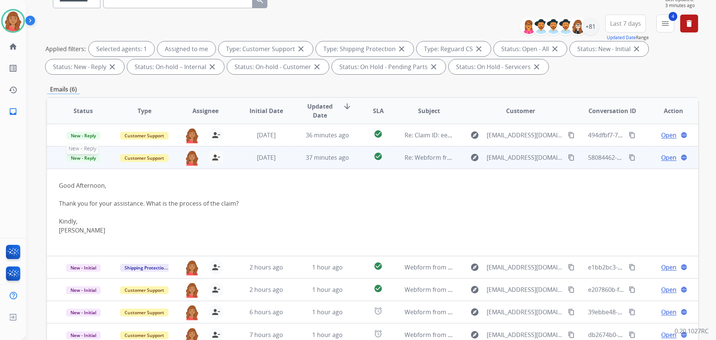
drag, startPoint x: 81, startPoint y: 160, endPoint x: 80, endPoint y: 170, distance: 10.9
click at [82, 160] on span "New - Reply" at bounding box center [83, 158] width 34 height 8
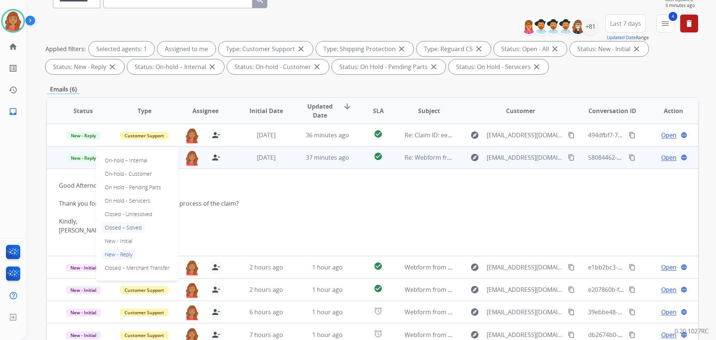
click at [122, 229] on p "Closed – Solved" at bounding box center [123, 227] width 43 height 10
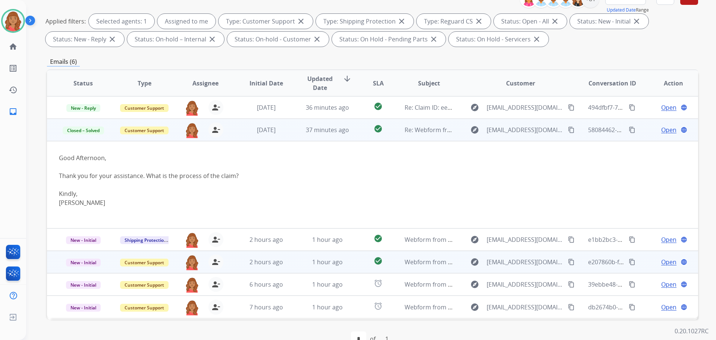
scroll to position [120, 0]
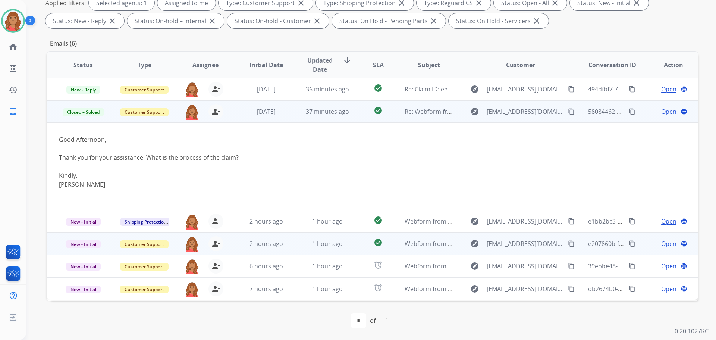
click at [242, 251] on td "2 hours ago" at bounding box center [260, 243] width 61 height 22
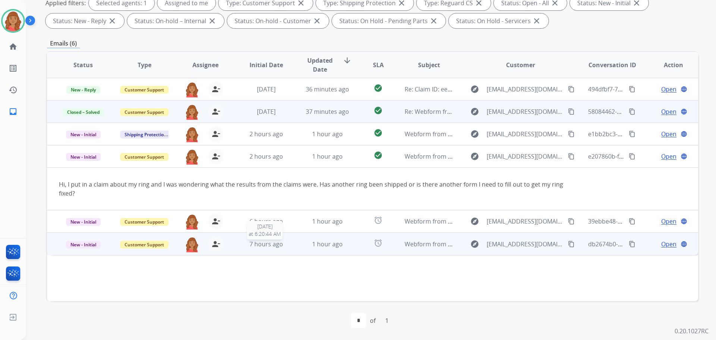
click at [242, 242] on div "7 hours ago" at bounding box center [266, 243] width 49 height 9
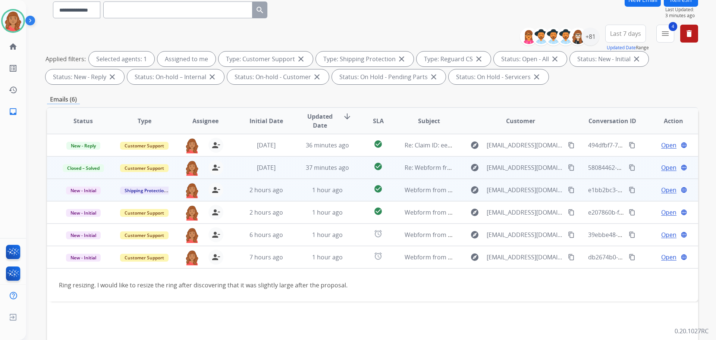
scroll to position [9, 0]
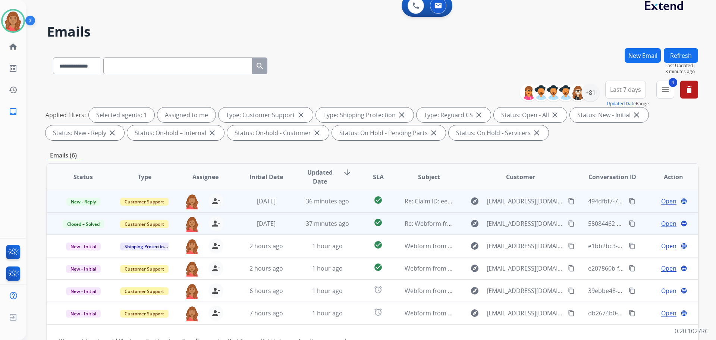
drag, startPoint x: 246, startPoint y: 195, endPoint x: 250, endPoint y: 195, distance: 4.1
click at [248, 195] on td "[DATE]" at bounding box center [260, 201] width 61 height 22
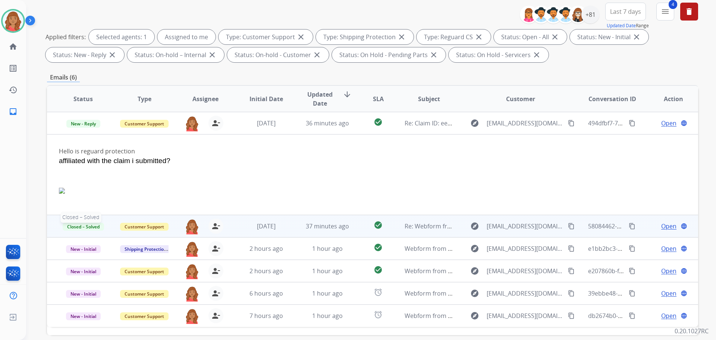
scroll to position [120, 0]
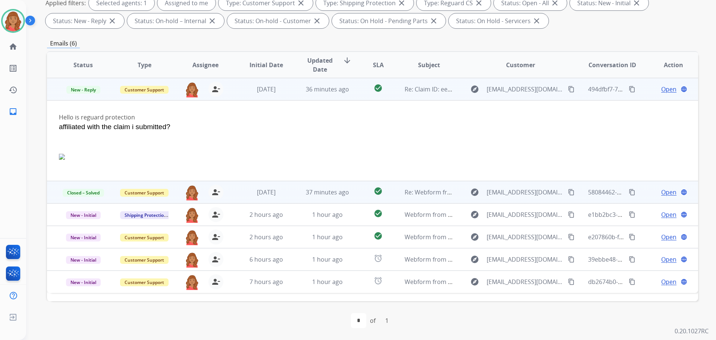
click at [662, 90] on span "Open" at bounding box center [668, 89] width 15 height 9
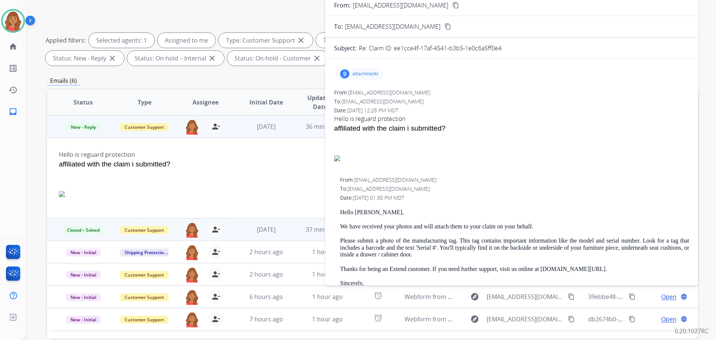
scroll to position [46, 0]
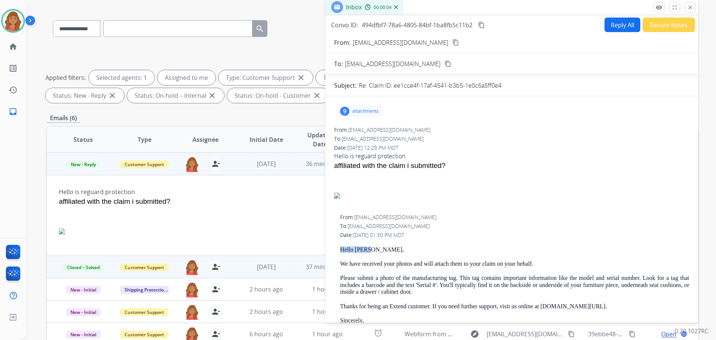
drag, startPoint x: 364, startPoint y: 250, endPoint x: 336, endPoint y: 248, distance: 27.7
click at [336, 248] on div "From: [EMAIL_ADDRESS][DOMAIN_NAME] To: [EMAIL_ADDRESS][DOMAIN_NAME] Date: [DATE…" at bounding box center [511, 327] width 355 height 229
copy p "Hello [PERSON_NAME],"
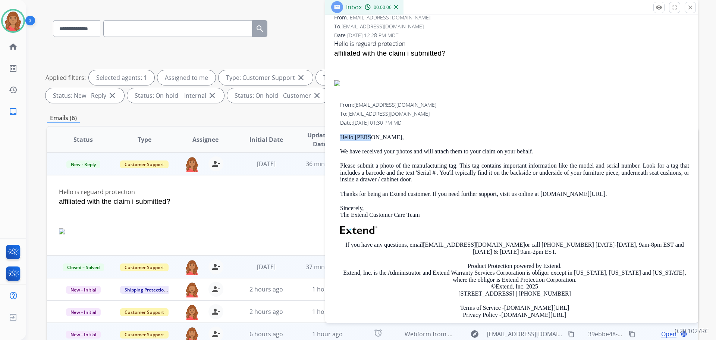
scroll to position [186, 0]
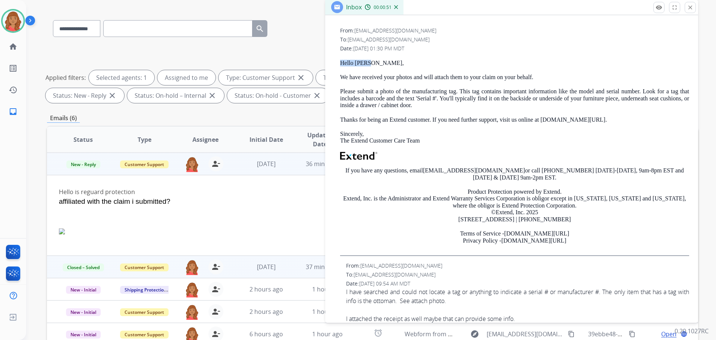
click at [579, 133] on p "Sincerely, The Extend Customer Care Team" at bounding box center [514, 138] width 349 height 14
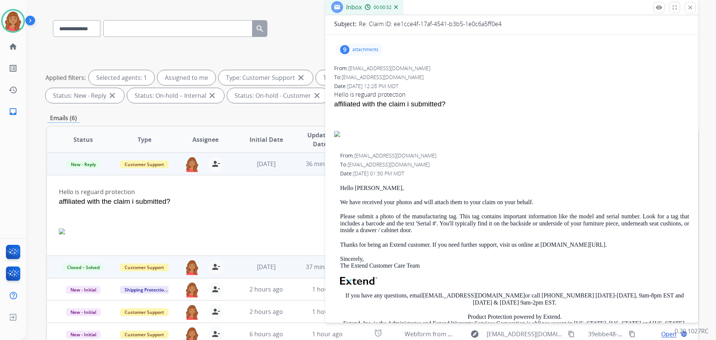
scroll to position [0, 0]
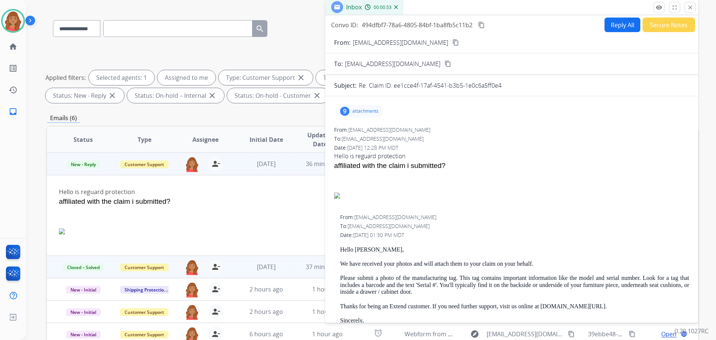
drag, startPoint x: 428, startPoint y: 46, endPoint x: 334, endPoint y: 46, distance: 94.7
click at [451, 46] on button "content_copy" at bounding box center [455, 42] width 9 height 9
click at [353, 113] on p "attachments" at bounding box center [365, 111] width 26 height 6
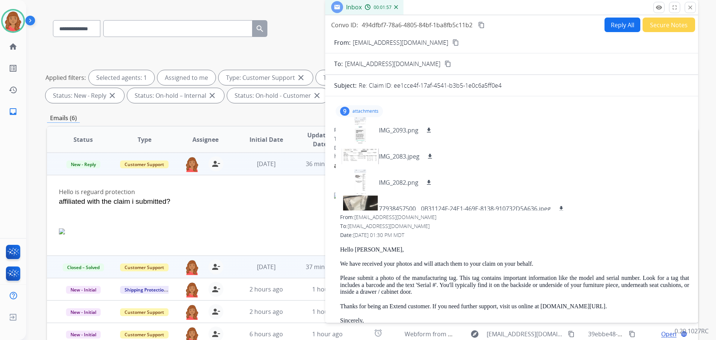
click at [647, 138] on div "To: [EMAIL_ADDRESS][DOMAIN_NAME]" at bounding box center [511, 138] width 355 height 7
drag, startPoint x: 354, startPoint y: 106, endPoint x: 361, endPoint y: 115, distance: 11.2
click at [355, 106] on div "9 attachments IMG_2093.png download IMG_2083.jpeg download IMG_2082.png downloa…" at bounding box center [359, 111] width 47 height 12
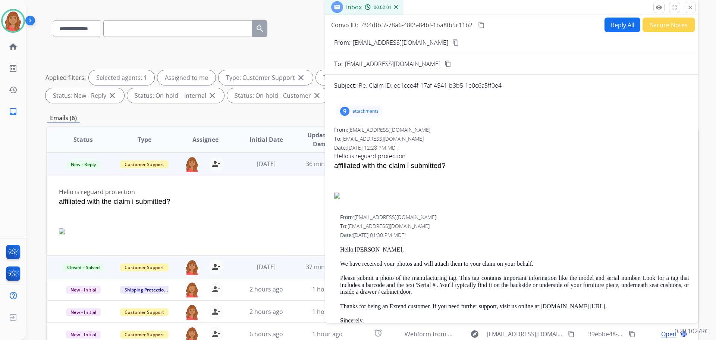
click at [612, 24] on button "Reply All" at bounding box center [623, 25] width 36 height 15
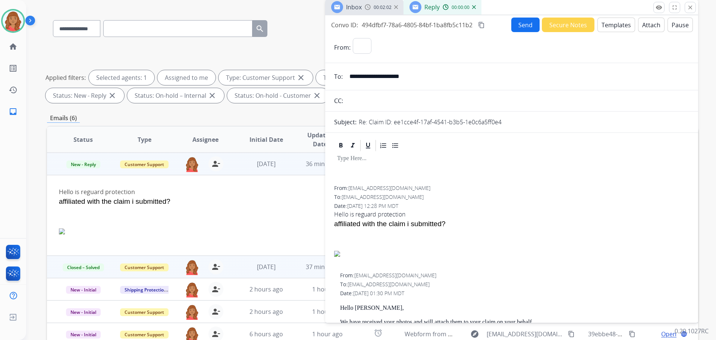
select select "**********"
drag, startPoint x: 609, startPoint y: 28, endPoint x: 587, endPoint y: 67, distance: 44.3
click at [609, 34] on div "**********" at bounding box center [511, 167] width 373 height 304
drag, startPoint x: 358, startPoint y: 176, endPoint x: 519, endPoint y: 120, distance: 170.2
click at [497, 157] on p at bounding box center [511, 158] width 349 height 7
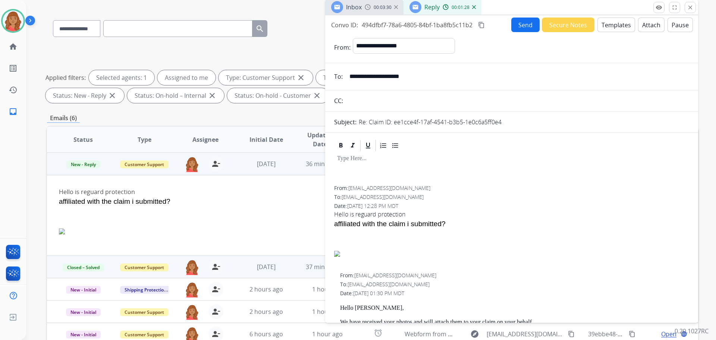
click at [609, 27] on button "Templates" at bounding box center [616, 25] width 38 height 15
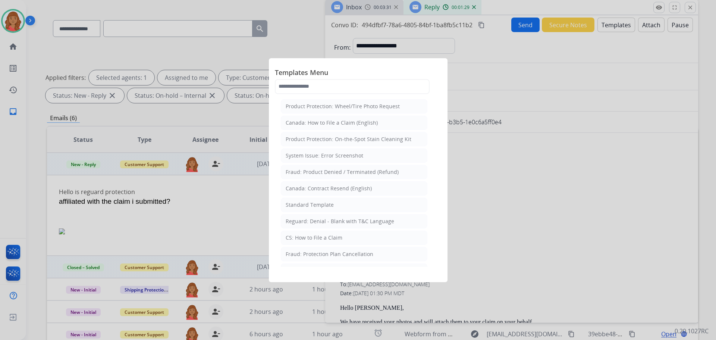
drag, startPoint x: 329, startPoint y: 201, endPoint x: 337, endPoint y: 198, distance: 8.7
click at [332, 200] on li "Standard Template" at bounding box center [354, 205] width 147 height 14
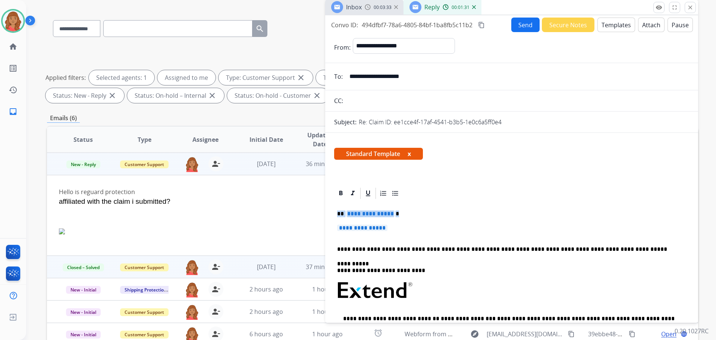
drag, startPoint x: 395, startPoint y: 231, endPoint x: 330, endPoint y: 214, distance: 66.7
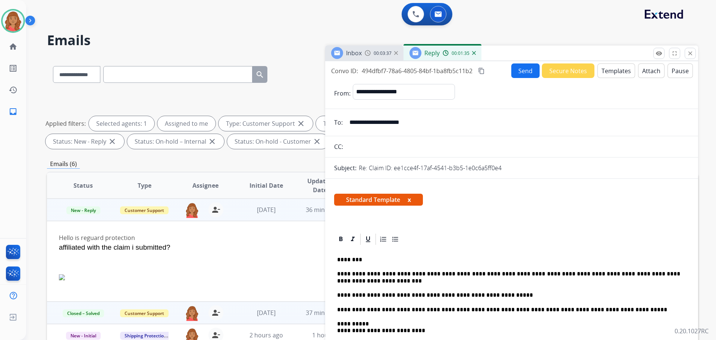
click at [522, 74] on button "Send" at bounding box center [525, 70] width 28 height 15
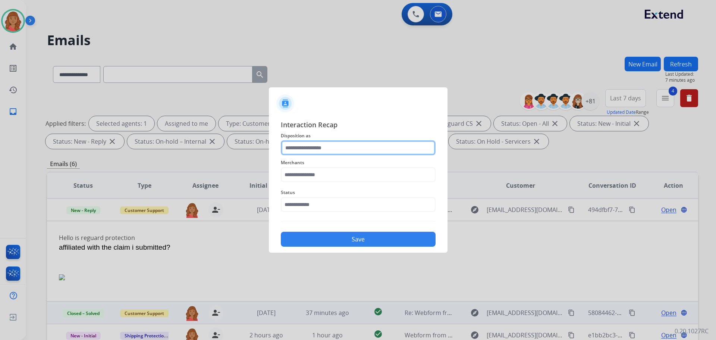
click at [309, 149] on input "text" at bounding box center [358, 147] width 155 height 15
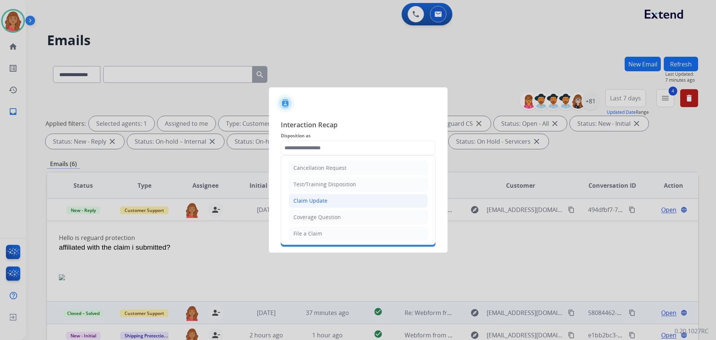
click at [313, 201] on div "Claim Update" at bounding box center [310, 200] width 34 height 7
type input "**********"
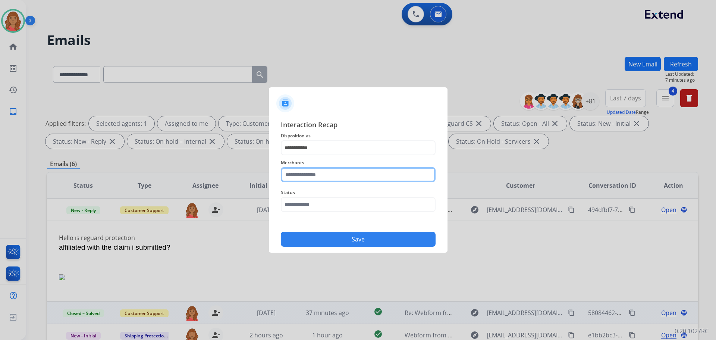
click at [307, 176] on input "text" at bounding box center [358, 174] width 155 height 15
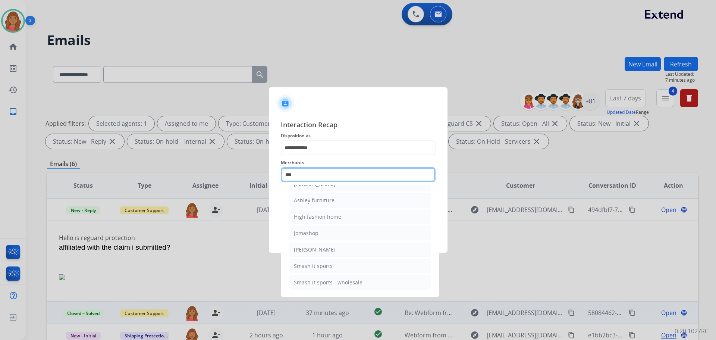
scroll to position [12, 0]
click at [310, 202] on div "Ashley furniture" at bounding box center [314, 200] width 41 height 7
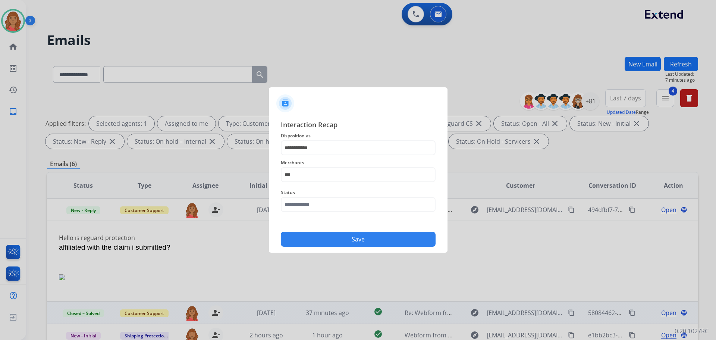
type input "**********"
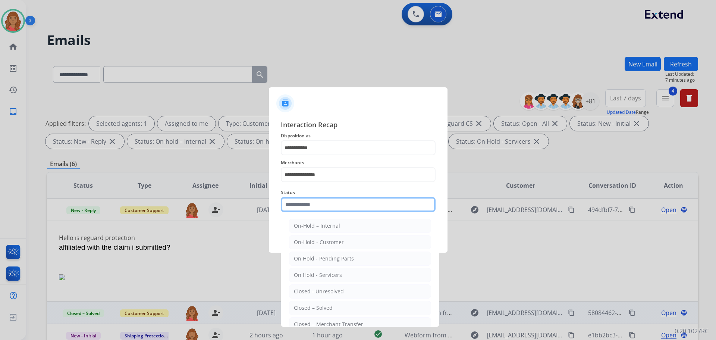
click at [316, 207] on input "text" at bounding box center [358, 204] width 155 height 15
click at [310, 295] on div "Closed - Unresolved" at bounding box center [319, 291] width 50 height 7
type input "**********"
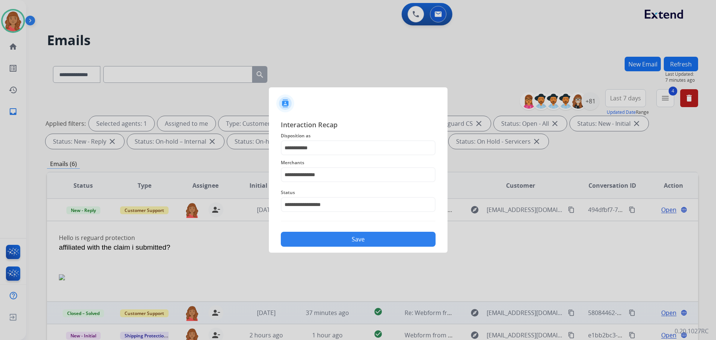
click at [325, 246] on div "Save" at bounding box center [358, 236] width 155 height 19
click at [328, 239] on button "Save" at bounding box center [358, 239] width 155 height 15
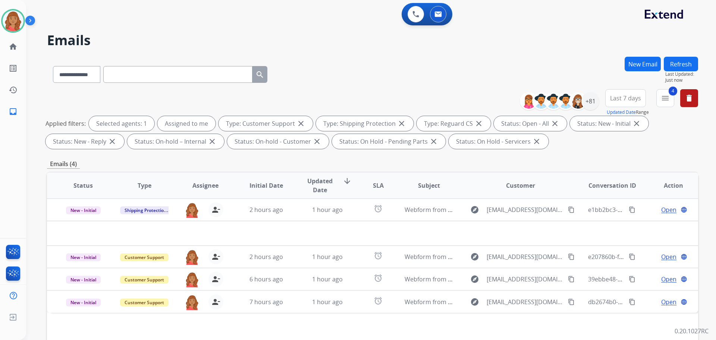
scroll to position [120, 0]
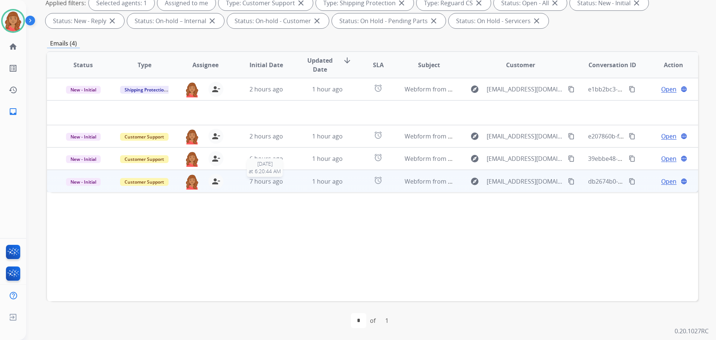
click at [267, 184] on span "7 hours ago" at bounding box center [266, 181] width 34 height 8
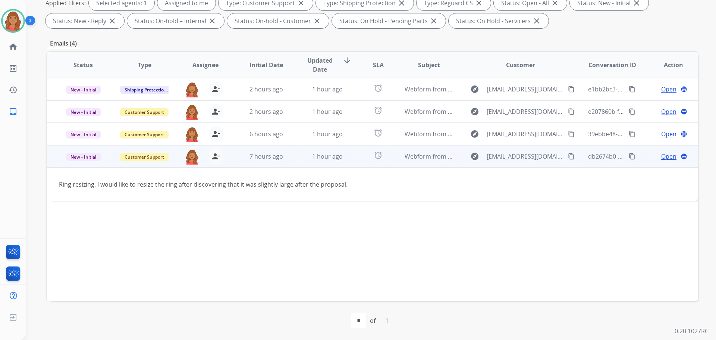
click at [568, 156] on mat-icon "content_copy" at bounding box center [571, 156] width 7 height 7
click at [664, 157] on span "Open" at bounding box center [668, 156] width 15 height 9
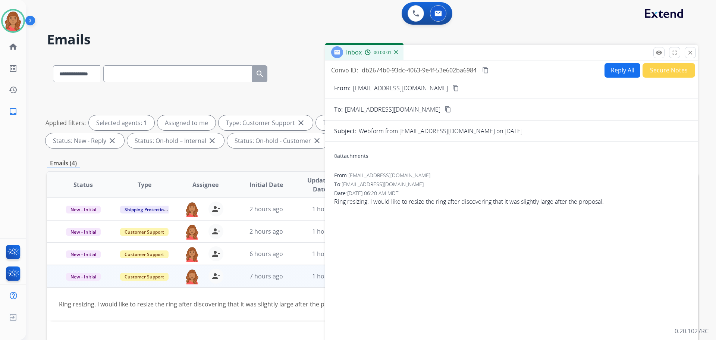
scroll to position [0, 0]
drag, startPoint x: 613, startPoint y: 77, endPoint x: 580, endPoint y: 101, distance: 40.8
click at [613, 79] on div "Convo ID: db2674b0-93dc-4063-9e4f-53e602ba6984 content_copy Reply All Secure No…" at bounding box center [511, 213] width 373 height 304
click at [619, 67] on button "Reply All" at bounding box center [623, 71] width 36 height 15
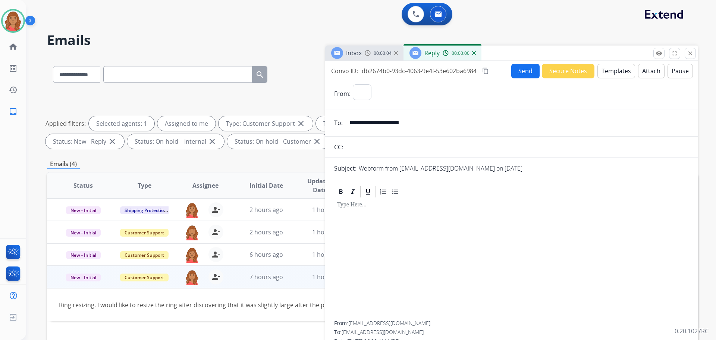
select select "**********"
drag, startPoint x: 620, startPoint y: 76, endPoint x: 599, endPoint y: 93, distance: 26.9
click at [620, 78] on div "**********" at bounding box center [511, 213] width 373 height 304
click at [562, 75] on button "Secure Notes" at bounding box center [568, 71] width 53 height 15
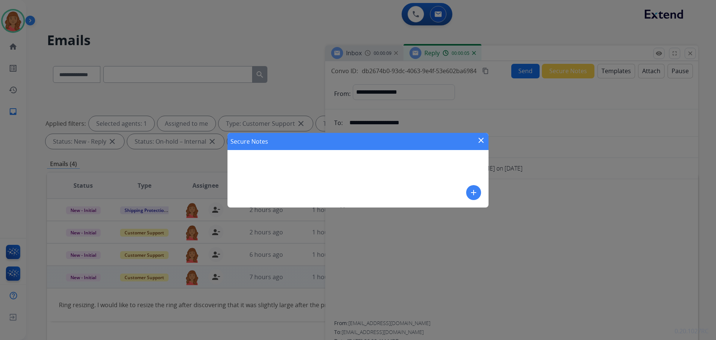
drag, startPoint x: 480, startPoint y: 141, endPoint x: 503, endPoint y: 128, distance: 26.6
click at [481, 141] on mat-icon "close" at bounding box center [481, 140] width 9 height 9
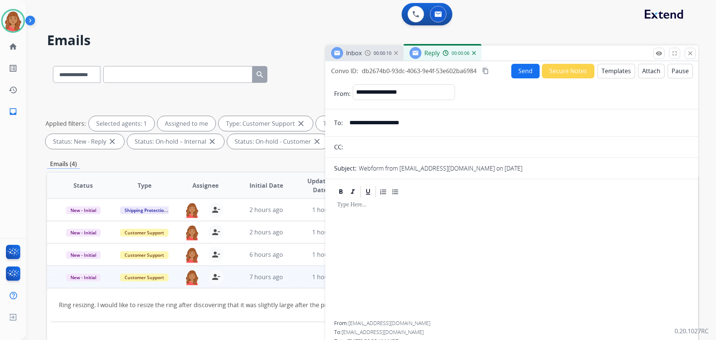
click at [606, 69] on button "Templates" at bounding box center [616, 71] width 38 height 15
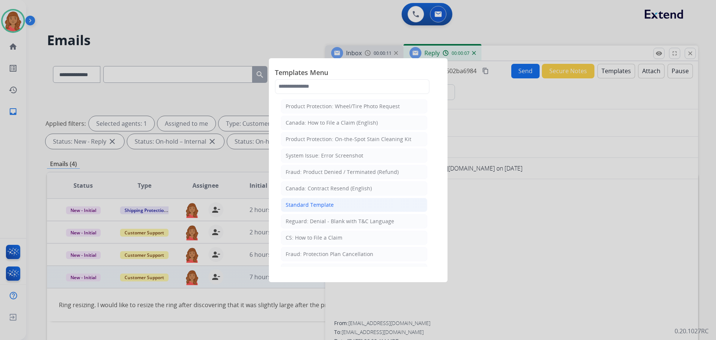
click at [330, 205] on div "Standard Template" at bounding box center [310, 204] width 48 height 7
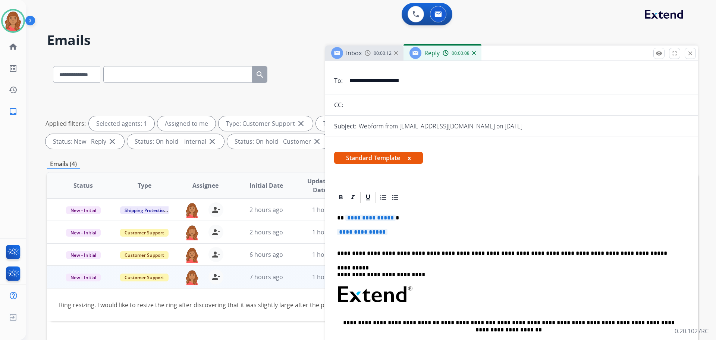
scroll to position [75, 0]
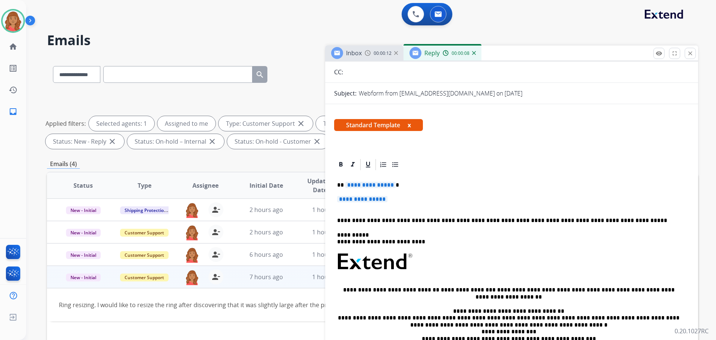
click at [401, 197] on div "**********" at bounding box center [511, 279] width 355 height 216
drag, startPoint x: 405, startPoint y: 200, endPoint x: 323, endPoint y: 182, distance: 83.7
click at [323, 182] on div "**********" at bounding box center [372, 259] width 651 height 404
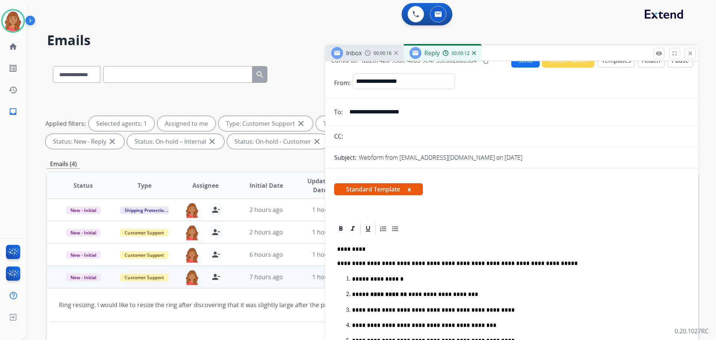
scroll to position [0, 0]
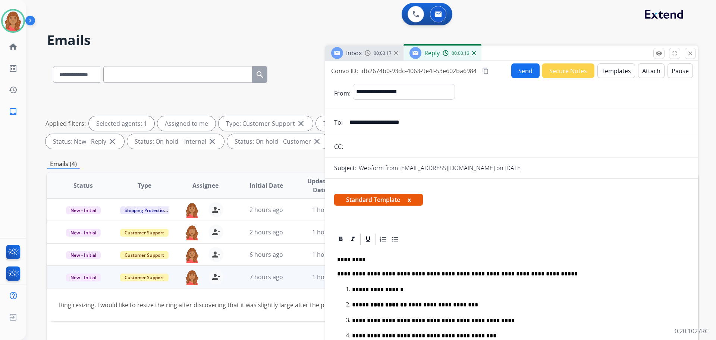
click at [521, 76] on button "Send" at bounding box center [525, 70] width 28 height 15
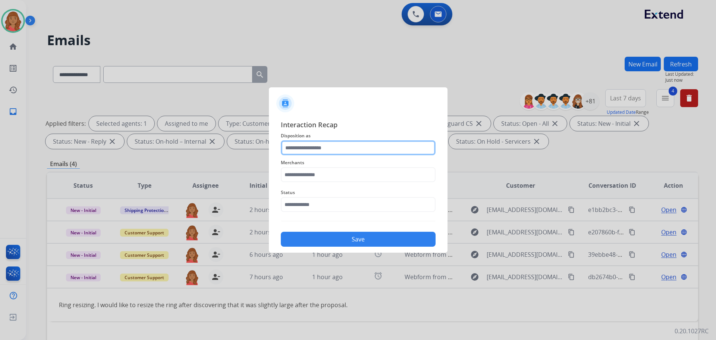
click at [325, 151] on input "text" at bounding box center [358, 147] width 155 height 15
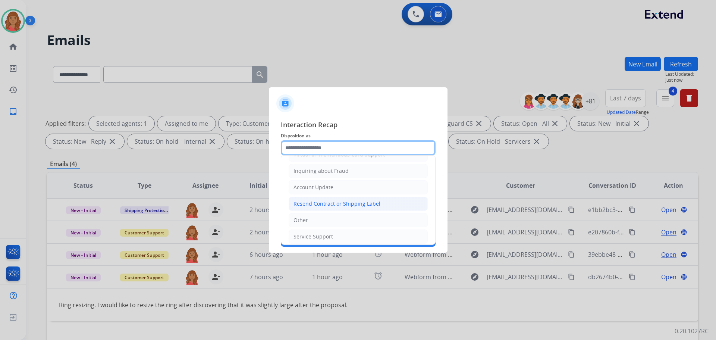
scroll to position [116, 0]
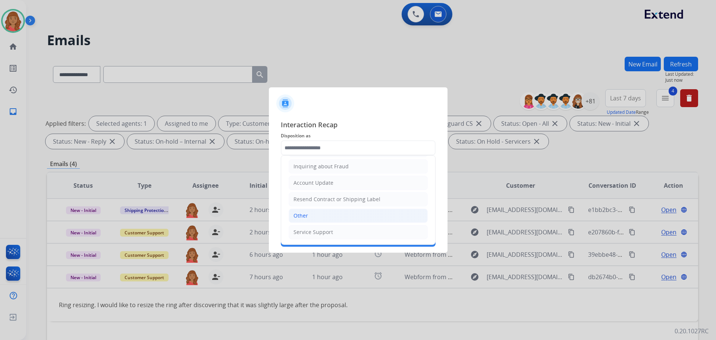
click at [303, 216] on div "Other" at bounding box center [300, 215] width 15 height 7
type input "*****"
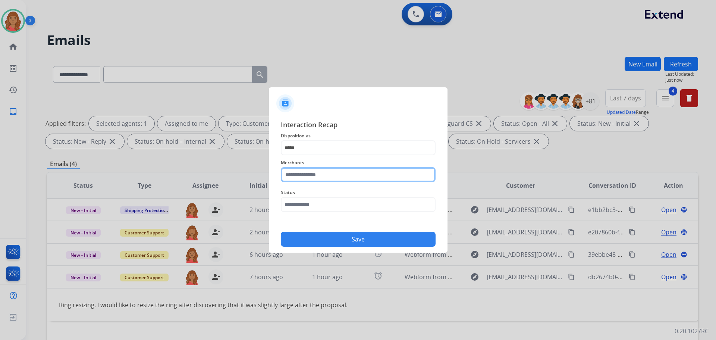
drag, startPoint x: 313, startPoint y: 176, endPoint x: 316, endPoint y: 178, distance: 4.3
click at [315, 177] on input "text" at bounding box center [358, 174] width 155 height 15
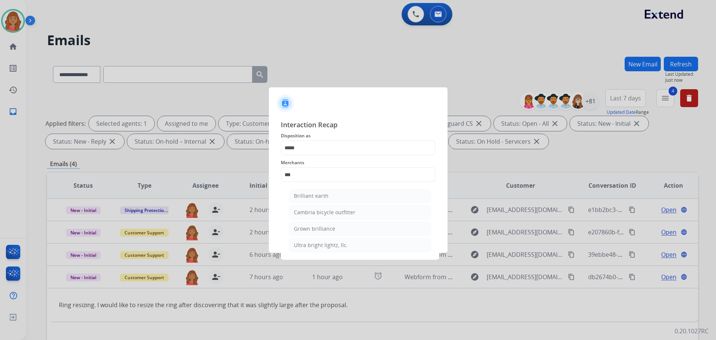
drag, startPoint x: 313, startPoint y: 194, endPoint x: 315, endPoint y: 197, distance: 4.6
click at [313, 194] on div "Brilliant earth" at bounding box center [311, 195] width 35 height 7
type input "**********"
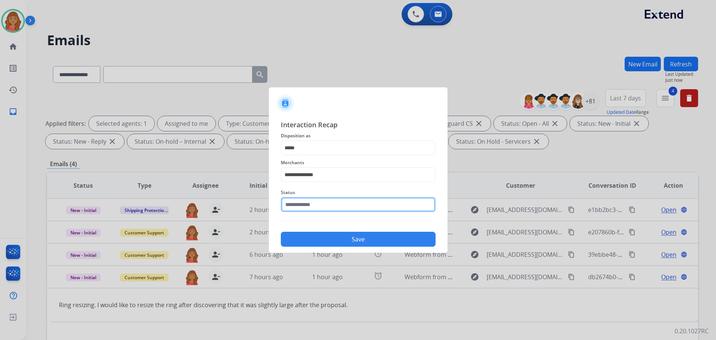
click at [311, 210] on input "text" at bounding box center [358, 204] width 155 height 15
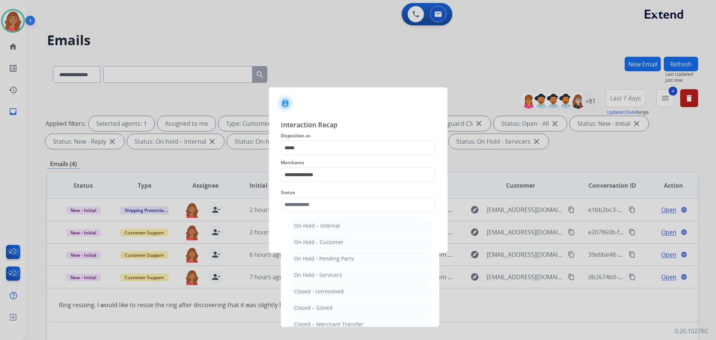
click at [318, 300] on ul "On-Hold – Internal On-Hold - Customer On Hold - Pending Parts On Hold - Service…" at bounding box center [360, 293] width 147 height 157
drag, startPoint x: 318, startPoint y: 305, endPoint x: 324, endPoint y: 278, distance: 27.8
click at [318, 305] on div "Closed – Solved" at bounding box center [313, 307] width 39 height 7
type input "**********"
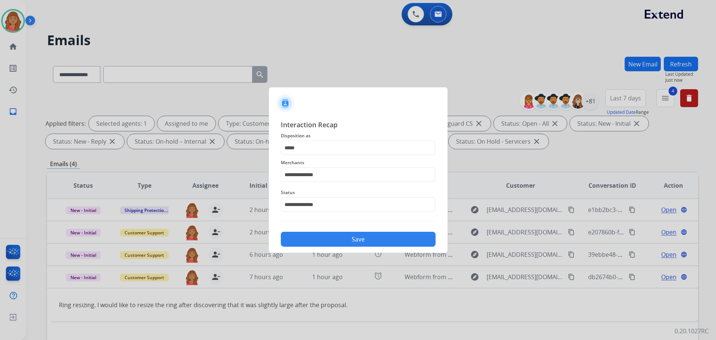
click at [328, 239] on button "Save" at bounding box center [358, 239] width 155 height 15
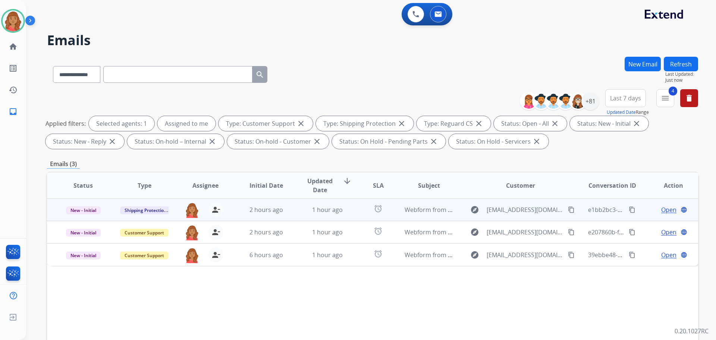
click at [300, 204] on td "1 hour ago" at bounding box center [321, 209] width 61 height 22
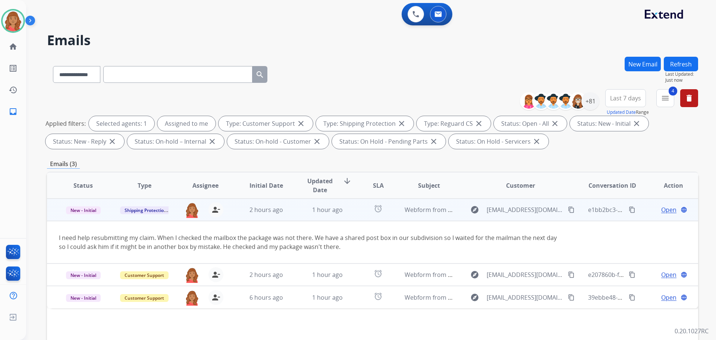
click at [668, 209] on span "Open" at bounding box center [668, 209] width 15 height 9
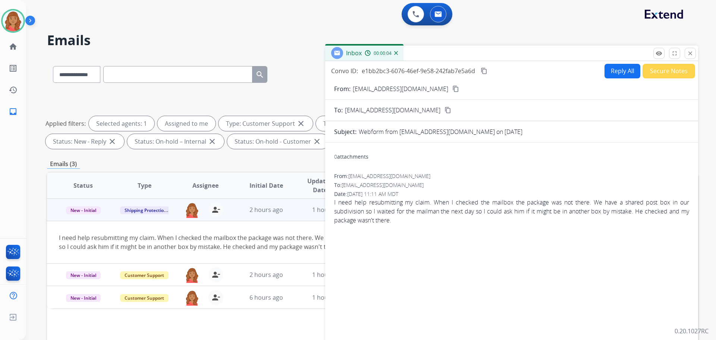
click at [452, 89] on mat-icon "content_copy" at bounding box center [455, 88] width 7 height 7
click at [612, 73] on button "Reply All" at bounding box center [623, 71] width 36 height 15
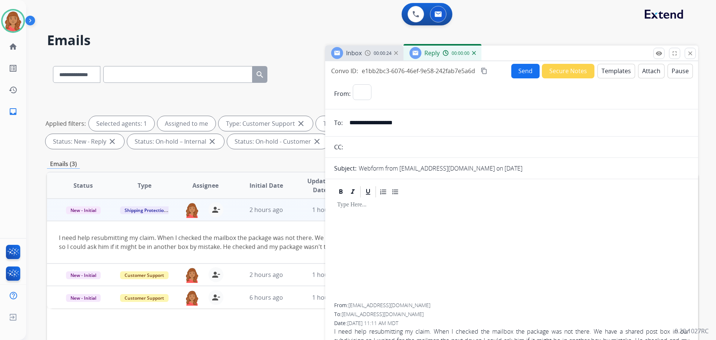
select select "**********"
click at [605, 71] on button "Templates" at bounding box center [616, 71] width 38 height 15
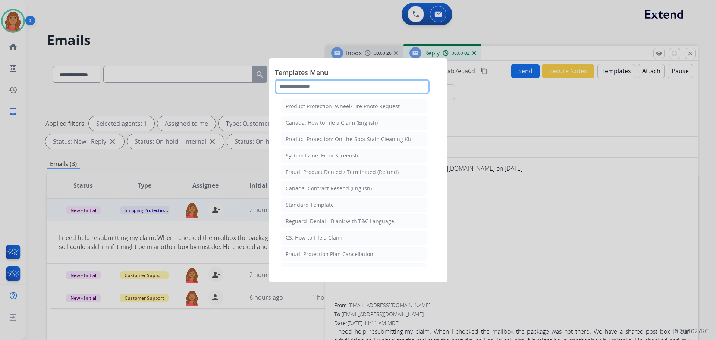
click at [325, 88] on input "text" at bounding box center [352, 86] width 155 height 15
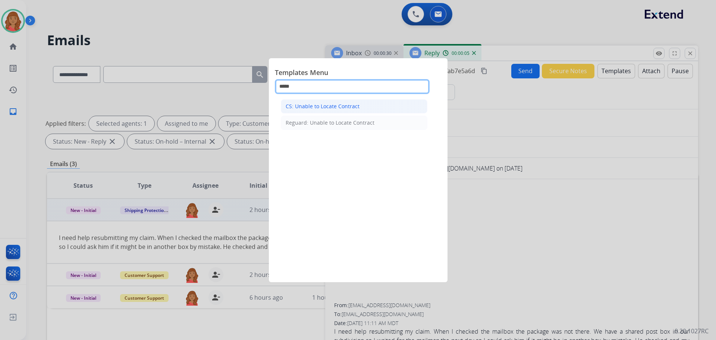
type input "*****"
click at [323, 106] on div "CS: Unable to Locate Contract" at bounding box center [323, 106] width 74 height 7
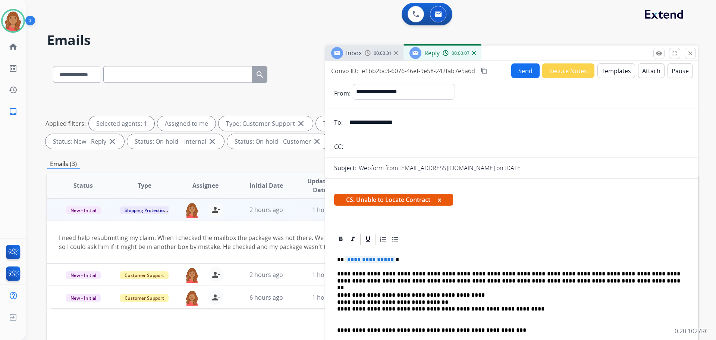
click at [390, 261] on span "**********" at bounding box center [370, 259] width 50 height 6
click at [516, 71] on button "Send" at bounding box center [525, 70] width 28 height 15
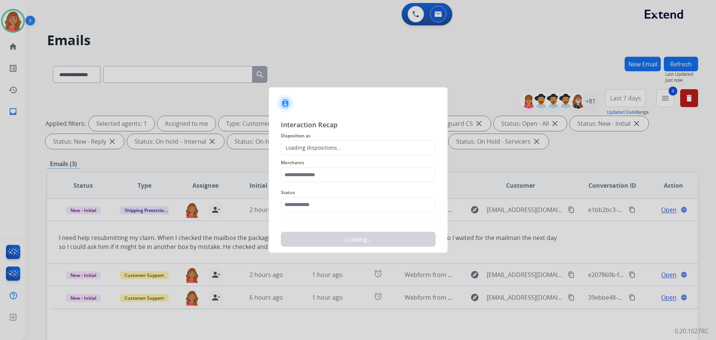
click at [326, 151] on div "Loading dispositions..." at bounding box center [311, 147] width 60 height 7
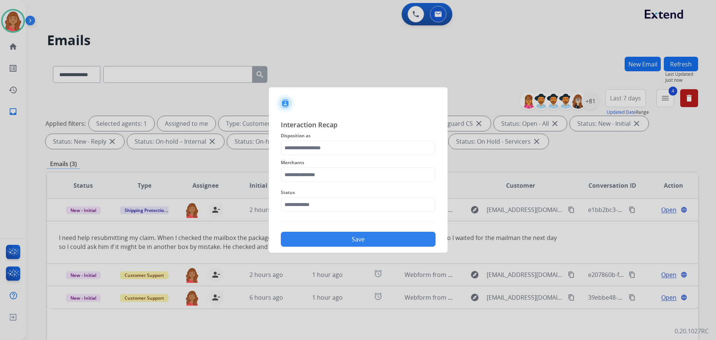
click at [335, 138] on span "Disposition as" at bounding box center [358, 135] width 155 height 9
click at [333, 150] on input "text" at bounding box center [358, 147] width 155 height 15
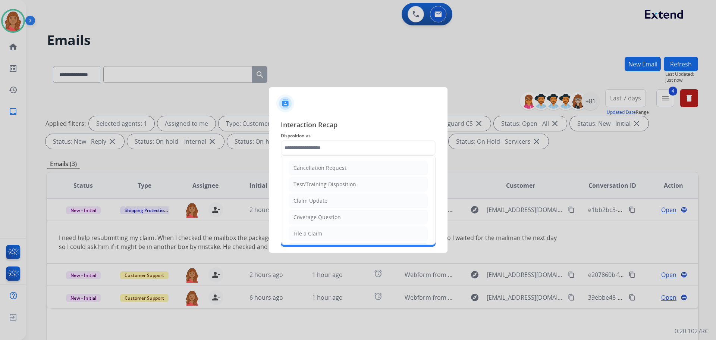
drag, startPoint x: 310, startPoint y: 243, endPoint x: 313, endPoint y: 230, distance: 13.8
click at [313, 239] on ul "Cancellation Request Test/Training Disposition Claim Update Coverage Question F…" at bounding box center [358, 258] width 154 height 205
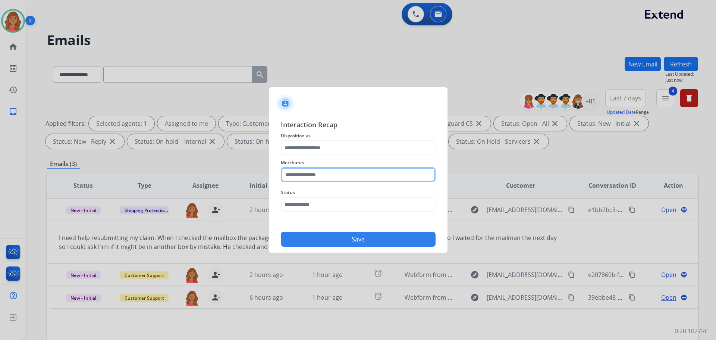
click at [312, 180] on input "text" at bounding box center [358, 174] width 155 height 15
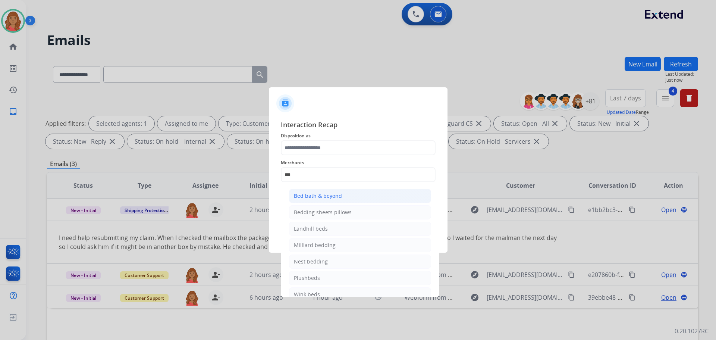
click at [309, 198] on div "Bed bath & beyond" at bounding box center [318, 195] width 48 height 7
type input "**********"
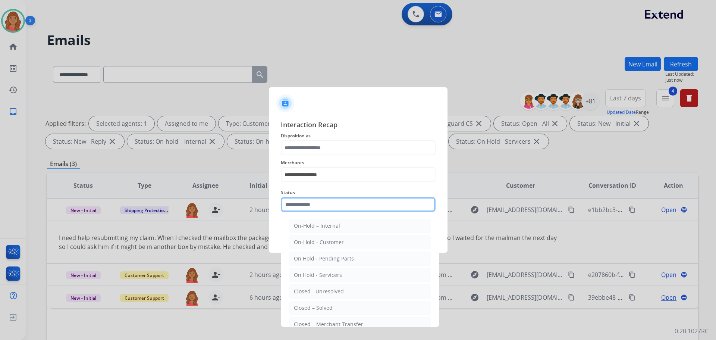
click at [310, 211] on input "text" at bounding box center [358, 204] width 155 height 15
click at [306, 302] on li "Closed – Solved" at bounding box center [360, 308] width 142 height 14
type input "**********"
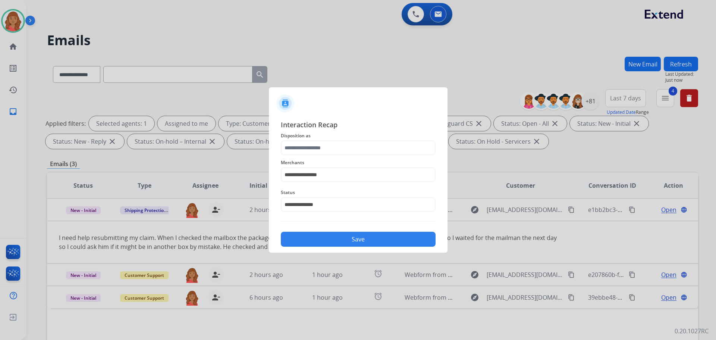
click at [327, 238] on button "Save" at bounding box center [358, 239] width 155 height 15
click at [323, 245] on button "Save" at bounding box center [358, 239] width 155 height 15
click at [327, 146] on input "text" at bounding box center [358, 147] width 155 height 15
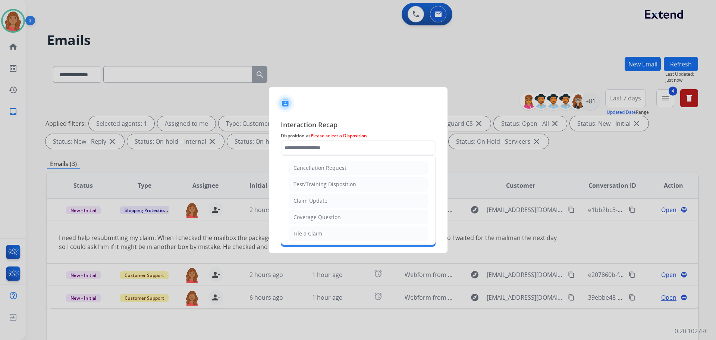
click at [316, 234] on div "File a Claim" at bounding box center [307, 233] width 29 height 7
type input "**********"
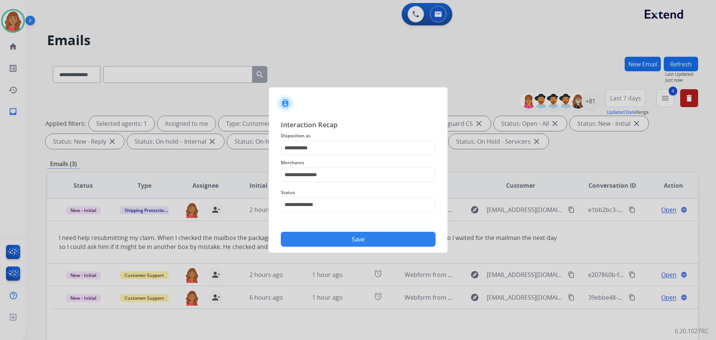
click at [326, 239] on button "Save" at bounding box center [358, 239] width 155 height 15
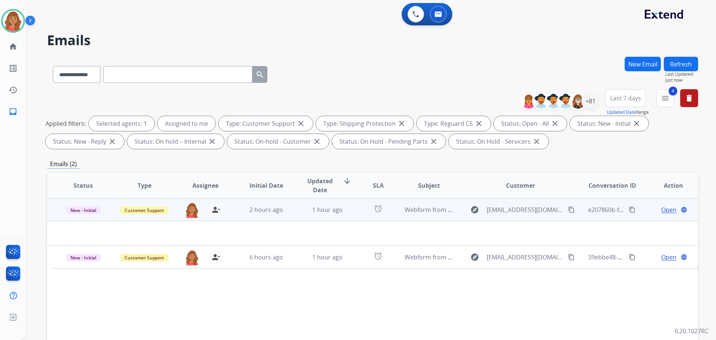
drag, startPoint x: 565, startPoint y: 209, endPoint x: 566, endPoint y: 215, distance: 6.1
click at [568, 209] on mat-icon "content_copy" at bounding box center [571, 209] width 7 height 7
click at [669, 212] on span "Open" at bounding box center [668, 209] width 15 height 9
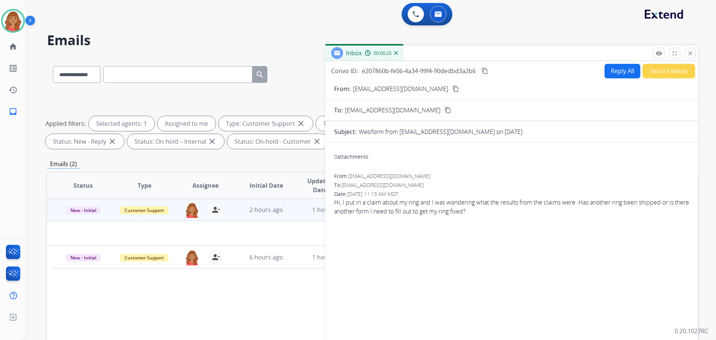
click at [697, 53] on div "Inbox 00:00:25" at bounding box center [511, 53] width 373 height 16
click at [695, 56] on button "close Close" at bounding box center [690, 53] width 11 height 11
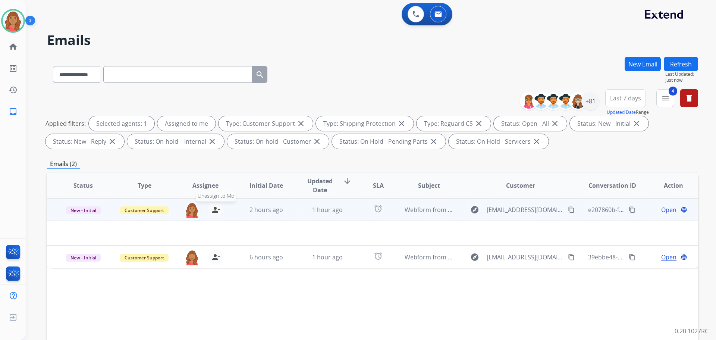
click at [216, 213] on mat-icon "person_remove" at bounding box center [215, 209] width 9 height 9
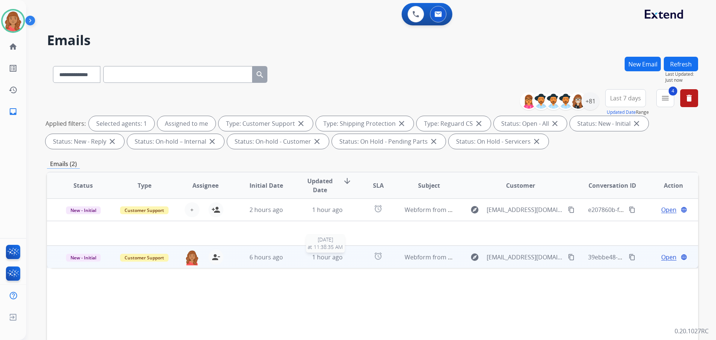
click at [318, 260] on span "1 hour ago" at bounding box center [327, 257] width 31 height 8
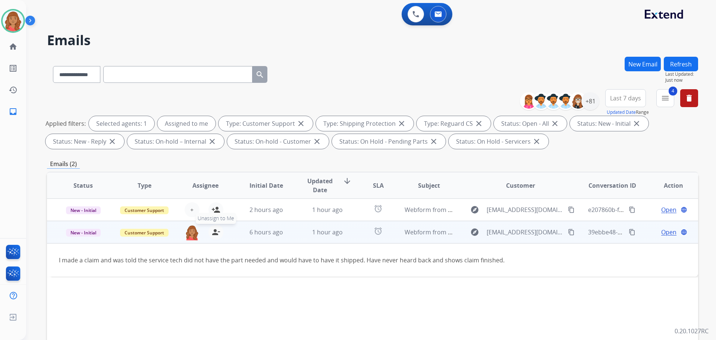
click at [219, 230] on button "person_remove [PERSON_NAME] to Me" at bounding box center [215, 232] width 15 height 15
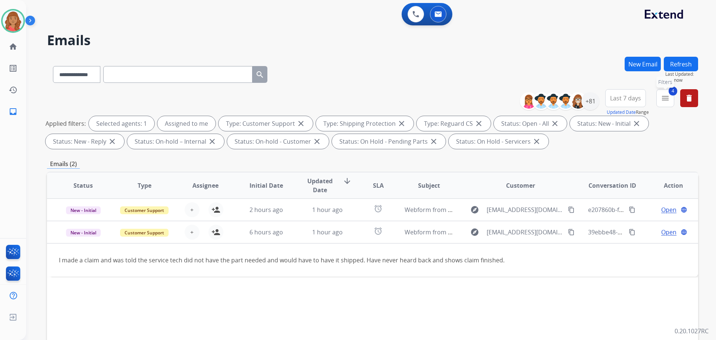
click at [664, 105] on button "4 menu Filters" at bounding box center [665, 98] width 18 height 18
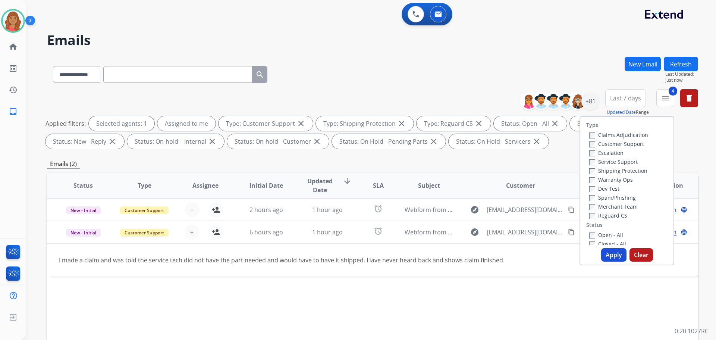
click at [605, 251] on button "Apply" at bounding box center [613, 254] width 25 height 13
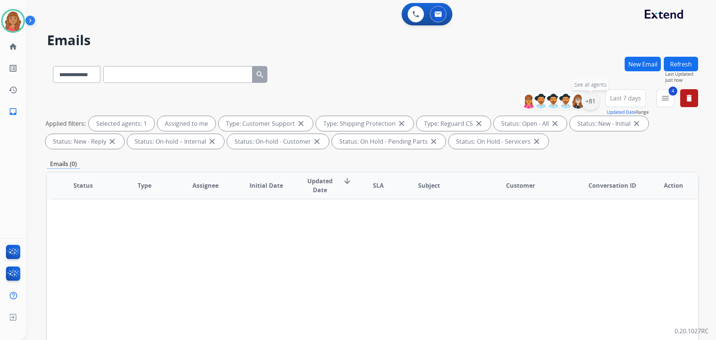
click at [587, 104] on div "+81" at bounding box center [590, 101] width 18 height 18
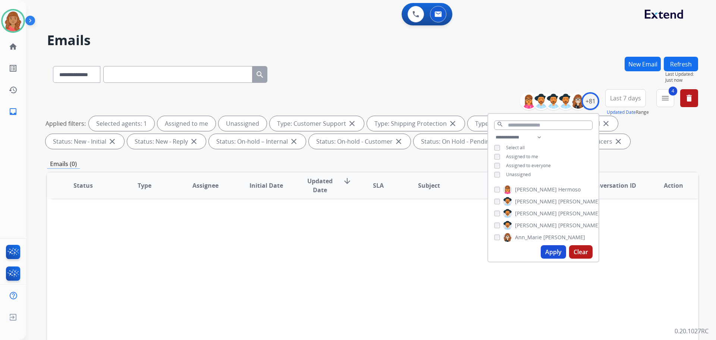
click at [546, 252] on button "Apply" at bounding box center [553, 251] width 25 height 13
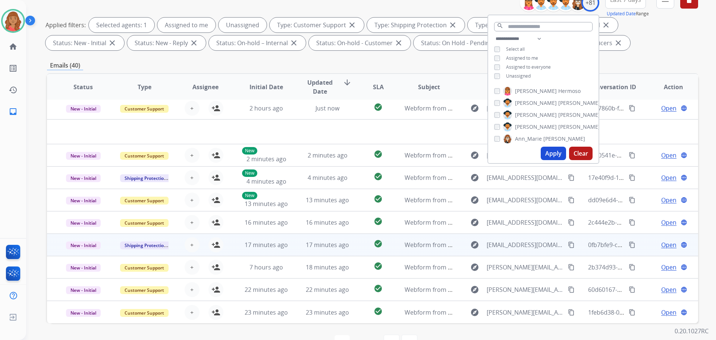
scroll to position [120, 0]
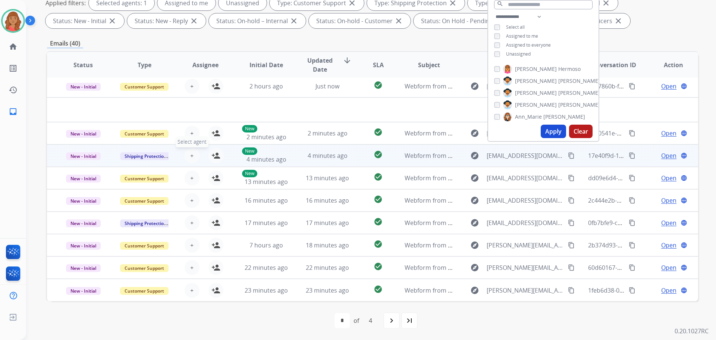
click at [194, 157] on button "+ Select agent" at bounding box center [192, 155] width 15 height 15
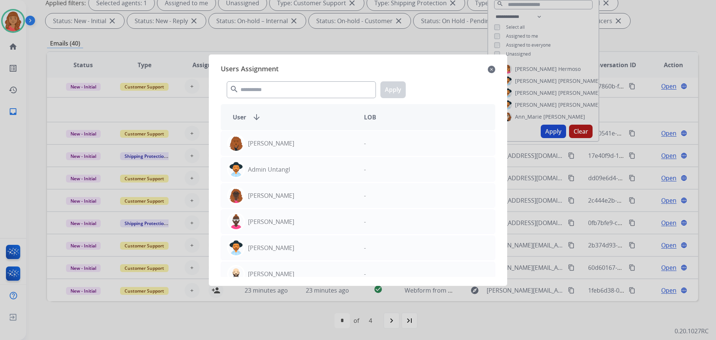
drag, startPoint x: 175, startPoint y: 151, endPoint x: 515, endPoint y: 67, distance: 350.2
click at [175, 151] on div at bounding box center [358, 170] width 716 height 340
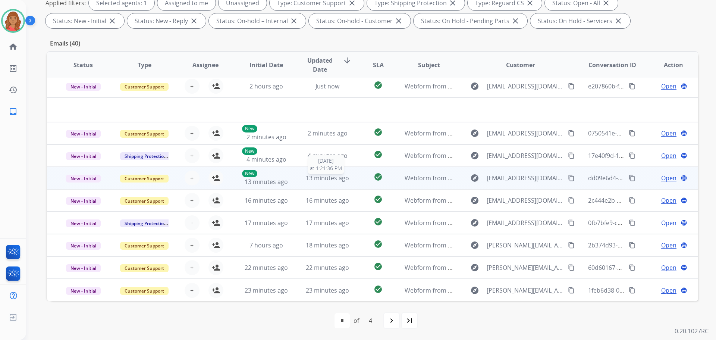
click at [318, 177] on span "13 minutes ago" at bounding box center [327, 178] width 43 height 8
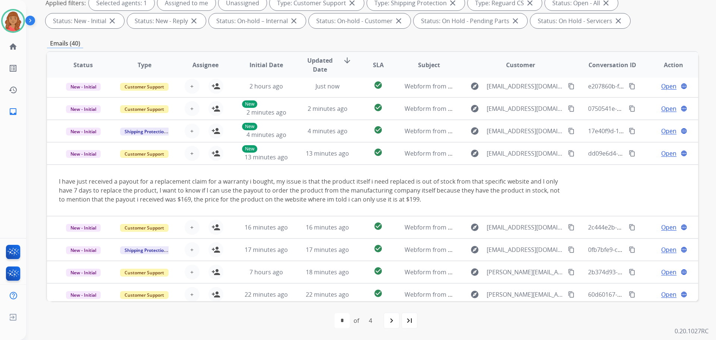
scroll to position [52, 0]
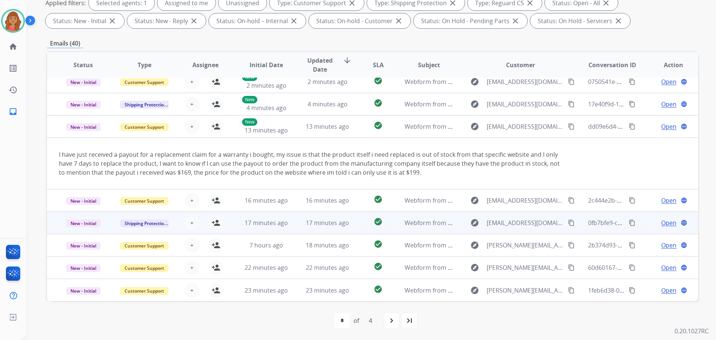
click at [256, 227] on td "17 minutes ago" at bounding box center [260, 222] width 61 height 22
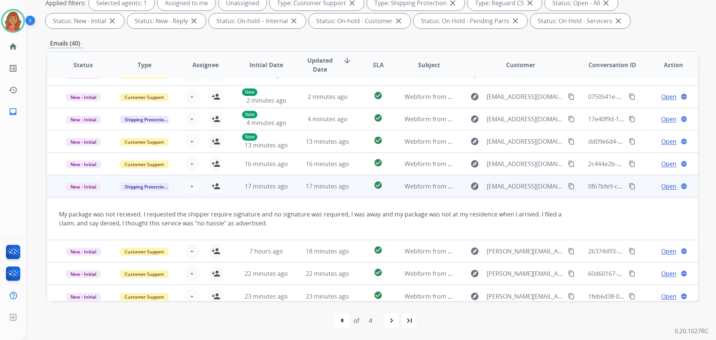
scroll to position [43, 0]
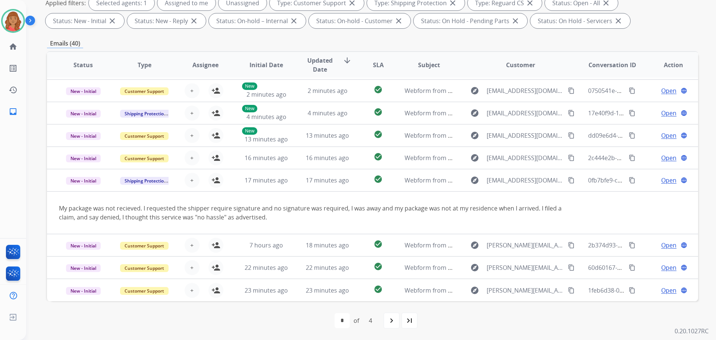
click at [391, 322] on mat-icon "navigate_next" at bounding box center [391, 320] width 9 height 9
select select "*"
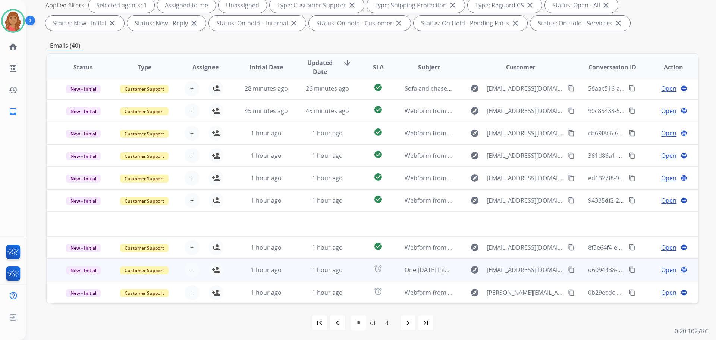
scroll to position [120, 0]
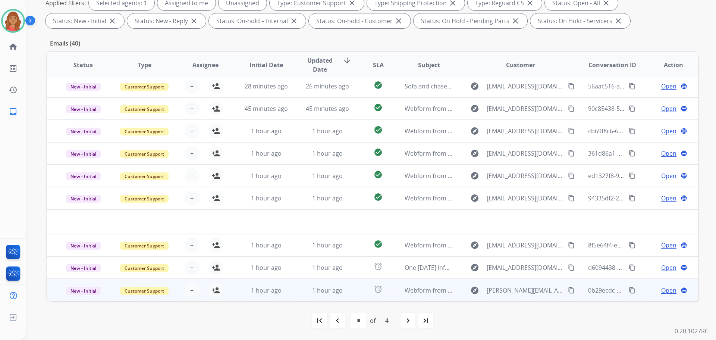
click at [298, 291] on td "1 hour ago" at bounding box center [321, 290] width 61 height 22
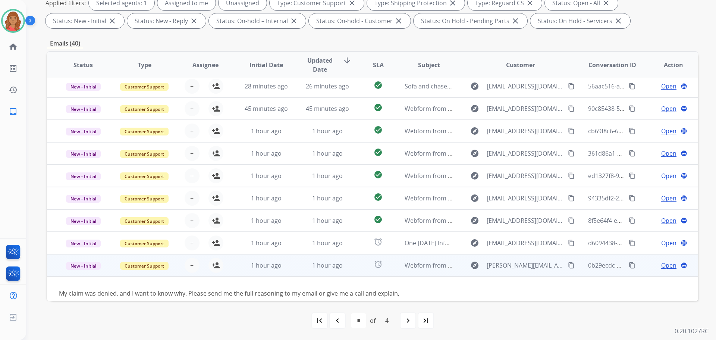
scroll to position [34, 0]
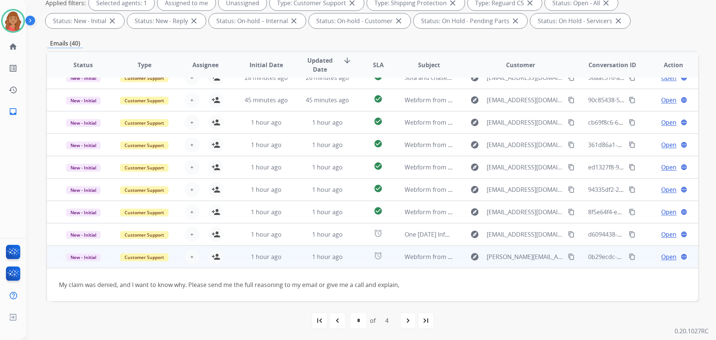
click at [273, 264] on td "1 hour ago" at bounding box center [260, 256] width 61 height 22
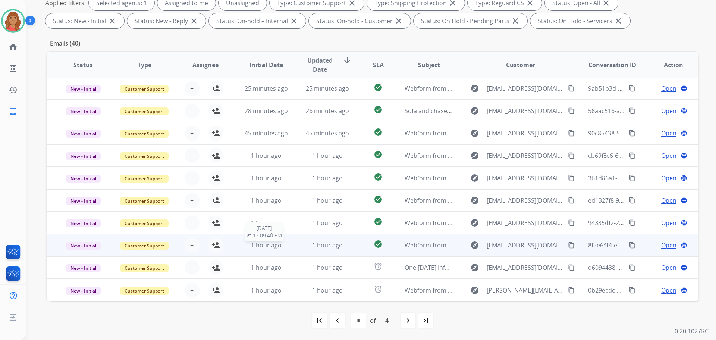
click at [270, 248] on span "1 hour ago" at bounding box center [266, 245] width 31 height 8
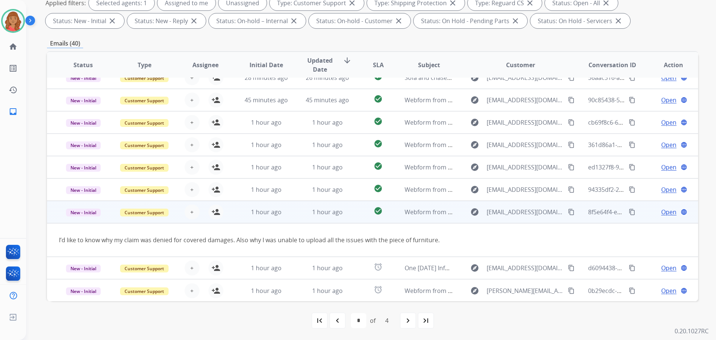
scroll to position [34, 0]
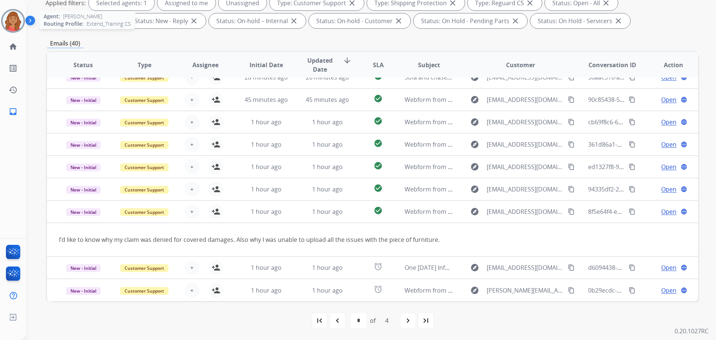
click at [15, 22] on img at bounding box center [13, 20] width 21 height 21
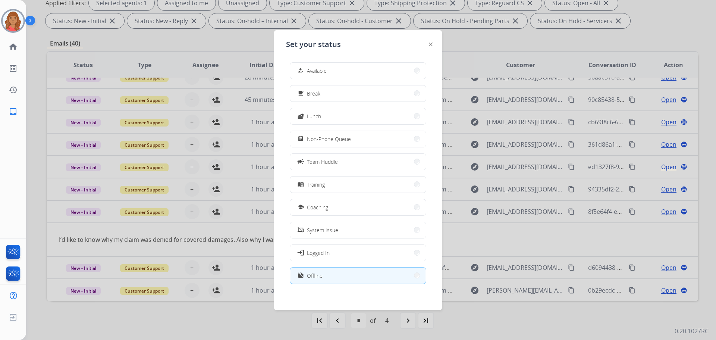
click at [330, 65] on button "how_to_reg Available" at bounding box center [358, 71] width 136 height 16
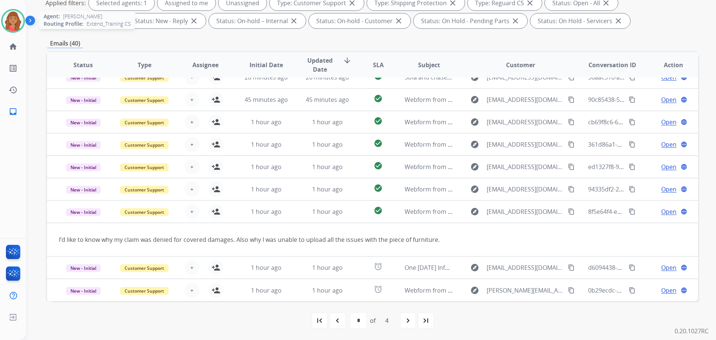
click at [19, 21] on img at bounding box center [13, 20] width 21 height 21
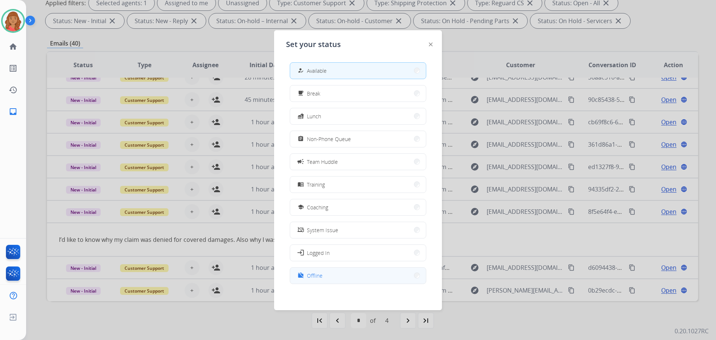
click at [346, 277] on button "work_off Offline" at bounding box center [358, 275] width 136 height 16
